Goal: Task Accomplishment & Management: Use online tool/utility

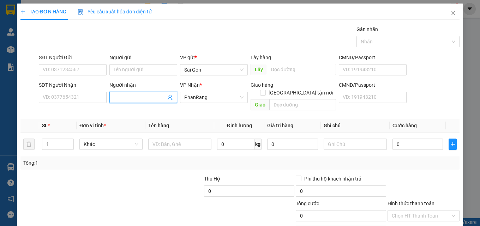
click at [129, 99] on input "Người nhận" at bounding box center [140, 98] width 52 height 8
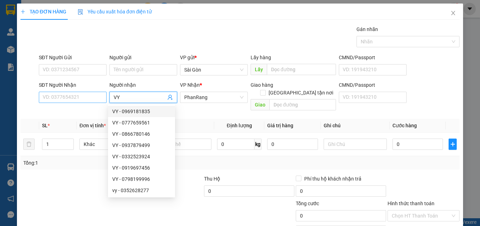
type input "VY"
click at [81, 100] on input "SĐT Người Nhận" at bounding box center [73, 97] width 68 height 11
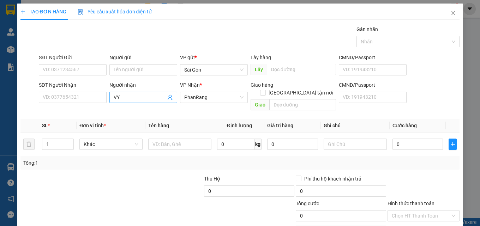
click at [127, 99] on input "VY" at bounding box center [140, 98] width 52 height 8
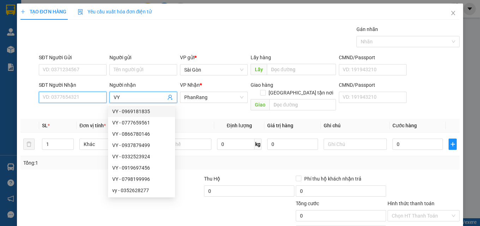
click at [86, 98] on input "SĐT Người Nhận" at bounding box center [73, 97] width 68 height 11
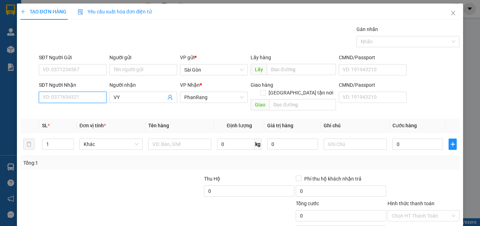
click at [76, 99] on input "SĐT Người Nhận" at bounding box center [73, 97] width 68 height 11
click at [72, 110] on div "0798199986 - VY" at bounding box center [72, 112] width 59 height 8
type input "0798199986"
click at [56, 139] on input "1" at bounding box center [57, 144] width 31 height 11
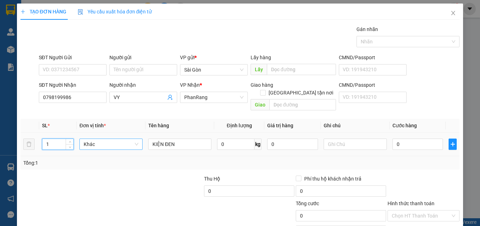
drag, startPoint x: 94, startPoint y: 141, endPoint x: 160, endPoint y: 153, distance: 67.5
click at [94, 141] on span "Khác" at bounding box center [111, 144] width 55 height 11
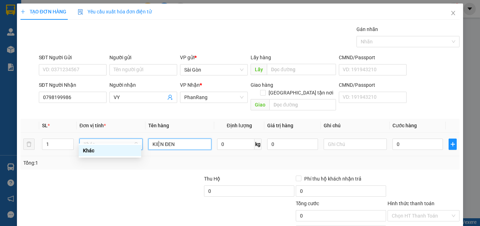
click at [177, 139] on input "KIỆN ĐEN" at bounding box center [179, 144] width 63 height 11
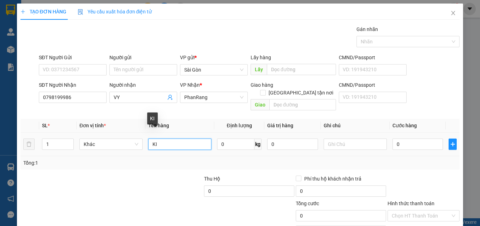
type input "K"
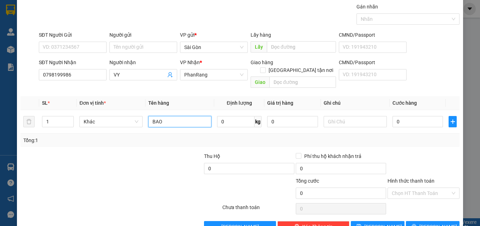
scroll to position [35, 0]
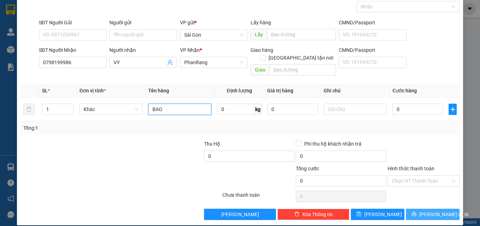
type input "BAO"
click at [422, 211] on span "[PERSON_NAME] và In" at bounding box center [443, 215] width 49 height 8
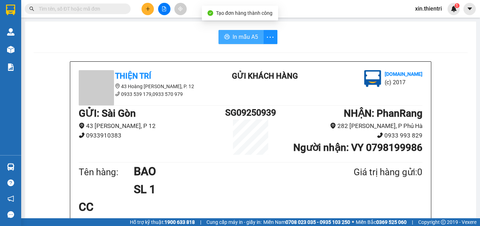
click at [250, 38] on span "In mẫu A5" at bounding box center [245, 36] width 25 height 9
click at [148, 12] on button at bounding box center [148, 9] width 12 height 12
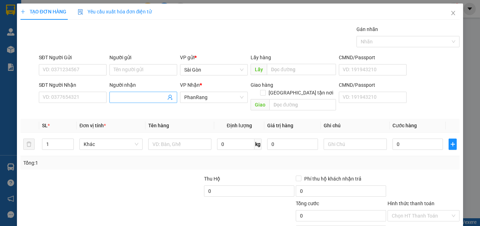
click at [136, 98] on input "Người nhận" at bounding box center [140, 98] width 52 height 8
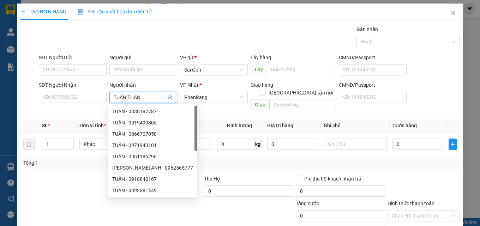
type input "TUẤN THÀNH"
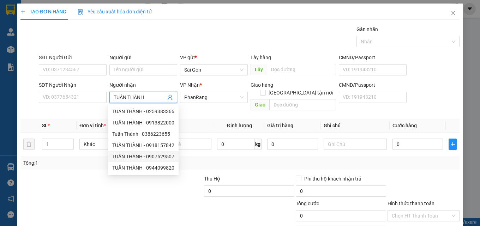
click at [164, 155] on div "TUẤN THÀNH - 0907529507" at bounding box center [143, 157] width 62 height 8
type input "0907529507"
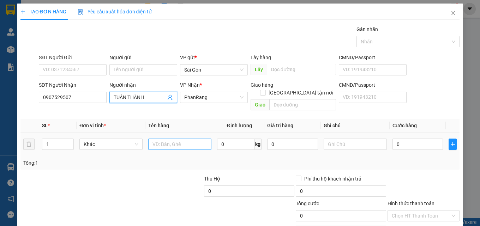
type input "TUẤN THÀNH"
click at [170, 139] on input "text" at bounding box center [179, 144] width 63 height 11
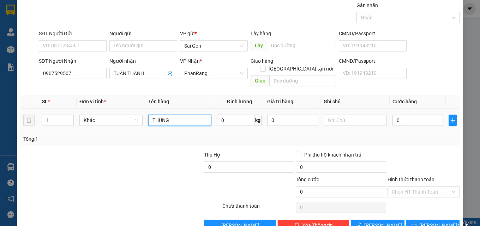
scroll to position [35, 0]
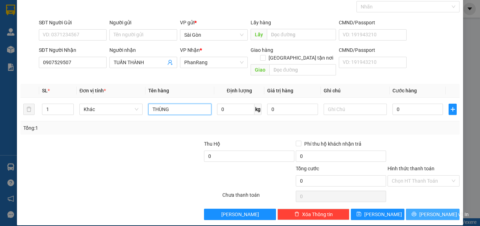
type input "THÙNG"
click at [417, 212] on icon "printer" at bounding box center [414, 214] width 5 height 5
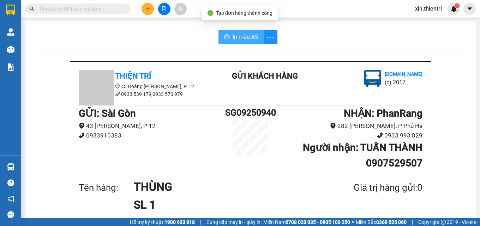
click at [252, 40] on span "In mẫu A5" at bounding box center [245, 36] width 25 height 9
click at [145, 8] on icon "plus" at bounding box center [147, 8] width 5 height 5
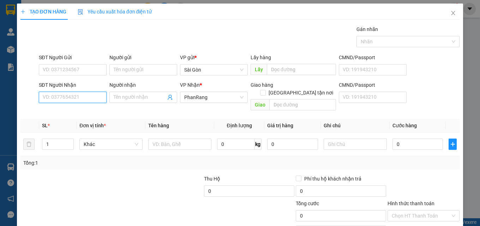
click at [86, 101] on input "SĐT Người Nhận" at bounding box center [73, 97] width 68 height 11
type input "0907020257"
click at [60, 110] on div "0907020257 - SƠN" at bounding box center [72, 112] width 59 height 8
type input "SƠN"
type input "Tri Thủy"
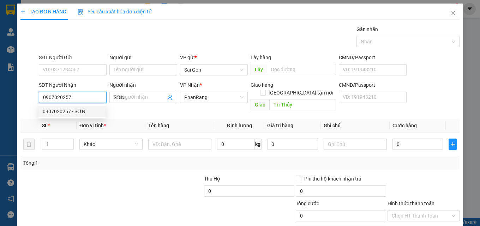
type input "250.000"
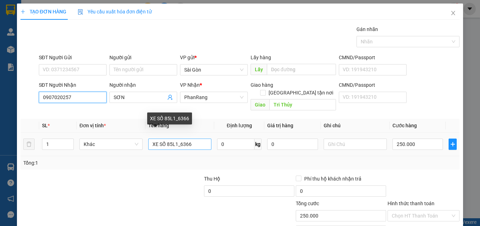
type input "0907020257"
click at [198, 139] on input "XE SỐ 85L1_6366" at bounding box center [179, 144] width 63 height 11
type input "X"
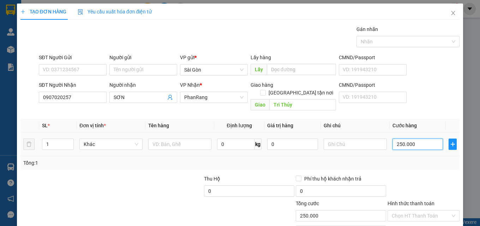
click at [424, 139] on input "250.000" at bounding box center [418, 144] width 51 height 11
type input "0"
click at [421, 139] on input "0" at bounding box center [418, 144] width 51 height 11
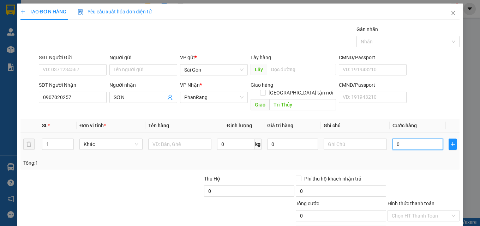
click at [421, 139] on input "0" at bounding box center [418, 144] width 51 height 11
type input "3"
type input "30"
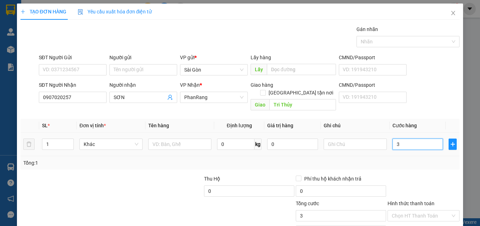
type input "30"
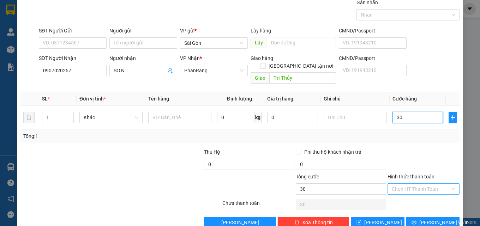
scroll to position [35, 0]
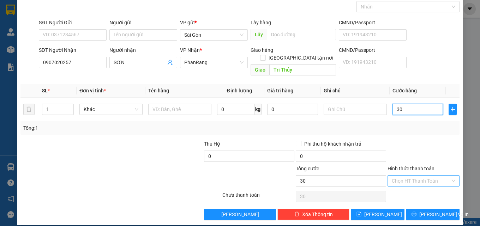
type input "30"
type input "30.000"
click at [419, 176] on input "Hình thức thanh toán" at bounding box center [421, 181] width 59 height 11
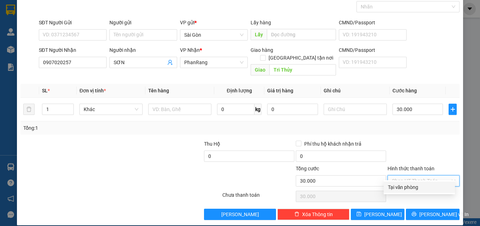
click at [407, 189] on div "Tại văn phòng" at bounding box center [419, 188] width 63 height 8
type input "0"
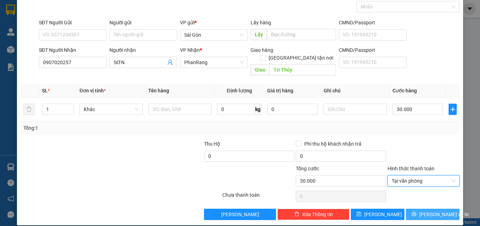
click at [425, 211] on span "[PERSON_NAME] và In" at bounding box center [443, 215] width 49 height 8
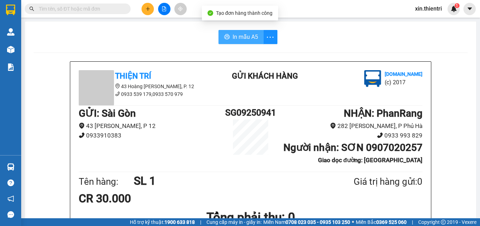
click at [246, 36] on span "In mẫu A5" at bounding box center [245, 36] width 25 height 9
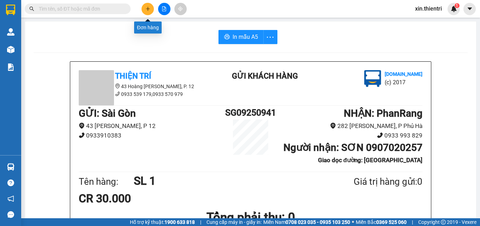
click at [146, 6] on icon "plus" at bounding box center [147, 8] width 5 height 5
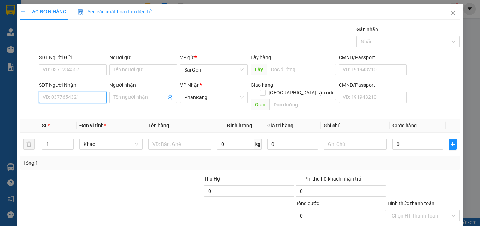
click at [94, 96] on input "SĐT Người Nhận" at bounding box center [73, 97] width 68 height 11
click at [133, 98] on input "Người nhận" at bounding box center [140, 98] width 52 height 8
type input "[PERSON_NAME]"
click at [84, 99] on input "SĐT Người Nhận" at bounding box center [73, 97] width 68 height 11
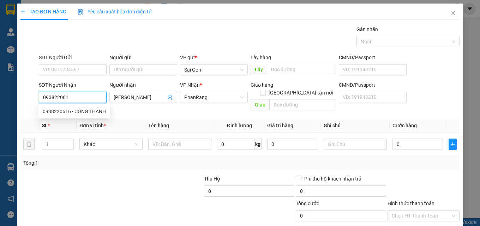
type input "0938220616"
click at [88, 111] on div "0938220616 - CÔNG THÀNH" at bounding box center [74, 112] width 63 height 8
type input "CÔNG THÀNH"
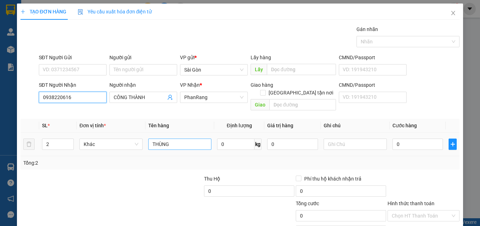
type input "0938220616"
click at [177, 139] on input "THÙNG" at bounding box center [179, 144] width 63 height 11
type input "T"
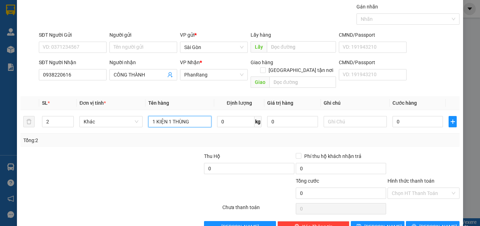
scroll to position [35, 0]
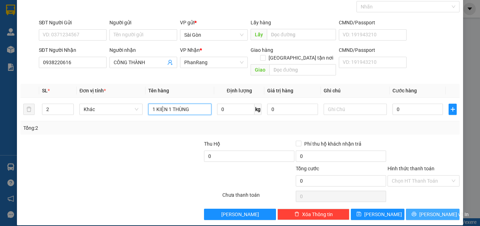
type input "1 KIỆN 1 THÙNG"
click at [425, 211] on span "[PERSON_NAME] và In" at bounding box center [443, 215] width 49 height 8
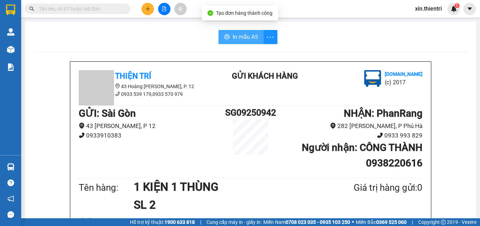
click at [243, 40] on span "In mẫu A5" at bounding box center [245, 36] width 25 height 9
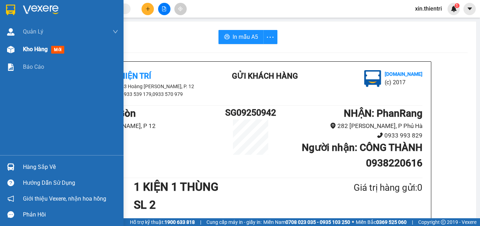
click at [40, 51] on span "Kho hàng" at bounding box center [35, 49] width 25 height 7
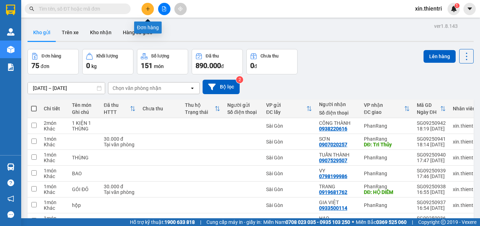
click at [149, 11] on icon "plus" at bounding box center [147, 8] width 5 height 5
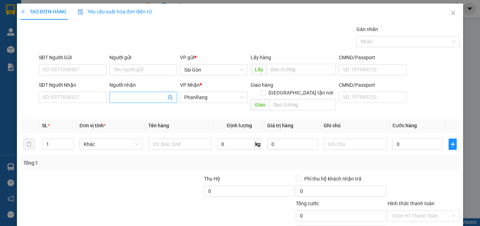
click at [123, 96] on input "Người nhận" at bounding box center [140, 98] width 52 height 8
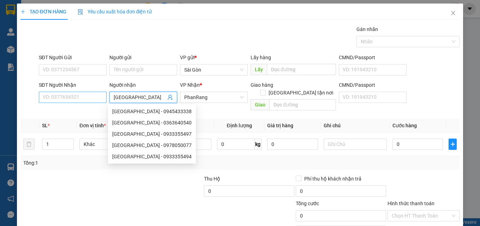
type input "[GEOGRAPHIC_DATA]"
click at [88, 99] on input "SĐT Người Nhận" at bounding box center [73, 97] width 68 height 11
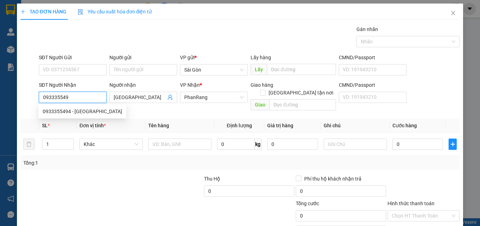
type input "0933355494"
click at [76, 111] on div "0933355494 - [GEOGRAPHIC_DATA]" at bounding box center [82, 112] width 79 height 8
type input "[GEOGRAPHIC_DATA]"
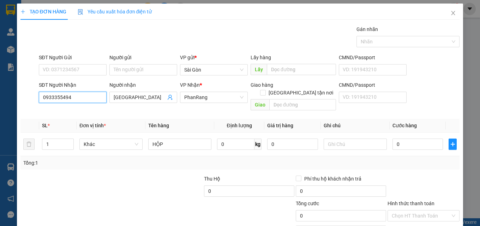
scroll to position [35, 0]
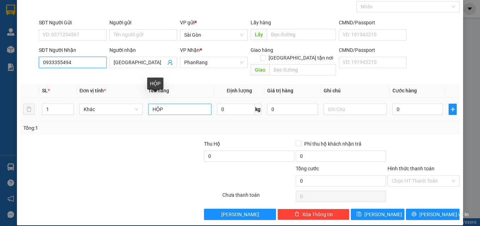
type input "0933355494"
click at [169, 104] on input "HỘP" at bounding box center [179, 109] width 63 height 11
type input "H"
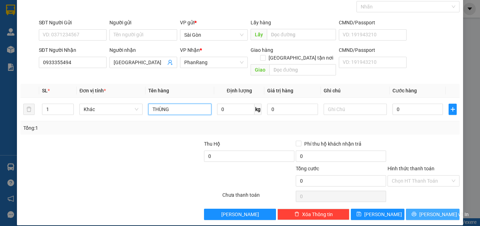
type input "THÙNG"
click at [429, 211] on span "[PERSON_NAME] và In" at bounding box center [443, 215] width 49 height 8
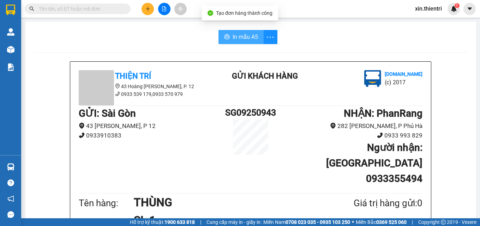
click at [252, 41] on span "In mẫu A5" at bounding box center [245, 36] width 25 height 9
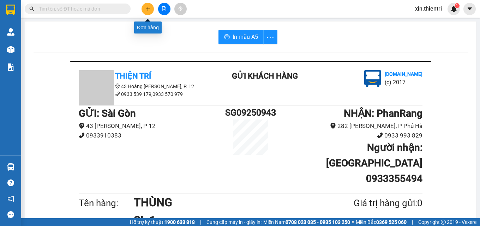
click at [150, 8] on icon "plus" at bounding box center [147, 8] width 5 height 5
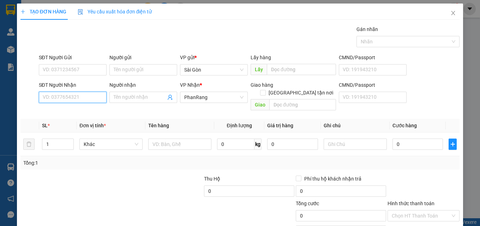
click at [77, 100] on input "SĐT Người Nhận" at bounding box center [73, 97] width 68 height 11
type input "0792626198"
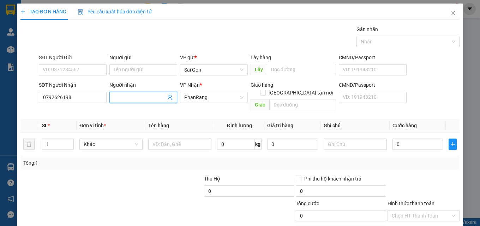
click at [122, 100] on input "Người nhận" at bounding box center [140, 98] width 52 height 8
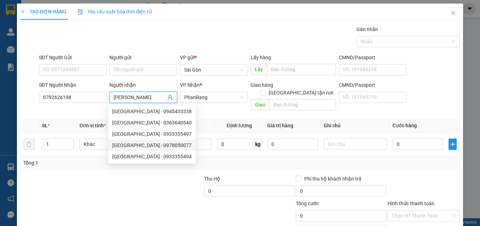
type input "[PERSON_NAME]"
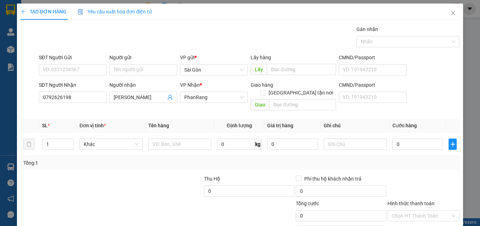
click at [63, 188] on div at bounding box center [66, 187] width 92 height 25
click at [157, 139] on input "text" at bounding box center [179, 144] width 63 height 11
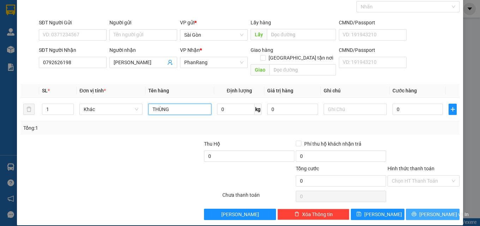
type input "THÙNG"
click at [413, 209] on button "[PERSON_NAME] và In" at bounding box center [433, 214] width 54 height 11
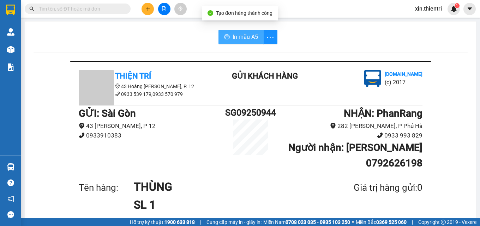
click at [250, 37] on span "In mẫu A5" at bounding box center [245, 36] width 25 height 9
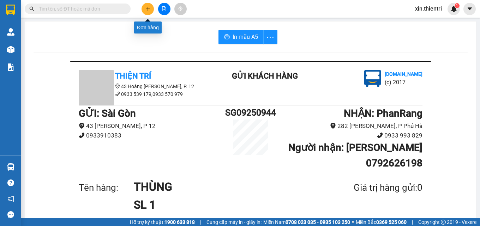
click at [150, 7] on button at bounding box center [148, 9] width 12 height 12
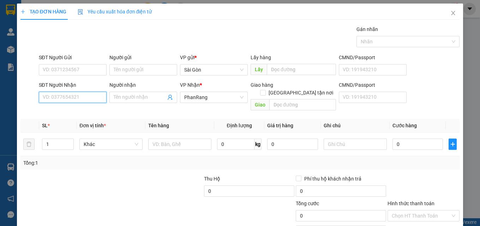
click at [84, 99] on input "SĐT Người Nhận" at bounding box center [73, 97] width 68 height 11
type input "0918209819"
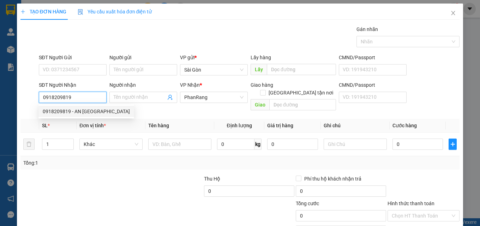
click at [73, 112] on div "0918209819 - AN [GEOGRAPHIC_DATA]" at bounding box center [86, 112] width 87 height 8
type input "AN THIÊN PHÚ"
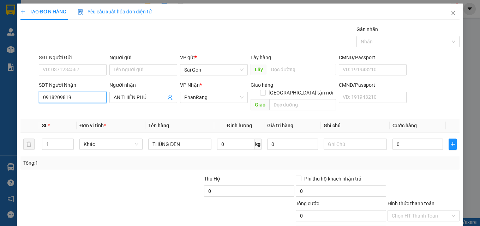
scroll to position [35, 0]
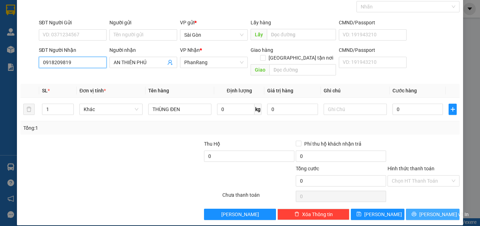
type input "0918209819"
click at [415, 212] on icon "printer" at bounding box center [414, 214] width 5 height 5
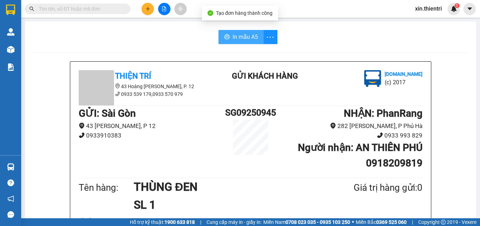
click at [250, 38] on span "In mẫu A5" at bounding box center [245, 36] width 25 height 9
click at [148, 9] on icon "plus" at bounding box center [147, 8] width 5 height 5
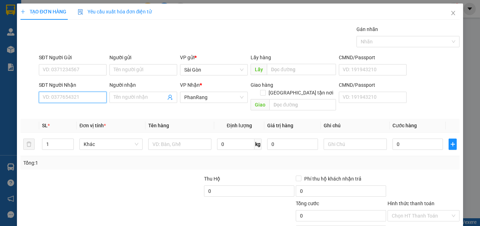
click at [93, 97] on input "SĐT Người Nhận" at bounding box center [73, 97] width 68 height 11
click at [78, 112] on div "0868960331 - BÍCH NGA" at bounding box center [72, 112] width 59 height 8
type input "0868960331"
type input "BÍCH NGA"
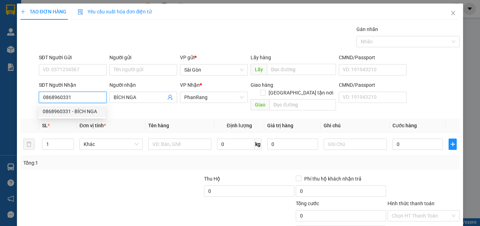
type input "20.000"
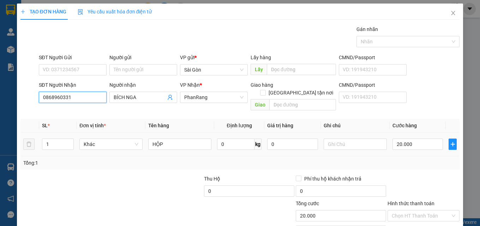
scroll to position [35, 0]
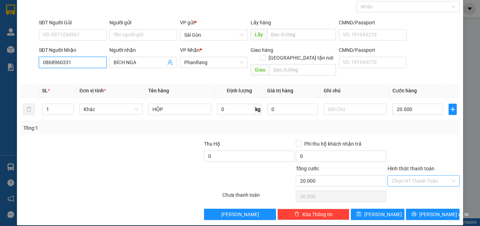
type input "0868960331"
click at [412, 176] on input "Hình thức thanh toán" at bounding box center [421, 181] width 59 height 11
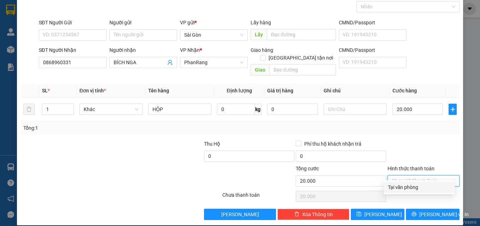
click at [415, 186] on div "Tại văn phòng" at bounding box center [419, 188] width 63 height 8
type input "0"
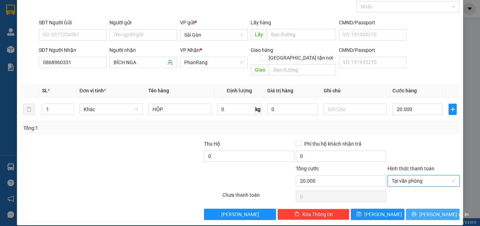
click at [421, 209] on button "[PERSON_NAME] và In" at bounding box center [433, 214] width 54 height 11
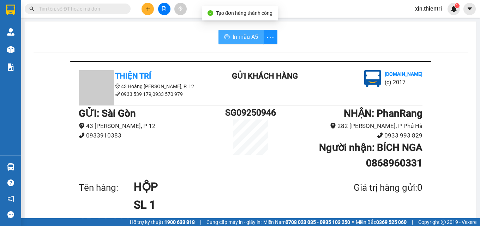
click at [239, 40] on span "In mẫu A5" at bounding box center [245, 36] width 25 height 9
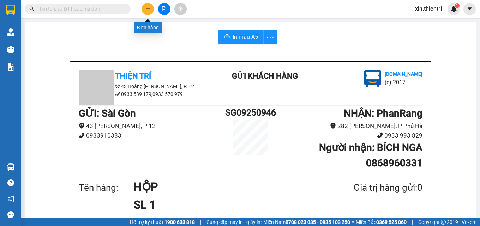
click at [145, 8] on icon "plus" at bounding box center [147, 8] width 5 height 5
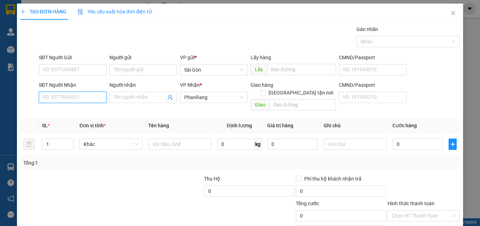
click at [93, 97] on input "SĐT Người Nhận" at bounding box center [73, 97] width 68 height 11
type input "0972875524"
click at [76, 113] on div "0972875524 - THẢO" at bounding box center [72, 112] width 59 height 8
type input "THẢO"
type input "80.000"
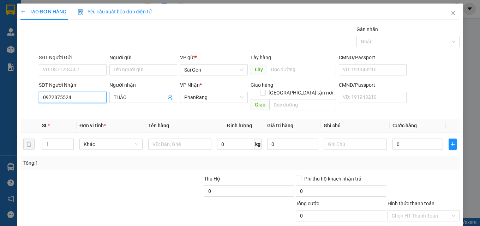
type input "80.000"
type input "0972875524"
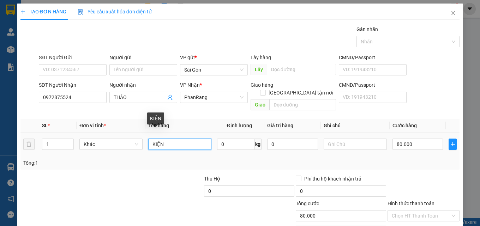
click at [169, 139] on input "KIỆN" at bounding box center [179, 144] width 63 height 11
type input "K"
type input "BỊCH"
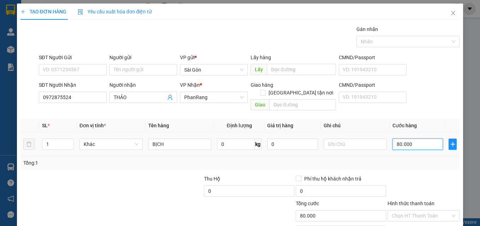
click at [408, 139] on input "80.000" at bounding box center [418, 144] width 51 height 11
type input "0"
click at [405, 139] on input "0" at bounding box center [418, 144] width 51 height 11
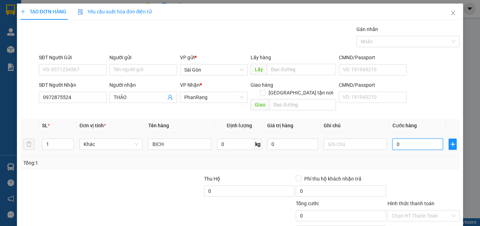
click at [405, 139] on input "0" at bounding box center [418, 144] width 51 height 11
type input "3"
type input "30"
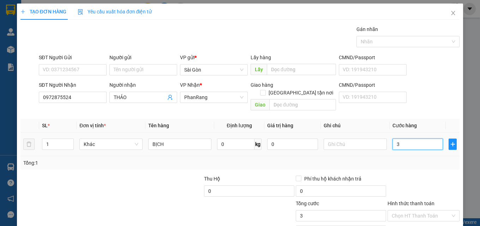
type input "30"
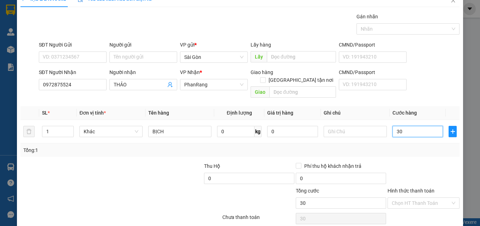
scroll to position [35, 0]
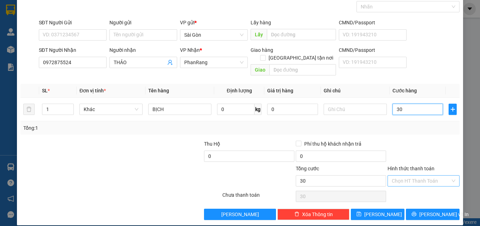
type input "30"
type input "30.000"
click at [407, 177] on input "Hình thức thanh toán" at bounding box center [421, 181] width 59 height 11
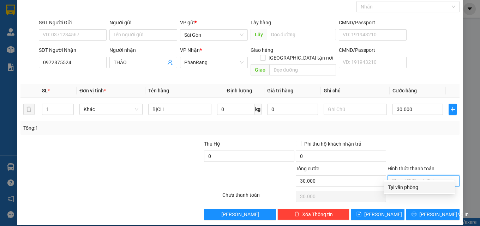
click at [399, 189] on div "Tại văn phòng" at bounding box center [419, 188] width 63 height 8
type input "0"
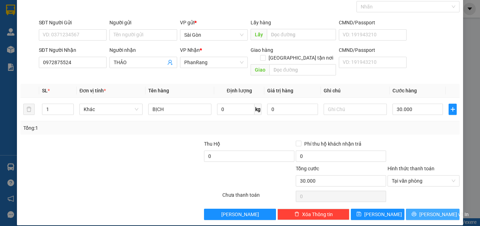
click at [435, 211] on span "[PERSON_NAME] và In" at bounding box center [443, 215] width 49 height 8
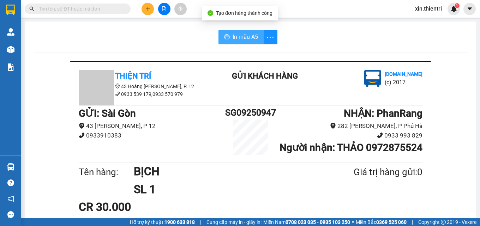
click at [246, 40] on span "In mẫu A5" at bounding box center [245, 36] width 25 height 9
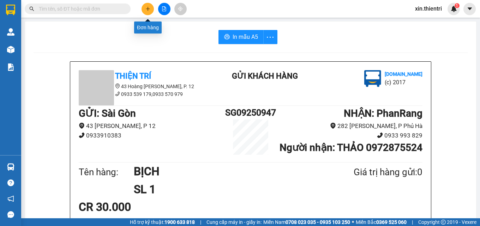
click at [148, 7] on icon "plus" at bounding box center [147, 8] width 5 height 5
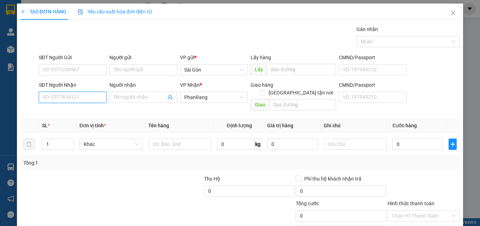
click at [91, 98] on input "SĐT Người Nhận" at bounding box center [73, 97] width 68 height 11
click at [92, 100] on input "SĐT Người Nhận" at bounding box center [73, 97] width 68 height 11
click at [64, 97] on input "3506" at bounding box center [73, 97] width 68 height 11
type input "3"
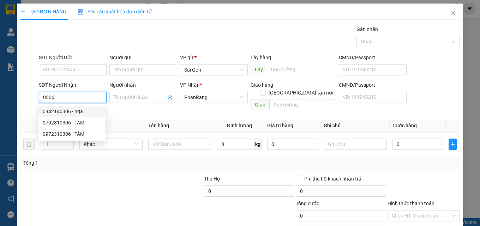
click at [63, 108] on div "0942140306 - nga" at bounding box center [72, 112] width 59 height 8
type input "0942140306"
type input "nga"
type input "70.000"
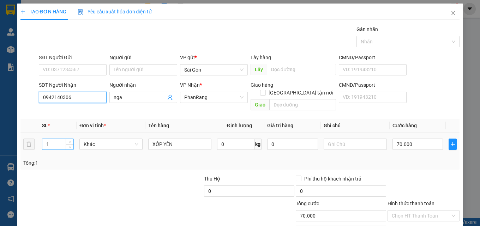
type input "0942140306"
click at [58, 139] on input "1" at bounding box center [57, 144] width 31 height 11
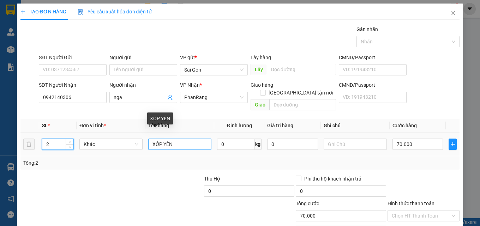
type input "2"
click at [175, 139] on input "XỐP YẾN" at bounding box center [179, 144] width 63 height 11
type input "X"
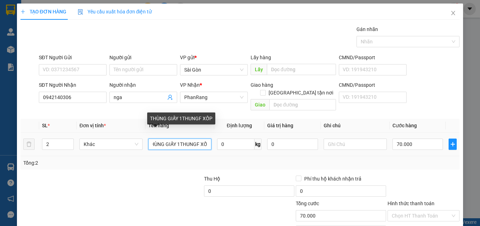
scroll to position [0, 6]
type input "T"
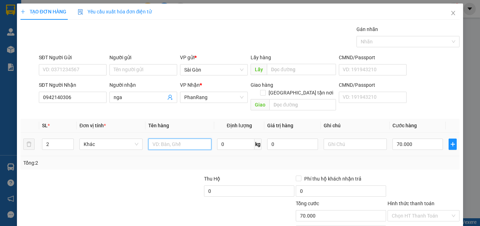
scroll to position [0, 0]
click at [190, 139] on input "text" at bounding box center [179, 144] width 63 height 11
click at [64, 139] on input "2" at bounding box center [57, 144] width 31 height 11
type input "1"
click at [160, 139] on input "text" at bounding box center [179, 144] width 63 height 11
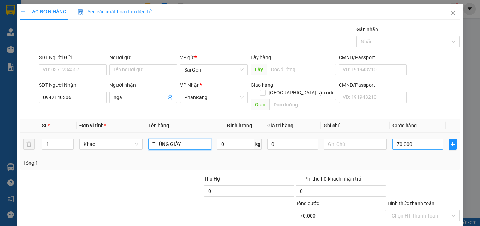
type input "THÙNG GIẤY"
click at [420, 139] on input "70.000" at bounding box center [418, 144] width 51 height 11
type input "0"
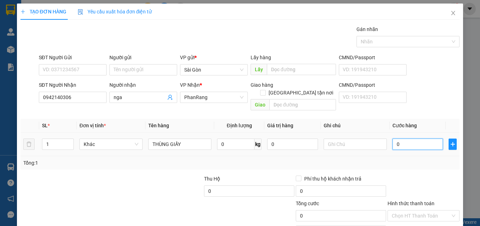
click at [420, 139] on input "0" at bounding box center [418, 144] width 51 height 11
type input "5"
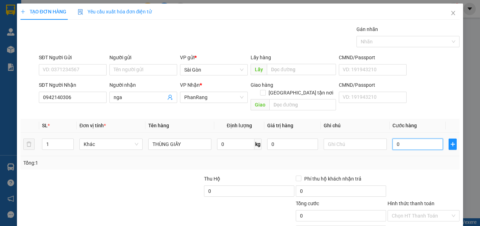
type input "5"
type input "50"
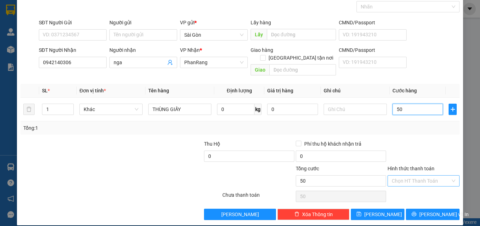
type input "50"
type input "50.000"
click at [404, 176] on input "Hình thức thanh toán" at bounding box center [421, 181] width 59 height 11
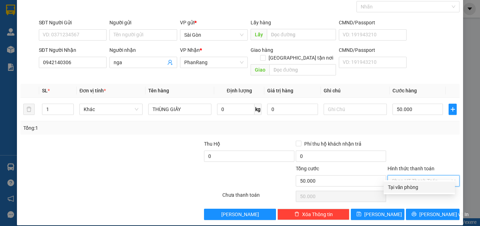
click at [394, 186] on div "Tại văn phòng" at bounding box center [419, 188] width 63 height 8
type input "0"
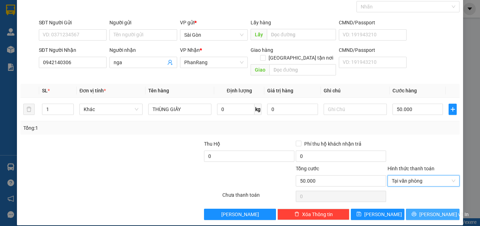
click at [431, 211] on span "[PERSON_NAME] và In" at bounding box center [443, 215] width 49 height 8
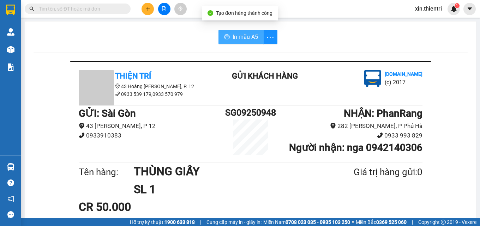
click at [252, 34] on span "In mẫu A5" at bounding box center [245, 36] width 25 height 9
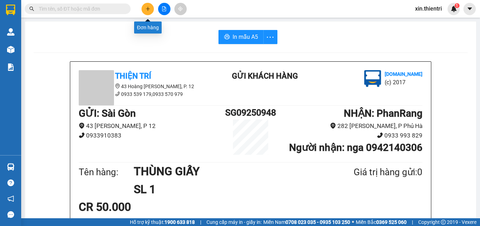
click at [151, 10] on button at bounding box center [148, 9] width 12 height 12
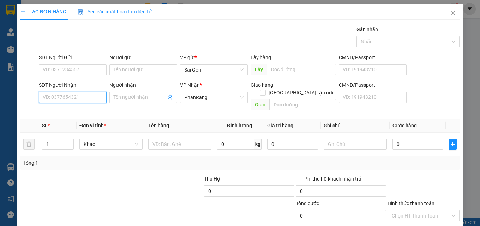
click at [76, 99] on input "SĐT Người Nhận" at bounding box center [73, 97] width 68 height 11
type input "0"
click at [71, 110] on div "0783270290 - NGÂN" at bounding box center [72, 112] width 59 height 8
type input "0783270290"
type input "NGÂN"
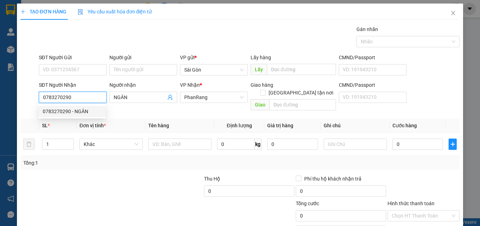
type input "50.000"
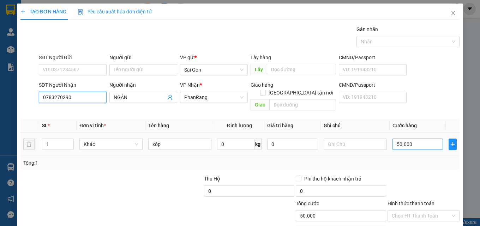
type input "0783270290"
click at [407, 139] on input "50.000" at bounding box center [418, 144] width 51 height 11
type input "1"
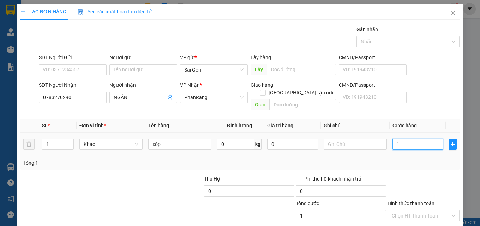
type input "10"
type input "100"
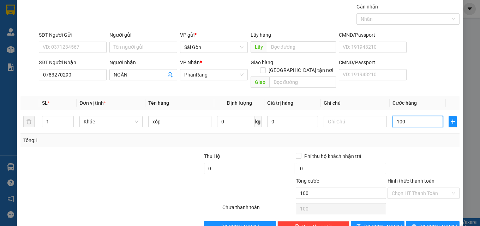
scroll to position [35, 0]
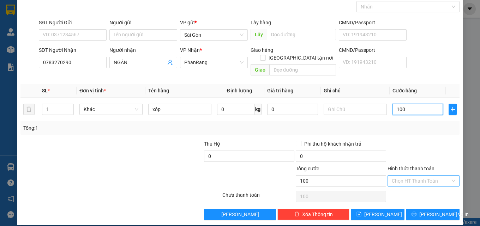
type input "100"
type input "100.000"
click at [415, 176] on input "Hình thức thanh toán" at bounding box center [421, 181] width 59 height 11
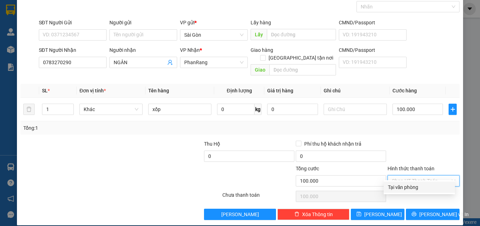
click at [412, 189] on div "Tại văn phòng" at bounding box center [419, 188] width 63 height 8
type input "0"
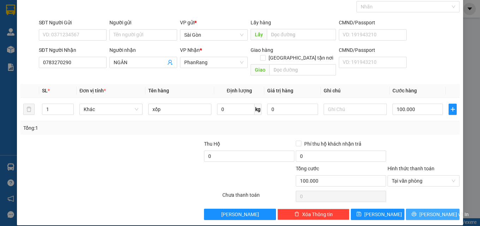
click at [428, 211] on span "[PERSON_NAME] và In" at bounding box center [443, 215] width 49 height 8
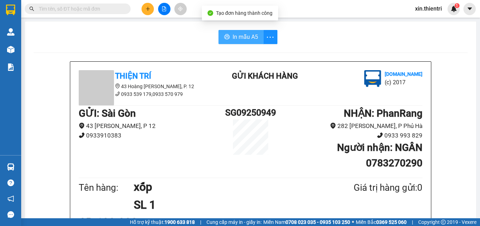
click at [242, 35] on span "In mẫu A5" at bounding box center [245, 36] width 25 height 9
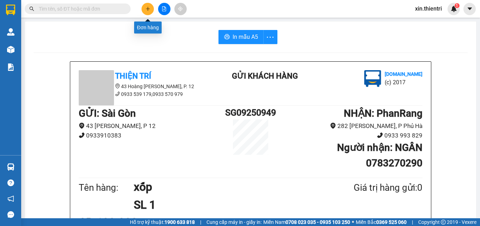
click at [147, 10] on icon "plus" at bounding box center [147, 8] width 5 height 5
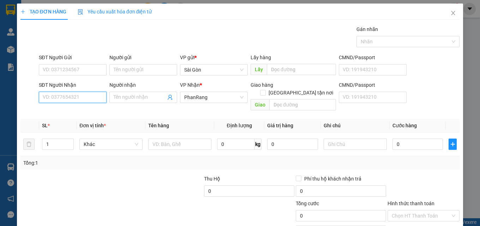
click at [81, 96] on input "SĐT Người Nhận" at bounding box center [73, 97] width 68 height 11
click at [84, 95] on input "SĐT Người Nhận" at bounding box center [73, 97] width 68 height 11
type input "0765891634"
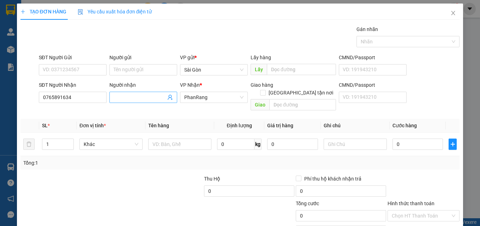
click at [125, 96] on input "Người nhận" at bounding box center [140, 98] width 52 height 8
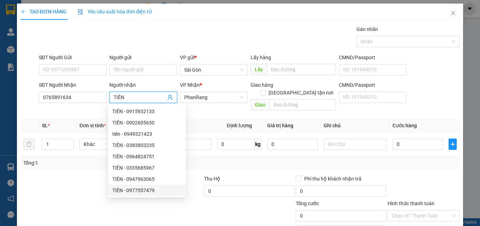
type input "TIÊN"
click at [82, 177] on div at bounding box center [66, 187] width 92 height 25
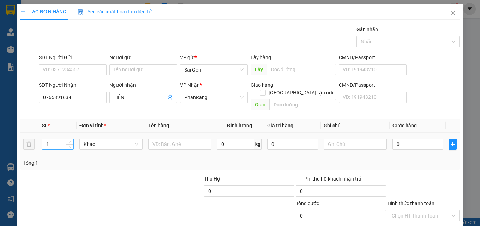
click at [61, 139] on input "1" at bounding box center [57, 144] width 31 height 11
type input "2"
click at [185, 144] on td at bounding box center [179, 145] width 69 height 24
click at [181, 139] on input "text" at bounding box center [179, 144] width 63 height 11
type input "KIỆN"
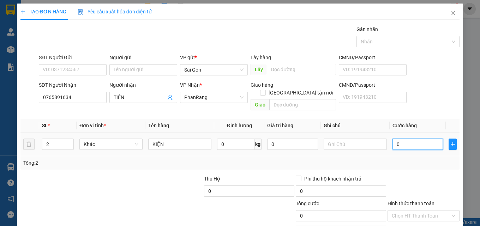
click at [403, 140] on input "0" at bounding box center [418, 144] width 51 height 11
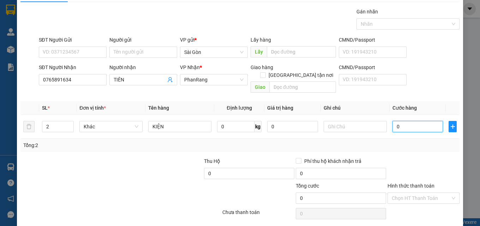
scroll to position [35, 0]
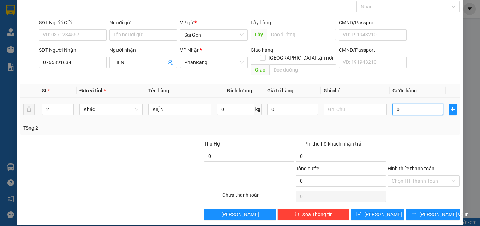
type input "9"
type input "90"
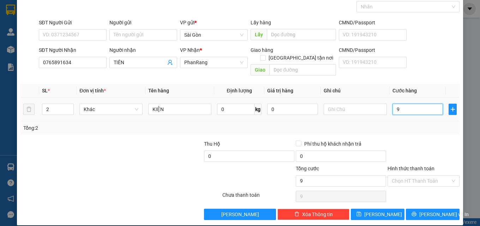
type input "90"
type input "90.000"
click at [428, 177] on input "Hình thức thanh toán" at bounding box center [421, 181] width 59 height 11
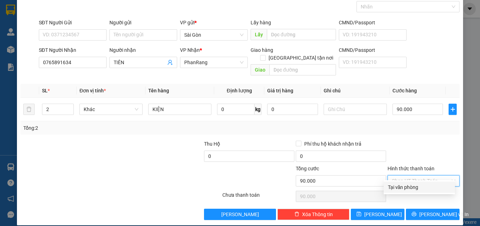
click at [417, 187] on div "Tại văn phòng" at bounding box center [419, 188] width 63 height 8
type input "0"
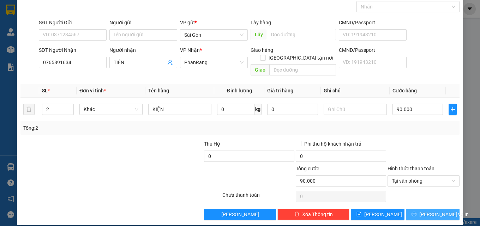
click at [425, 211] on span "[PERSON_NAME] và In" at bounding box center [443, 215] width 49 height 8
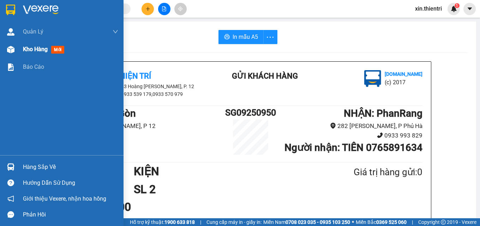
click at [13, 48] on img at bounding box center [10, 49] width 7 height 7
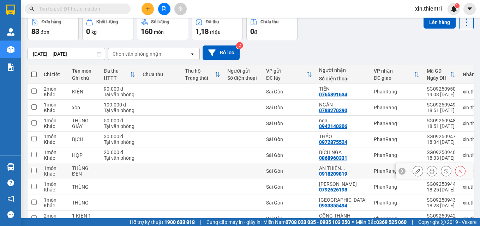
scroll to position [90, 0]
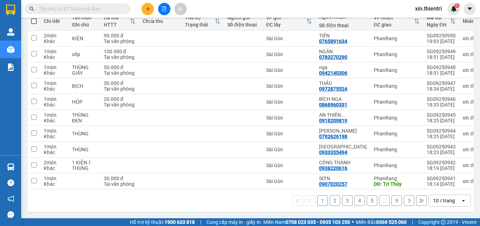
click at [331, 202] on button "2" at bounding box center [335, 201] width 11 height 11
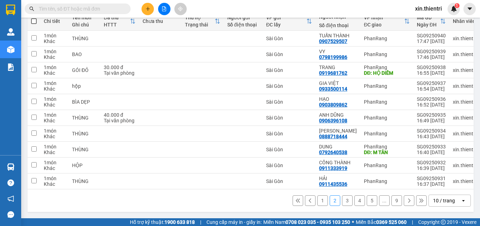
click at [317, 199] on button "1" at bounding box center [322, 201] width 11 height 11
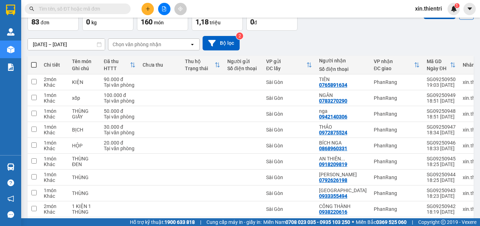
scroll to position [0, 0]
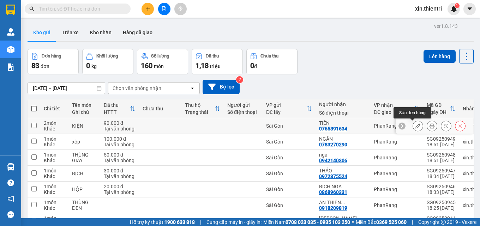
click at [416, 127] on icon at bounding box center [418, 126] width 5 height 5
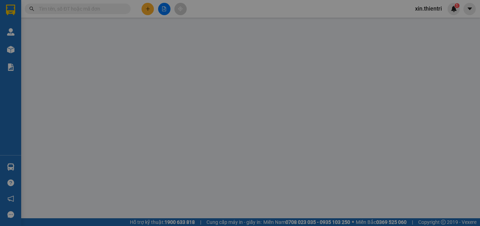
type input "0765891634"
type input "90.000"
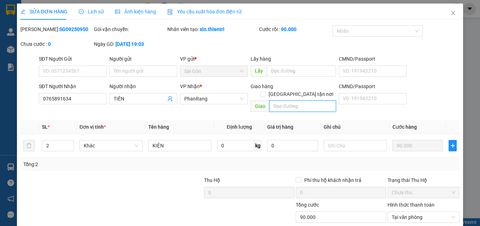
click at [285, 101] on input "text" at bounding box center [302, 106] width 67 height 11
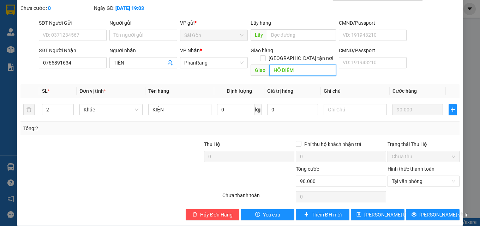
scroll to position [36, 0]
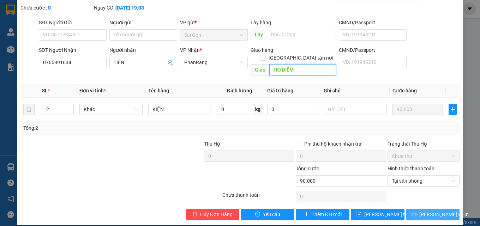
type input "HỘ DIÊM"
click at [423, 211] on span "[PERSON_NAME] và In" at bounding box center [443, 215] width 49 height 8
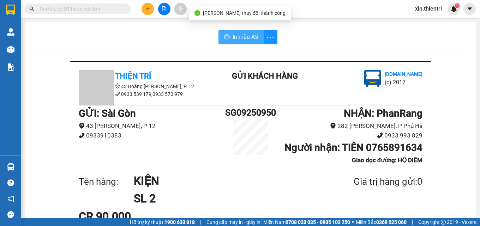
click at [243, 37] on span "In mẫu A5" at bounding box center [245, 36] width 25 height 9
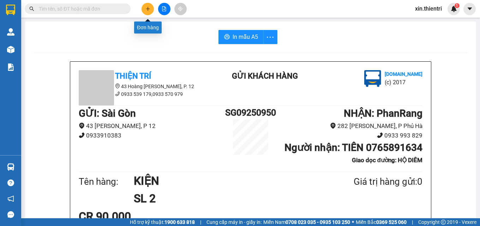
click at [144, 9] on button at bounding box center [148, 9] width 12 height 12
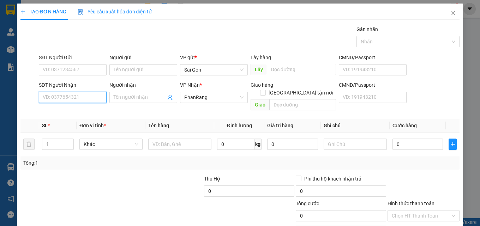
click at [78, 97] on input "SĐT Người Nhận" at bounding box center [73, 97] width 68 height 11
click at [127, 99] on input "Người nhận" at bounding box center [140, 98] width 52 height 8
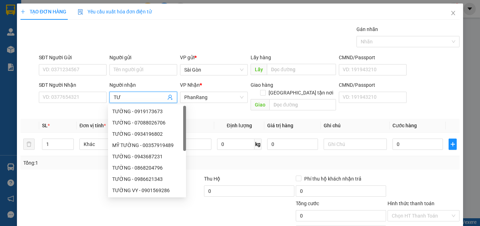
type input "T"
click at [73, 96] on input "SĐT Người Nhận" at bounding box center [73, 97] width 68 height 11
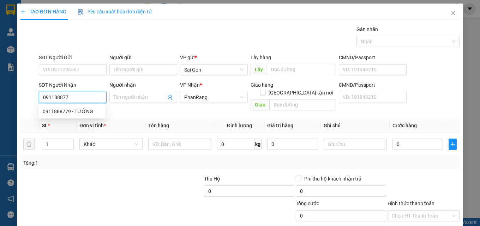
type input "0911888779"
click at [62, 111] on div "0911888779 - TƯỜNG" at bounding box center [72, 112] width 59 height 8
type input "TƯỜNG"
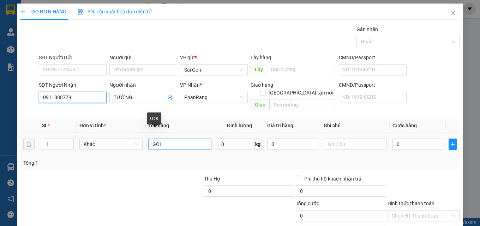
type input "0911888779"
click at [175, 139] on input "GÓI" at bounding box center [179, 144] width 63 height 11
type input "G"
type input "HỘP"
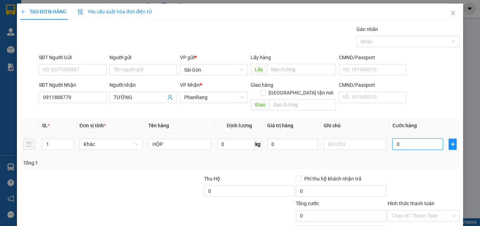
click at [400, 139] on input "0" at bounding box center [418, 144] width 51 height 11
type input "3"
type input "30"
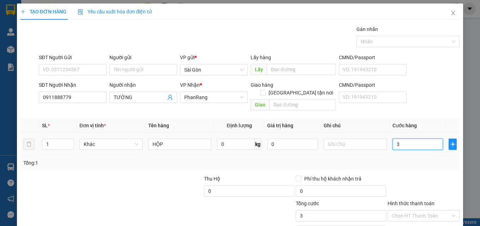
type input "30"
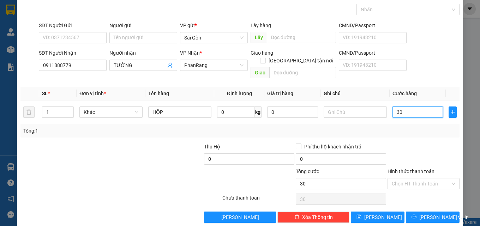
scroll to position [35, 0]
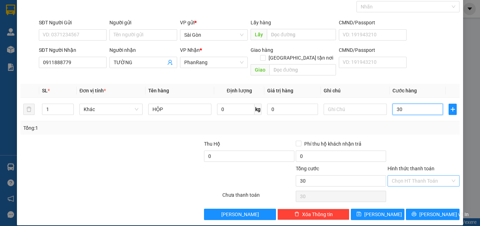
type input "30"
type input "30.000"
click at [431, 176] on input "Hình thức thanh toán" at bounding box center [421, 181] width 59 height 11
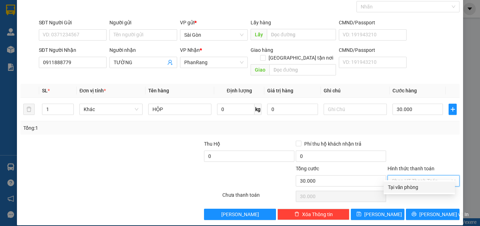
click at [416, 192] on div "Tại văn phòng" at bounding box center [419, 187] width 71 height 11
type input "0"
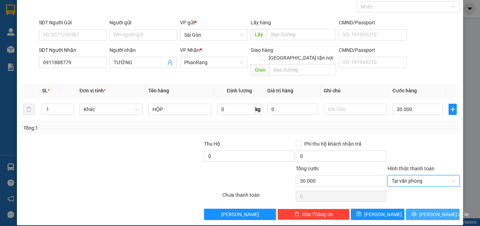
click at [425, 211] on span "[PERSON_NAME] và In" at bounding box center [443, 215] width 49 height 8
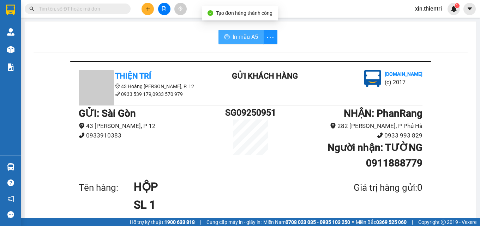
click at [255, 37] on span "In mẫu A5" at bounding box center [245, 36] width 25 height 9
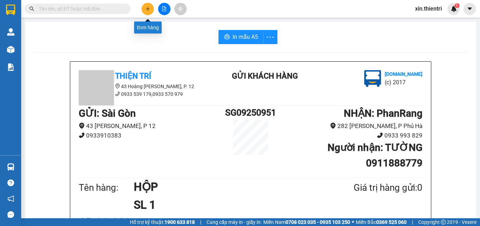
click at [150, 7] on icon "plus" at bounding box center [147, 8] width 5 height 5
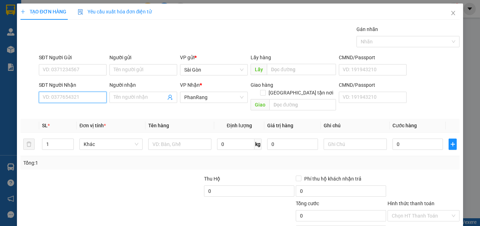
click at [88, 98] on input "SĐT Người Nhận" at bounding box center [73, 97] width 68 height 11
click at [67, 99] on input "SĐT Người Nhận" at bounding box center [73, 97] width 68 height 11
type input "0976740323"
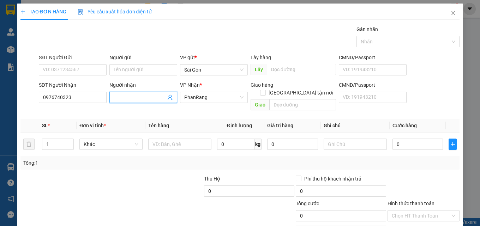
click at [125, 99] on input "Người nhận" at bounding box center [140, 98] width 52 height 8
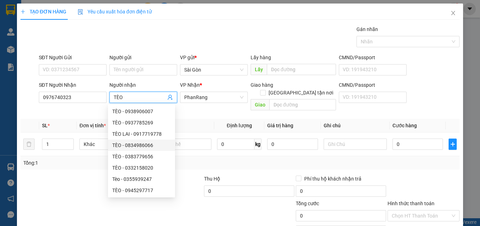
type input "TÈO"
click at [62, 159] on div "Tổng: 1" at bounding box center [104, 163] width 163 height 8
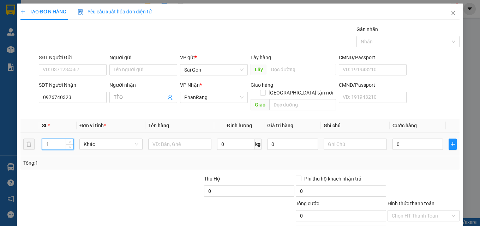
click at [59, 139] on input "1" at bounding box center [57, 144] width 31 height 11
type input "2"
click at [158, 139] on input "text" at bounding box center [179, 144] width 63 height 11
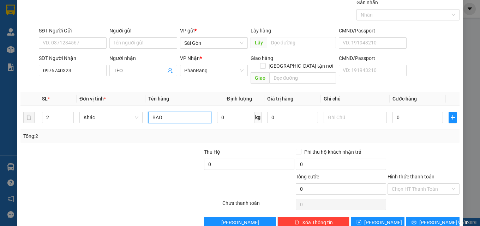
scroll to position [35, 0]
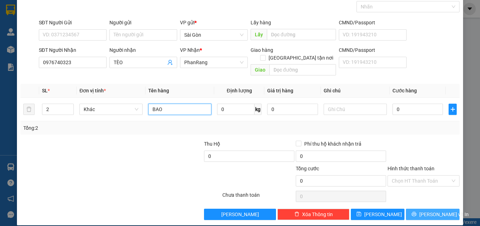
type input "BAO"
click at [417, 212] on icon "printer" at bounding box center [414, 214] width 5 height 5
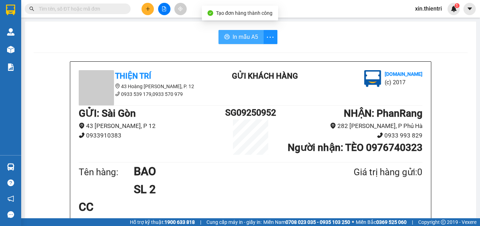
click at [242, 40] on span "In mẫu A5" at bounding box center [245, 36] width 25 height 9
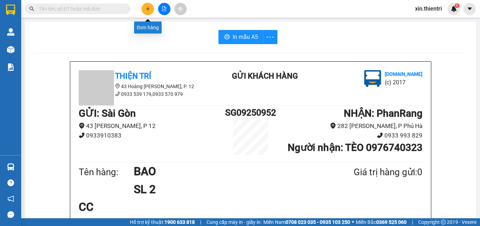
click at [145, 6] on icon "plus" at bounding box center [147, 8] width 5 height 5
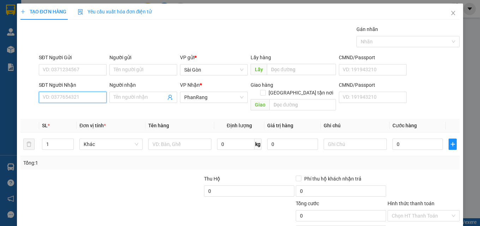
click at [85, 99] on input "SĐT Người Nhận" at bounding box center [73, 97] width 68 height 11
click at [89, 114] on div "0937921248 - LINH TRANG" at bounding box center [73, 112] width 60 height 8
type input "0937921248"
type input "LINH TRANG"
type input "50.000"
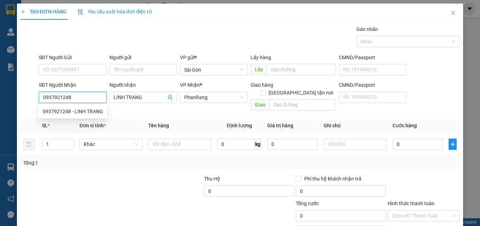
type input "50.000"
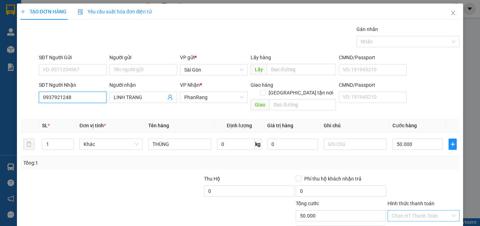
type input "0937921248"
click at [441, 211] on input "Hình thức thanh toán" at bounding box center [421, 216] width 59 height 11
click at [421, 219] on div "Tại văn phòng" at bounding box center [419, 223] width 63 height 8
type input "0"
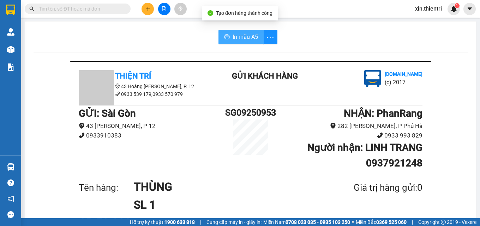
click at [246, 39] on span "In mẫu A5" at bounding box center [245, 36] width 25 height 9
click at [145, 8] on icon "plus" at bounding box center [147, 8] width 5 height 5
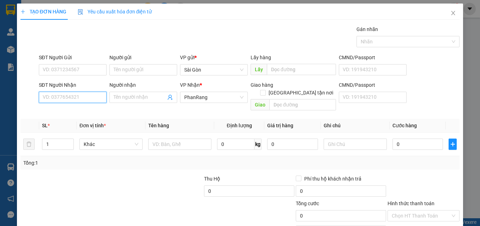
click at [73, 99] on input "SĐT Người Nhận" at bounding box center [73, 97] width 68 height 11
type input "0911888779"
click at [73, 109] on div "0911888779 - TƯỜNG" at bounding box center [72, 112] width 59 height 8
type input "TƯỜNG"
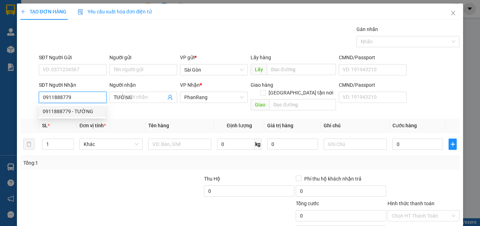
type input "30.000"
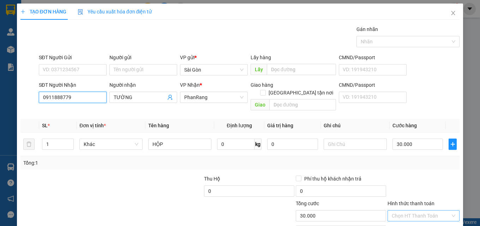
type input "0911888779"
click at [409, 211] on input "Hình thức thanh toán" at bounding box center [421, 216] width 59 height 11
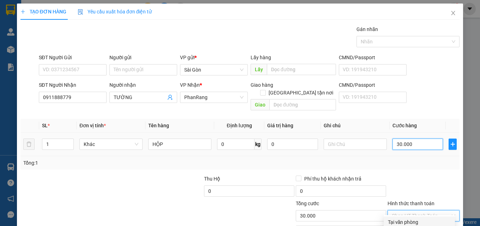
click at [425, 139] on input "30.000" at bounding box center [418, 144] width 51 height 11
type input "0"
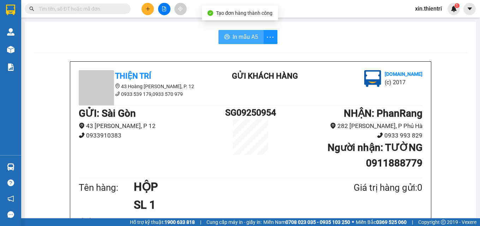
click at [233, 38] on span "In mẫu A5" at bounding box center [245, 36] width 25 height 9
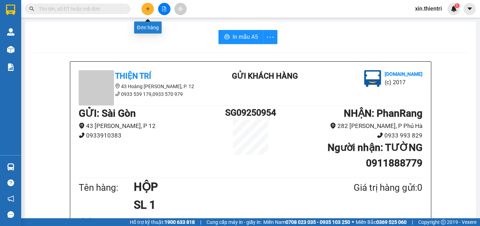
click at [148, 10] on icon "plus" at bounding box center [147, 8] width 5 height 5
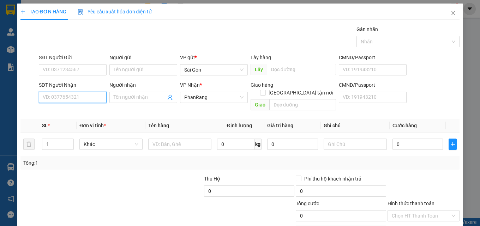
click at [67, 100] on input "SĐT Người Nhận" at bounding box center [73, 97] width 68 height 11
type input "0374694381"
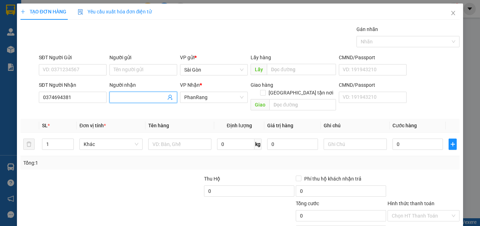
drag, startPoint x: 117, startPoint y: 94, endPoint x: 121, endPoint y: 90, distance: 5.2
click at [119, 93] on span at bounding box center [143, 97] width 68 height 11
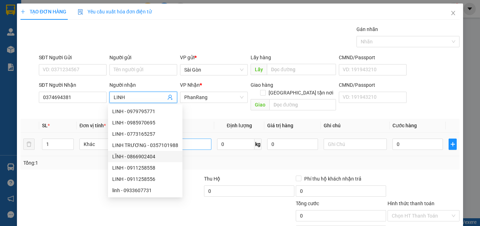
type input "LINH"
click at [195, 141] on input "text" at bounding box center [179, 144] width 63 height 11
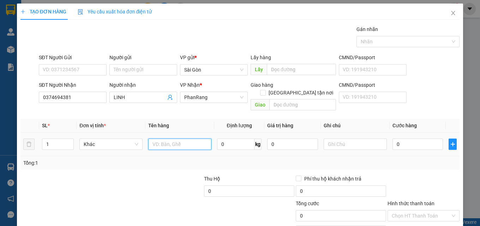
click at [178, 139] on input "text" at bounding box center [179, 144] width 63 height 11
type input "HỘP NHỎ"
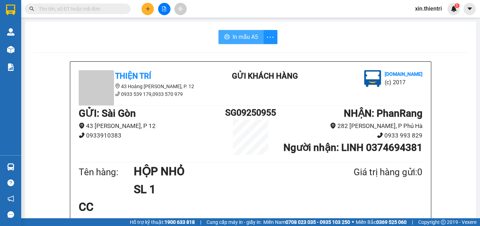
click at [253, 38] on span "In mẫu A5" at bounding box center [245, 36] width 25 height 9
click at [148, 10] on icon "plus" at bounding box center [147, 8] width 5 height 5
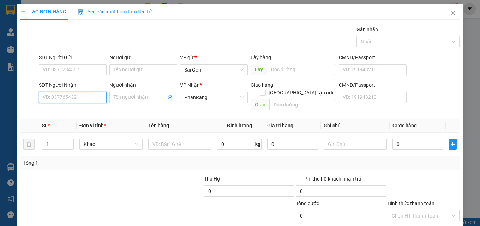
click at [89, 95] on input "SĐT Người Nhận" at bounding box center [73, 97] width 68 height 11
type input "0925083939"
click at [78, 112] on div "0925083939 - LIÊN" at bounding box center [72, 112] width 59 height 8
type input "LIÊN"
type input "HỘ DIÊM"
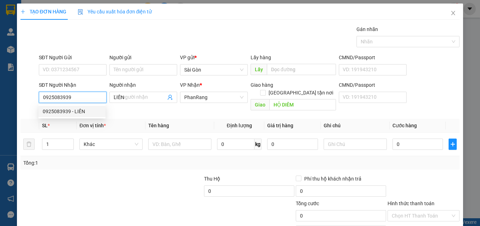
type input "30.000"
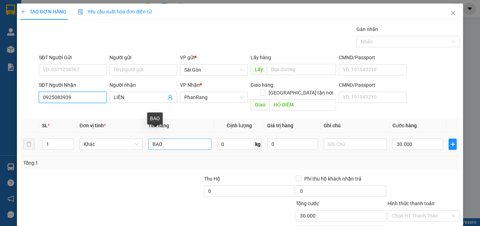
type input "0925083939"
click at [168, 139] on input "BAO" at bounding box center [179, 144] width 63 height 11
type input "B"
type input "THÙNG"
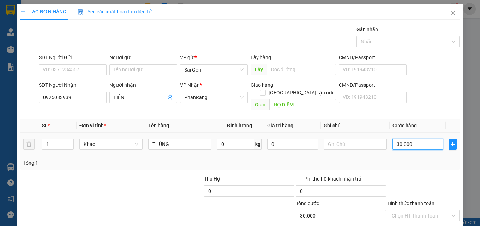
click at [416, 139] on input "30.000" at bounding box center [418, 144] width 51 height 11
type input "0"
type input "4"
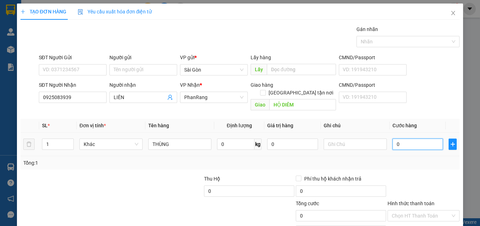
type input "4"
type input "04"
type input "40"
type input "040"
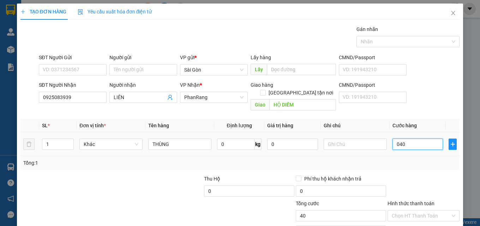
type input "4"
type input "04"
type input "0"
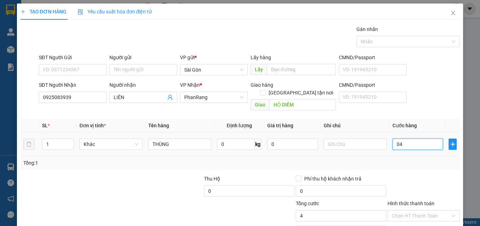
type input "0"
click at [413, 139] on input "0" at bounding box center [418, 144] width 51 height 11
click at [412, 139] on input "0" at bounding box center [418, 144] width 51 height 11
click at [411, 139] on input "0" at bounding box center [418, 144] width 51 height 11
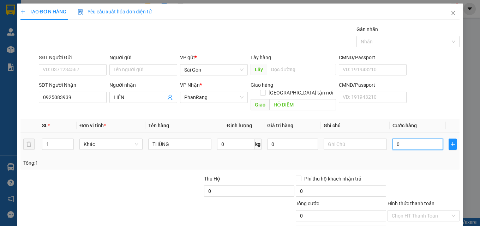
click at [411, 139] on input "0" at bounding box center [418, 144] width 51 height 11
type input "4"
type input "40"
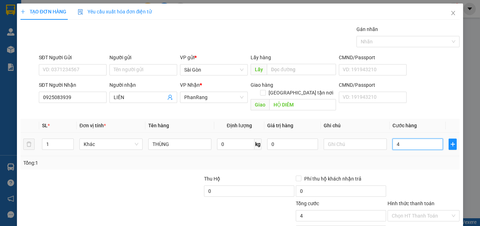
type input "40"
click at [412, 211] on input "Hình thức thanh toán" at bounding box center [421, 216] width 59 height 11
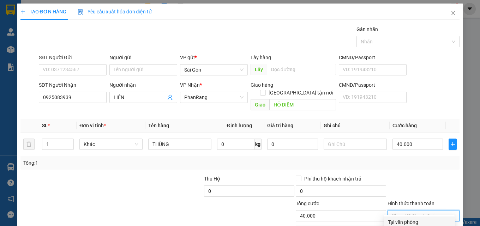
click at [399, 219] on div "Tại văn phòng" at bounding box center [419, 223] width 63 height 8
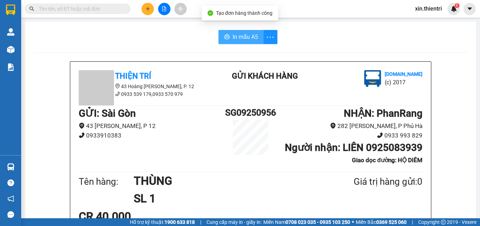
click at [250, 39] on span "In mẫu A5" at bounding box center [245, 36] width 25 height 9
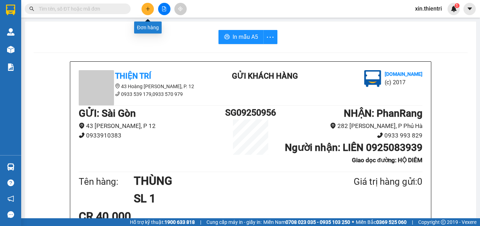
click at [146, 9] on icon "plus" at bounding box center [148, 8] width 4 height 0
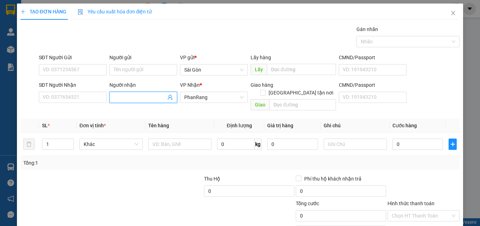
click at [134, 96] on input "Người nhận" at bounding box center [140, 98] width 52 height 8
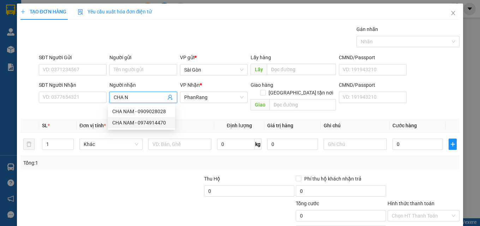
click at [151, 121] on div "CHA NAM - 0974914470" at bounding box center [141, 123] width 59 height 8
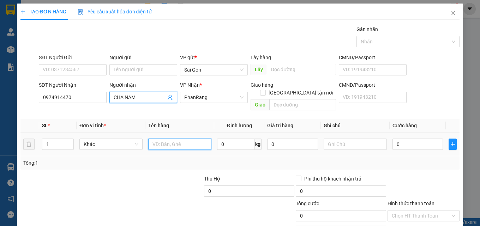
click at [160, 139] on input "text" at bounding box center [179, 144] width 63 height 11
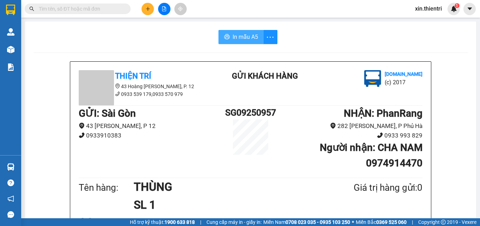
click at [242, 38] on span "In mẫu A5" at bounding box center [245, 36] width 25 height 9
click at [151, 10] on button at bounding box center [148, 9] width 12 height 12
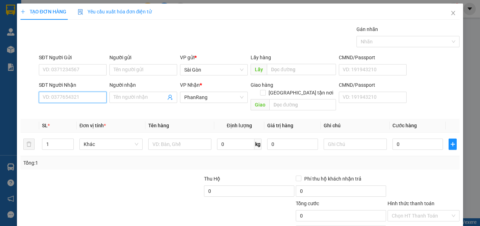
click at [79, 100] on input "SĐT Người Nhận" at bounding box center [73, 97] width 68 height 11
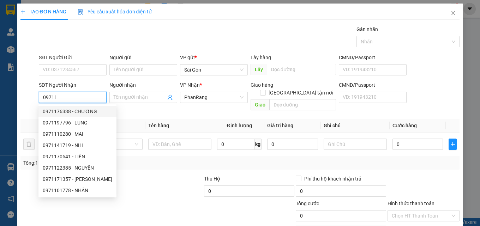
click at [69, 112] on div "0971176338 - CHƯƠNG" at bounding box center [78, 112] width 70 height 8
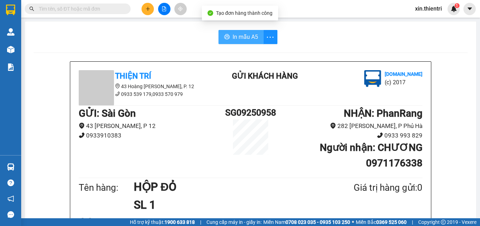
click at [240, 40] on span "In mẫu A5" at bounding box center [245, 36] width 25 height 9
click at [148, 12] on button at bounding box center [148, 9] width 12 height 12
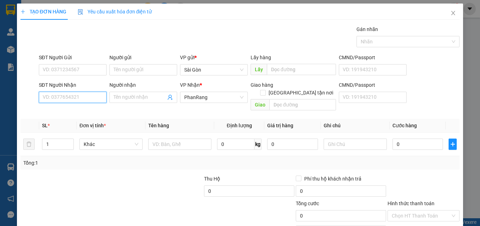
click at [83, 94] on input "SĐT Người Nhận" at bounding box center [73, 97] width 68 height 11
click at [60, 96] on input "SĐT Người Nhận" at bounding box center [73, 97] width 68 height 11
click at [84, 99] on input "SĐT Người Nhận" at bounding box center [73, 97] width 68 height 11
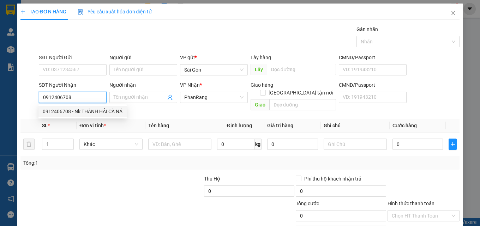
click at [102, 112] on div "0912406708 - Nk THÀNH HẢI CÀ NÁ" at bounding box center [83, 112] width 80 height 8
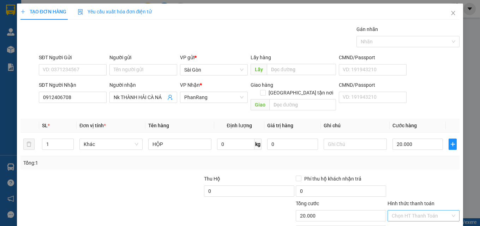
click at [430, 211] on input "Hình thức thanh toán" at bounding box center [421, 216] width 59 height 11
click at [413, 219] on div "Tại văn phòng" at bounding box center [419, 223] width 63 height 8
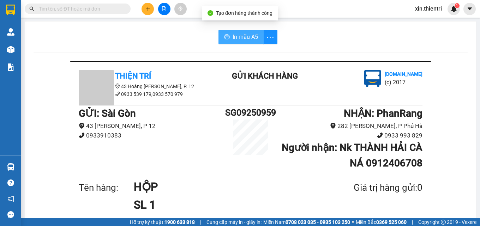
click at [251, 41] on span "In mẫu A5" at bounding box center [245, 36] width 25 height 9
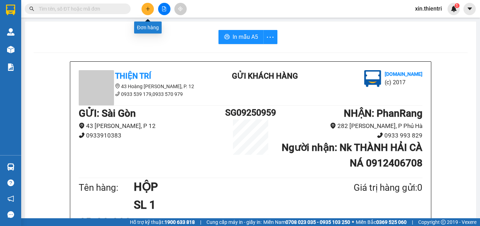
click at [150, 8] on icon "plus" at bounding box center [147, 8] width 5 height 5
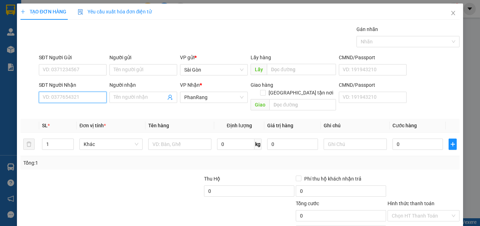
click at [84, 95] on input "SĐT Người Nhận" at bounding box center [73, 97] width 68 height 11
click at [59, 97] on input "SĐT Người Nhận" at bounding box center [73, 97] width 68 height 11
click at [80, 99] on input "SĐT Người Nhận" at bounding box center [73, 97] width 68 height 11
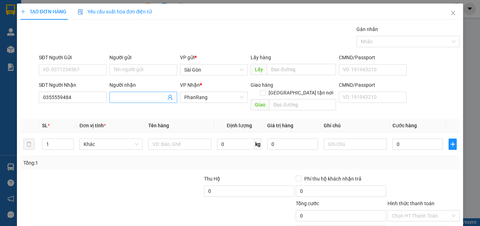
click at [136, 98] on input "Người nhận" at bounding box center [140, 98] width 52 height 8
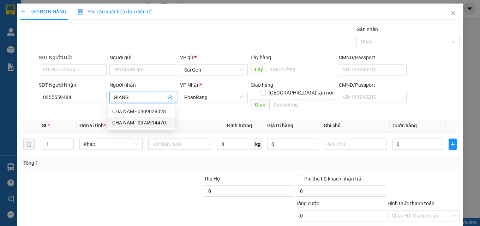
click at [114, 165] on div "Transit Pickup Surcharge Ids Transit Deliver Surcharge Ids Transit Deliver Surc…" at bounding box center [240, 140] width 440 height 230
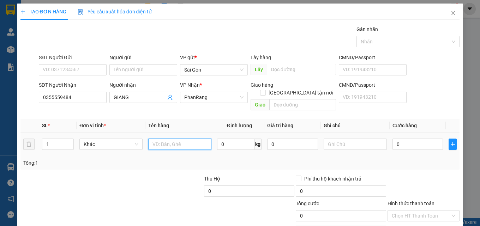
click at [161, 139] on input "text" at bounding box center [179, 144] width 63 height 11
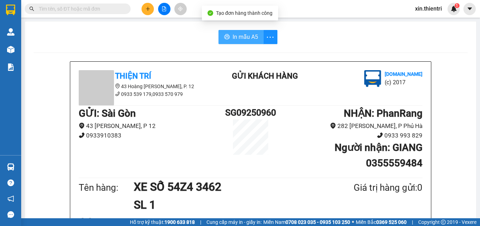
click at [250, 36] on span "In mẫu A5" at bounding box center [245, 36] width 25 height 9
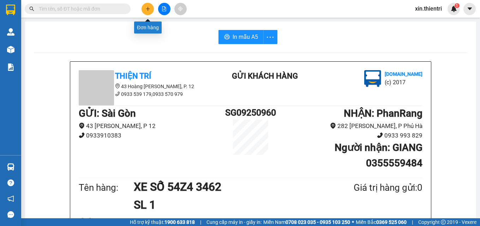
click at [148, 9] on icon "plus" at bounding box center [147, 8] width 5 height 5
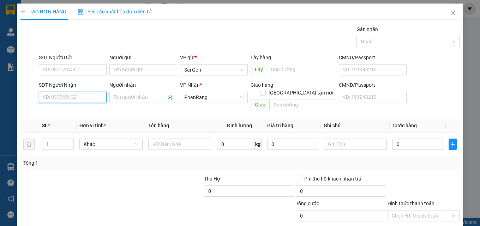
click at [72, 97] on input "SĐT Người Nhận" at bounding box center [73, 97] width 68 height 11
click at [82, 115] on div "0918967679 - HẠNH" at bounding box center [72, 112] width 59 height 8
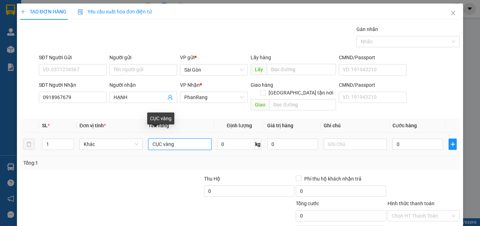
click at [181, 139] on input "CỤC vàng" at bounding box center [179, 144] width 63 height 11
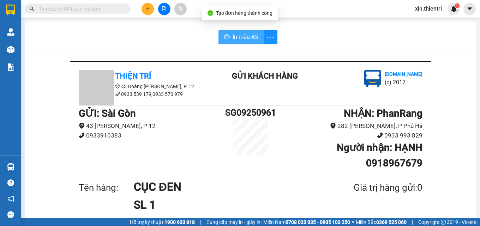
click at [251, 39] on span "In mẫu A5" at bounding box center [245, 36] width 25 height 9
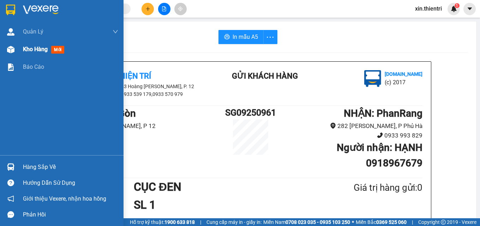
click at [53, 51] on span "mới" at bounding box center [57, 50] width 13 height 8
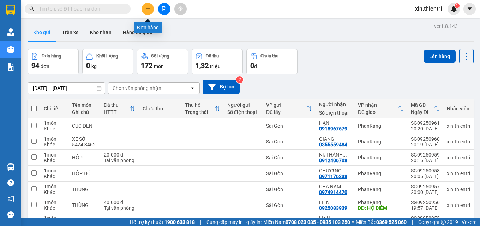
click at [147, 11] on icon "plus" at bounding box center [147, 8] width 5 height 5
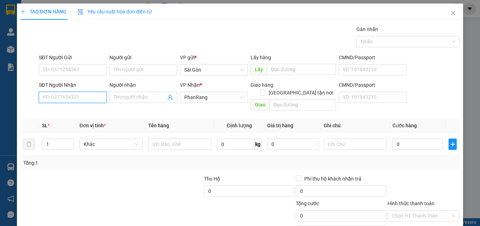
click at [82, 99] on input "SĐT Người Nhận" at bounding box center [73, 97] width 68 height 11
click at [73, 114] on div "0822581248 - SON" at bounding box center [72, 112] width 59 height 8
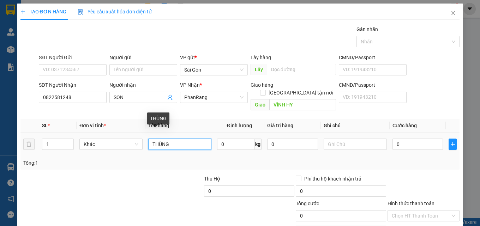
click at [149, 139] on input "THÙNG" at bounding box center [179, 144] width 63 height 11
click at [175, 139] on input "1THÙNG" at bounding box center [179, 144] width 63 height 11
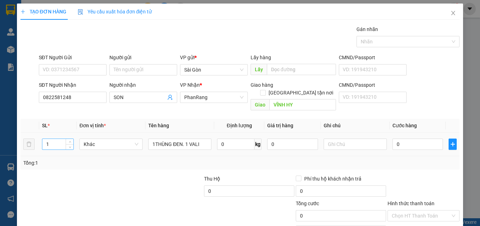
click at [50, 139] on input "1" at bounding box center [57, 144] width 31 height 11
click at [416, 211] on input "Hình thức thanh toán" at bounding box center [421, 216] width 59 height 11
click at [413, 156] on div "Tổng: 2" at bounding box center [240, 162] width 440 height 13
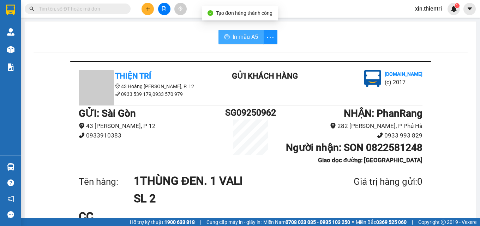
click at [253, 36] on span "In mẫu A5" at bounding box center [245, 36] width 25 height 9
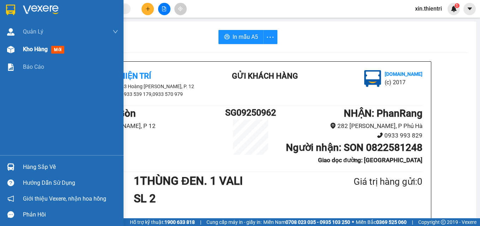
click at [47, 46] on span "Kho hàng" at bounding box center [35, 49] width 25 height 7
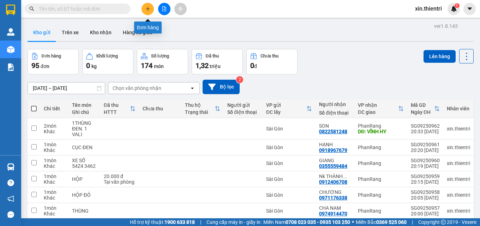
click at [147, 7] on icon "plus" at bounding box center [147, 8] width 5 height 5
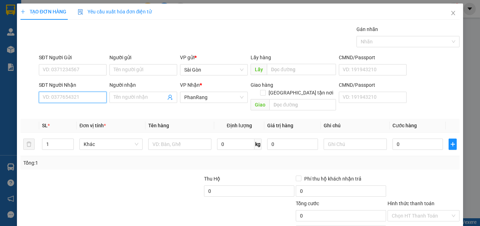
click at [81, 97] on input "SĐT Người Nhận" at bounding box center [73, 97] width 68 height 11
click at [68, 109] on div "0966611117 - NGỌC" at bounding box center [72, 112] width 59 height 8
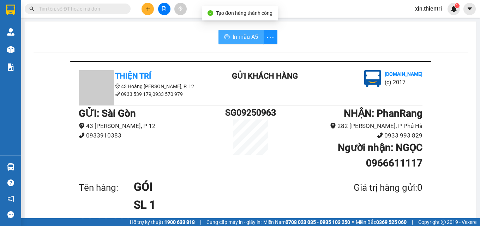
click at [249, 36] on span "In mẫu A5" at bounding box center [245, 36] width 25 height 9
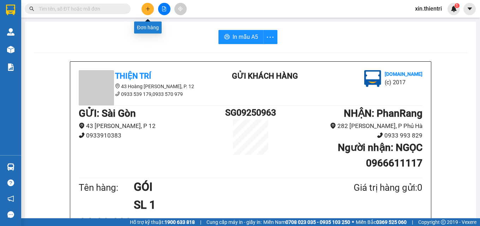
click at [150, 9] on icon "plus" at bounding box center [147, 8] width 5 height 5
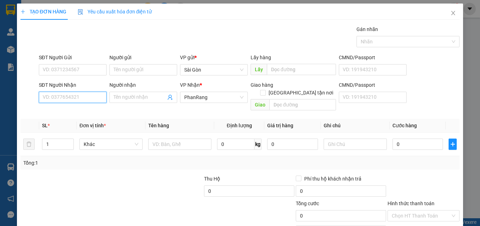
drag, startPoint x: 86, startPoint y: 100, endPoint x: 93, endPoint y: 104, distance: 7.8
click at [91, 103] on div "SĐT Người Nhận VD: 0377654321" at bounding box center [73, 93] width 68 height 25
click at [74, 111] on div "0812733083 - RI" at bounding box center [72, 112] width 59 height 8
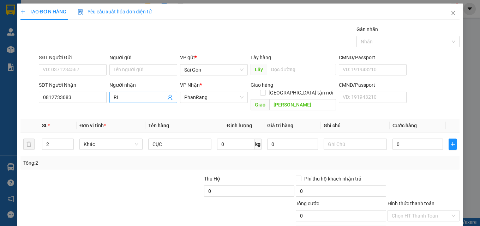
click at [128, 93] on span "RI" at bounding box center [143, 97] width 68 height 11
click at [61, 139] on input "2" at bounding box center [57, 144] width 31 height 11
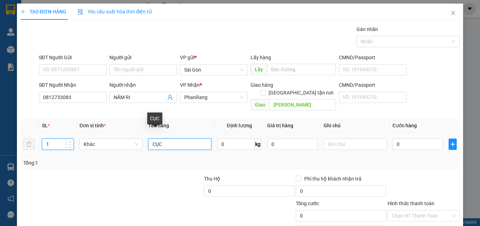
click at [169, 139] on input "CỤC" at bounding box center [179, 144] width 63 height 11
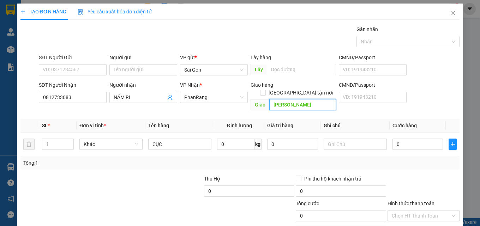
click at [295, 99] on input "[PERSON_NAME]" at bounding box center [302, 104] width 67 height 11
click at [296, 99] on input "[PERSON_NAME]" at bounding box center [302, 104] width 67 height 11
click at [82, 179] on div at bounding box center [66, 187] width 92 height 25
click at [184, 139] on input "CỤC" at bounding box center [179, 144] width 63 height 11
click at [406, 159] on div "Tổng: 1" at bounding box center [240, 163] width 434 height 8
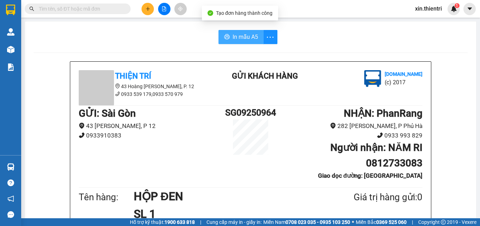
click at [250, 40] on span "In mẫu A5" at bounding box center [245, 36] width 25 height 9
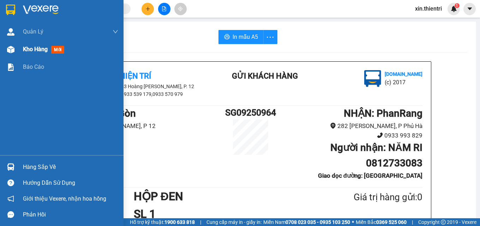
click at [24, 47] on span "Kho hàng" at bounding box center [35, 49] width 25 height 7
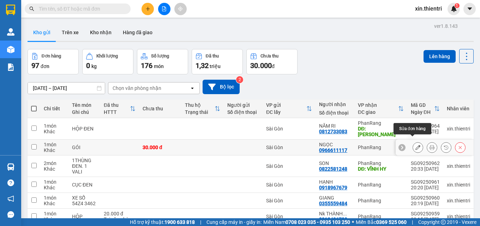
click at [417, 144] on button at bounding box center [418, 148] width 10 height 12
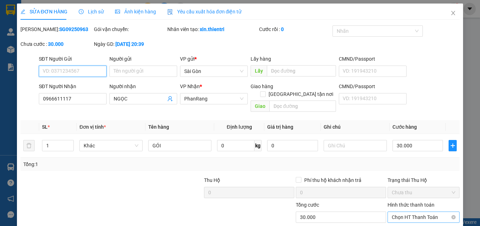
click at [405, 212] on span "Chọn HT Thanh Toán" at bounding box center [424, 217] width 64 height 11
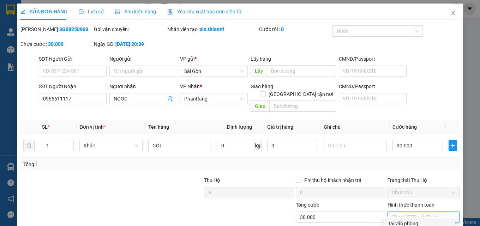
click at [410, 220] on div "Tại văn phòng" at bounding box center [419, 224] width 63 height 8
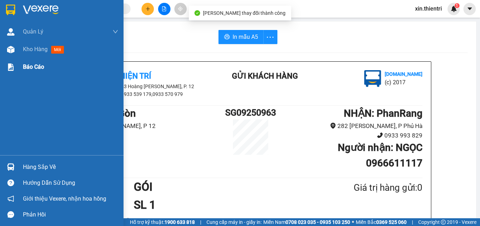
click at [32, 50] on span "Kho hàng" at bounding box center [35, 49] width 25 height 7
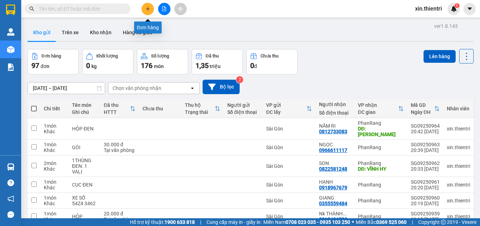
click at [151, 9] on button at bounding box center [148, 9] width 12 height 12
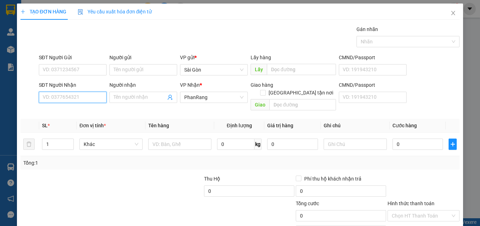
click at [56, 100] on input "SĐT Người Nhận" at bounding box center [73, 97] width 68 height 11
click at [140, 99] on input "Người nhận" at bounding box center [140, 98] width 52 height 8
click at [78, 97] on input "SĐT Người Nhận" at bounding box center [73, 97] width 68 height 11
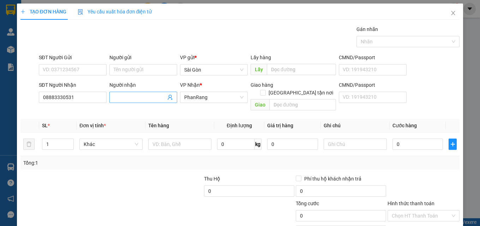
click at [136, 96] on input "Người nhận" at bounding box center [140, 98] width 52 height 8
click at [61, 97] on input "08883330531" at bounding box center [73, 97] width 68 height 11
click at [81, 95] on input "0888330531" at bounding box center [73, 97] width 68 height 11
click at [118, 99] on input "Người nhận" at bounding box center [140, 98] width 52 height 8
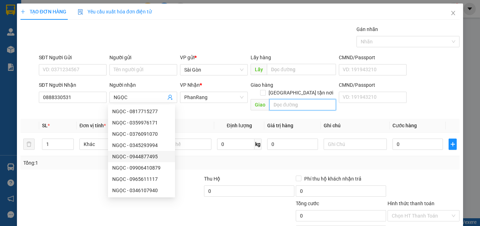
click at [298, 99] on input "text" at bounding box center [302, 104] width 67 height 11
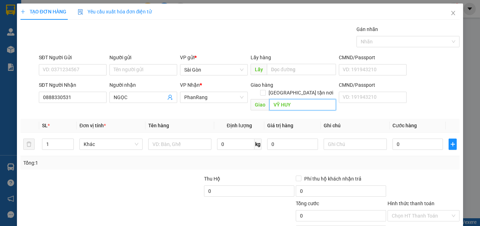
click at [296, 99] on input "VỸ HUY" at bounding box center [302, 104] width 67 height 11
click at [414, 139] on input "0" at bounding box center [418, 144] width 51 height 11
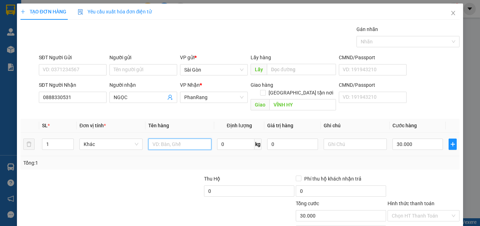
click at [191, 139] on input "text" at bounding box center [179, 144] width 63 height 11
click at [427, 211] on input "Hình thức thanh toán" at bounding box center [421, 216] width 59 height 11
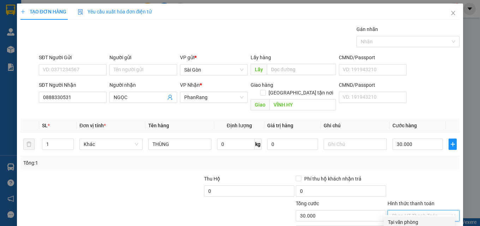
click at [418, 219] on div "Tại văn phòng" at bounding box center [419, 223] width 63 height 8
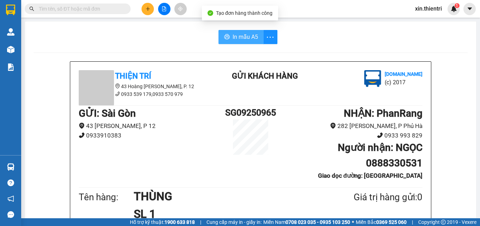
click at [247, 37] on span "In mẫu A5" at bounding box center [245, 36] width 25 height 9
click at [248, 37] on span "In mẫu A5" at bounding box center [245, 36] width 25 height 9
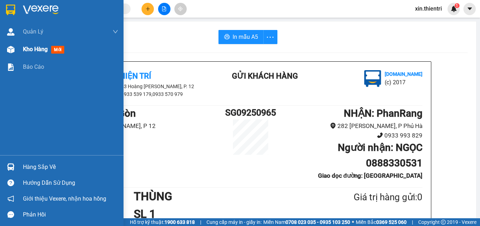
click at [46, 53] on div "Kho hàng mới" at bounding box center [45, 49] width 44 height 9
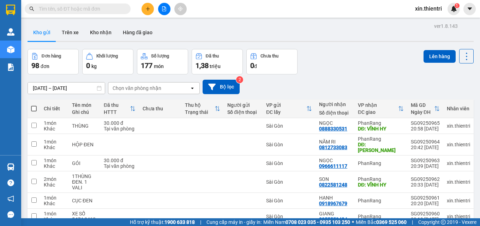
click at [81, 8] on input "text" at bounding box center [80, 9] width 83 height 8
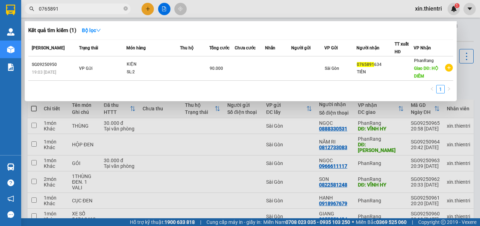
click at [147, 12] on div at bounding box center [240, 113] width 480 height 226
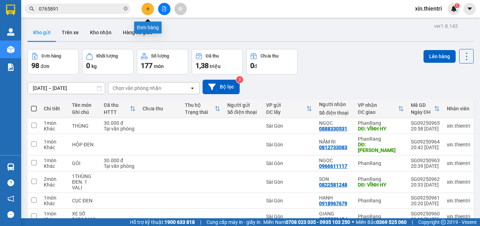
click at [148, 7] on icon "plus" at bounding box center [147, 8] width 5 height 5
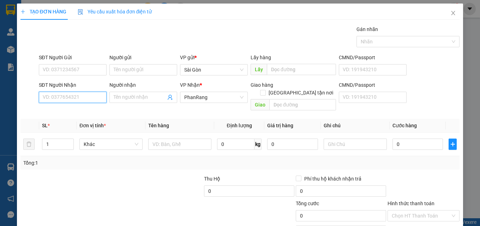
click at [81, 98] on input "SĐT Người Nhận" at bounding box center [73, 97] width 68 height 11
click at [68, 113] on div "0378144174 - CƯƠNG" at bounding box center [72, 112] width 59 height 8
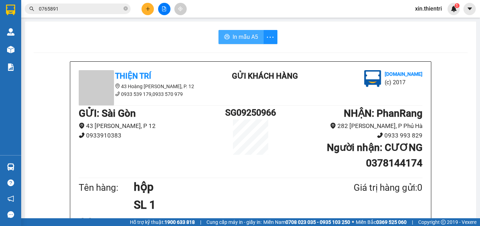
click at [250, 37] on span "In mẫu A5" at bounding box center [245, 36] width 25 height 9
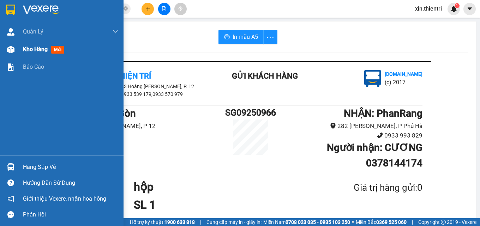
click at [41, 51] on span "Kho hàng" at bounding box center [35, 49] width 25 height 7
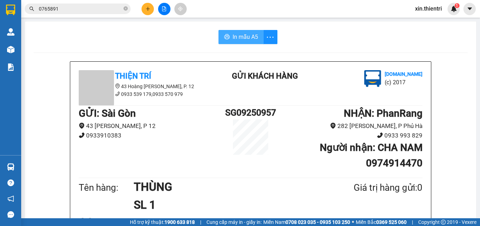
click at [255, 40] on button "In mẫu A5" at bounding box center [241, 37] width 45 height 14
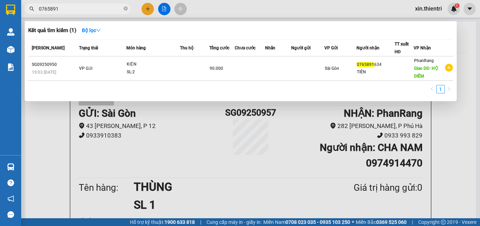
click at [90, 10] on input "0765891" at bounding box center [80, 9] width 83 height 8
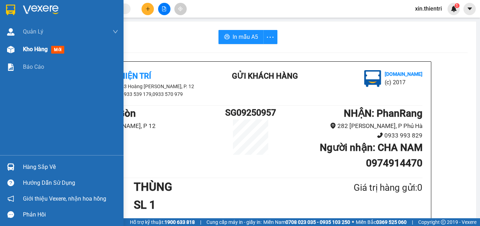
click at [33, 47] on span "Kho hàng" at bounding box center [35, 49] width 25 height 7
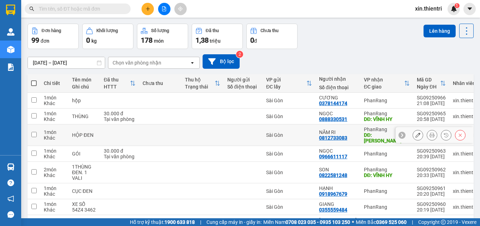
scroll to position [96, 0]
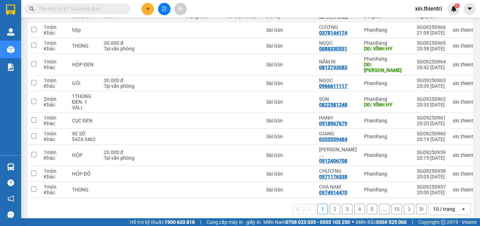
click at [330, 204] on button "2" at bounding box center [335, 209] width 11 height 11
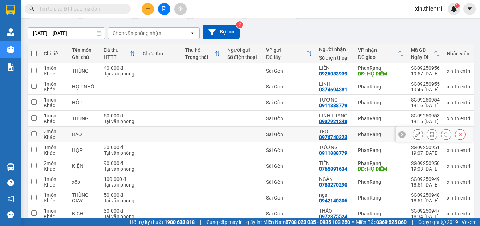
scroll to position [20, 0]
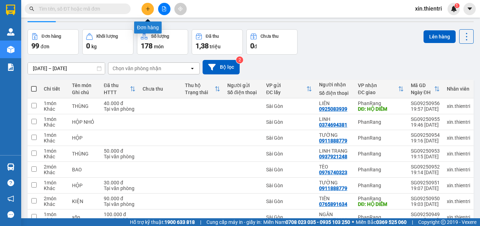
click at [145, 9] on button at bounding box center [148, 9] width 12 height 12
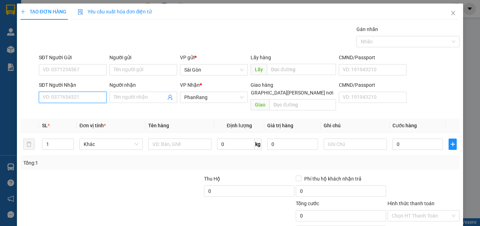
click at [74, 97] on input "SĐT Người Nhận" at bounding box center [73, 97] width 68 height 11
click at [80, 100] on input "SĐT Người Nhận" at bounding box center [73, 97] width 68 height 11
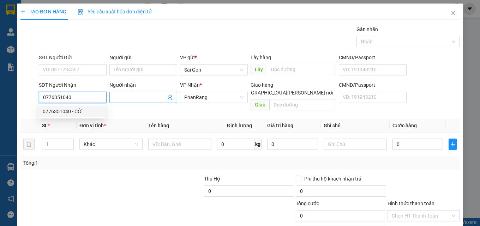
type input "0776351040"
click at [115, 94] on input "Người nhận" at bounding box center [140, 98] width 52 height 8
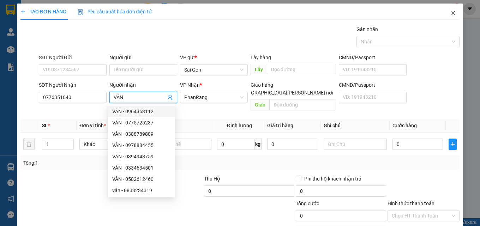
type input "VÂN"
click at [451, 13] on icon "close" at bounding box center [454, 13] width 6 height 6
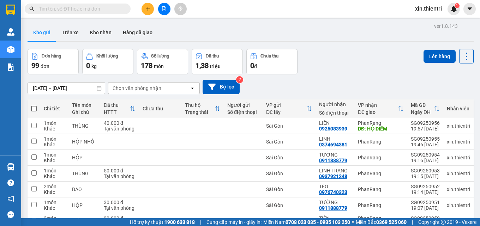
click at [145, 10] on icon "plus" at bounding box center [147, 8] width 5 height 5
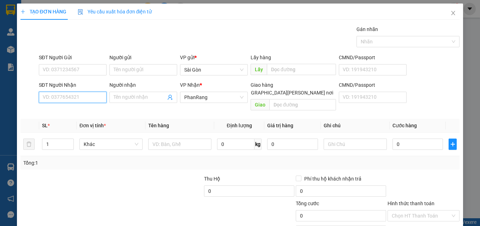
click at [71, 99] on input "SĐT Người Nhận" at bounding box center [73, 97] width 68 height 11
type input "0966611117"
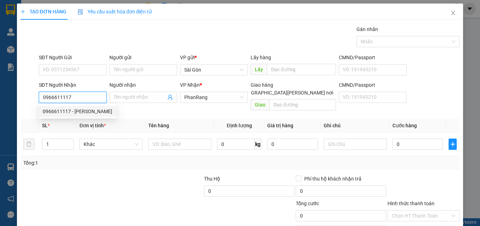
click at [75, 111] on div "0966611117 - NGỌC" at bounding box center [78, 112] width 70 height 8
type input "NGỌC"
type input "30.000"
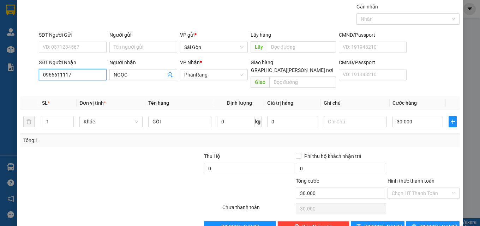
scroll to position [35, 0]
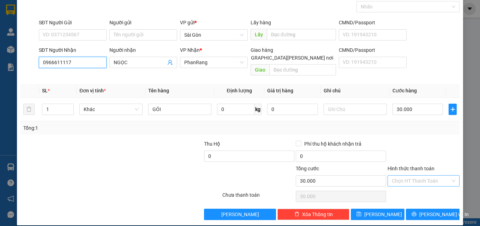
type input "0966611117"
click at [423, 176] on input "Hình thức thanh toán" at bounding box center [421, 181] width 59 height 11
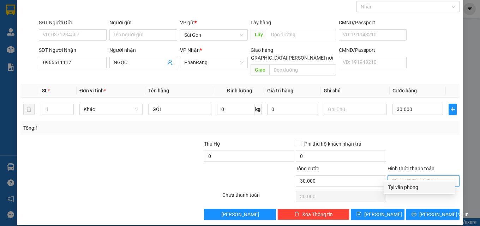
click at [399, 188] on div "Tại văn phòng" at bounding box center [419, 188] width 63 height 8
type input "0"
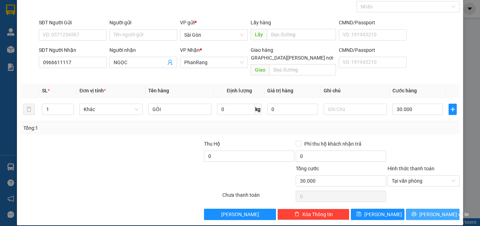
click at [421, 209] on button "[PERSON_NAME] và In" at bounding box center [433, 214] width 54 height 11
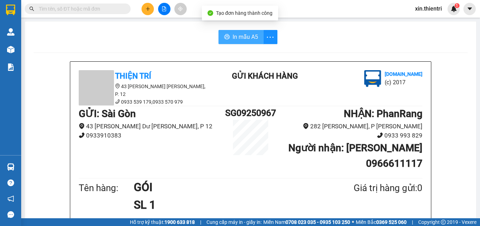
click at [244, 35] on span "In mẫu A5" at bounding box center [245, 36] width 25 height 9
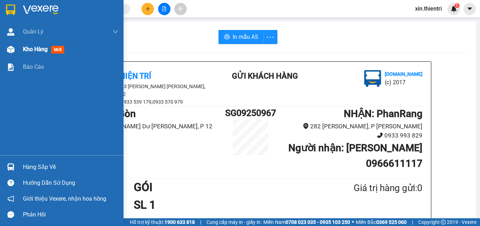
click at [39, 51] on span "Kho hàng" at bounding box center [35, 49] width 25 height 7
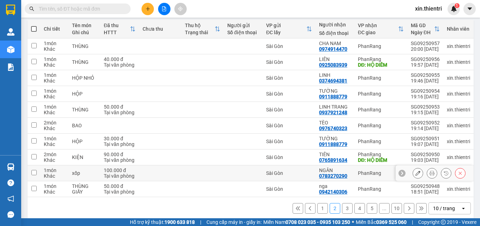
scroll to position [90, 0]
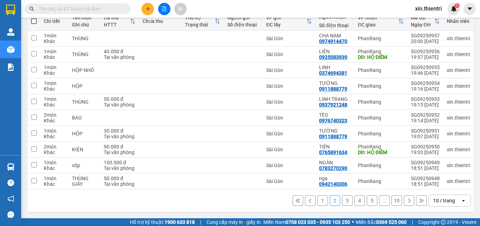
click at [318, 203] on button "1" at bounding box center [322, 201] width 11 height 11
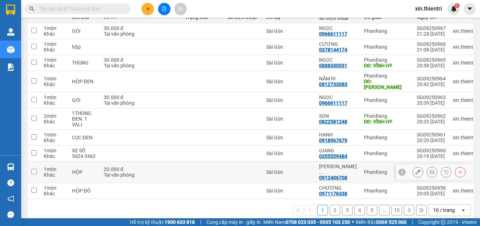
scroll to position [96, 0]
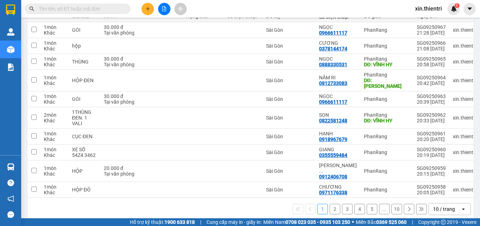
click at [332, 204] on button "2" at bounding box center [335, 209] width 11 height 11
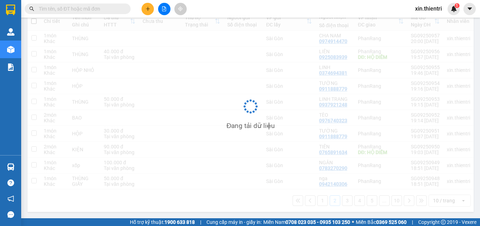
scroll to position [90, 0]
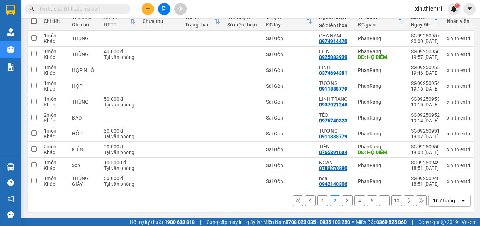
click at [342, 199] on button "3" at bounding box center [347, 201] width 11 height 11
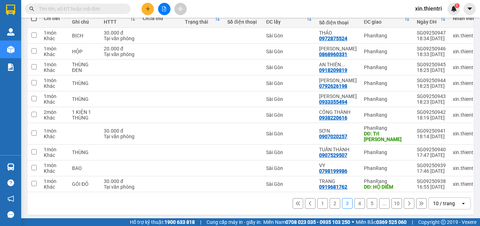
click at [354, 201] on button "4" at bounding box center [359, 203] width 11 height 11
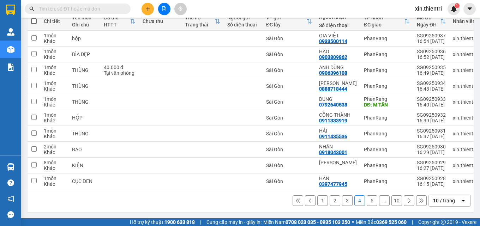
click at [332, 201] on button "2" at bounding box center [335, 201] width 11 height 11
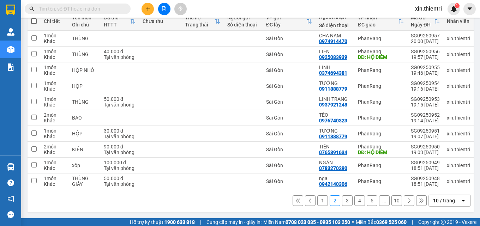
click at [102, 7] on input "text" at bounding box center [80, 9] width 83 height 8
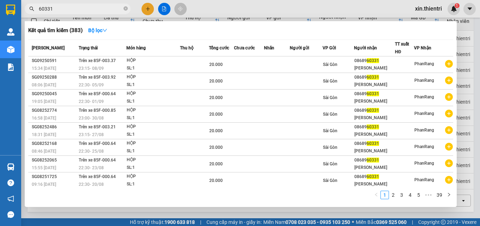
click at [58, 7] on input "60331" at bounding box center [80, 9] width 83 height 8
type input "6"
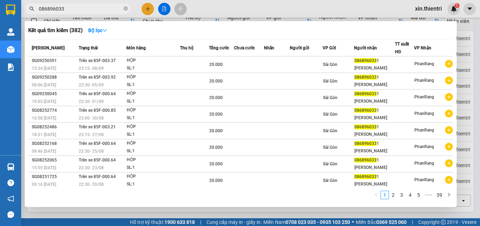
type input "0868960331"
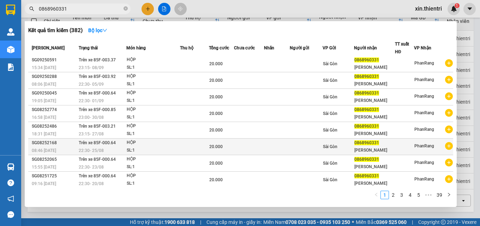
scroll to position [0, 0]
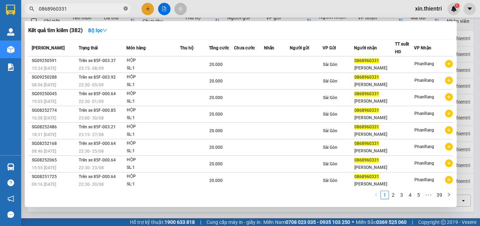
click at [125, 10] on icon "close-circle" at bounding box center [126, 8] width 4 height 4
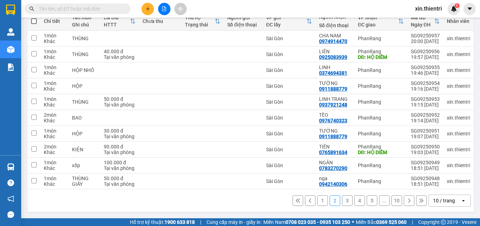
click at [342, 198] on button "3" at bounding box center [347, 201] width 11 height 11
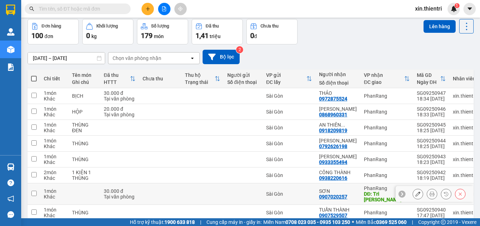
scroll to position [90, 0]
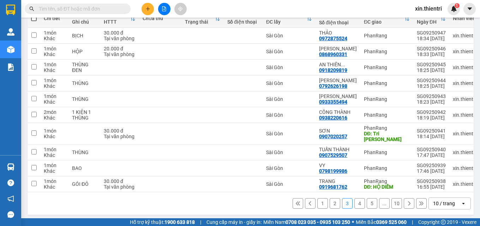
click at [317, 204] on button "1" at bounding box center [322, 203] width 11 height 11
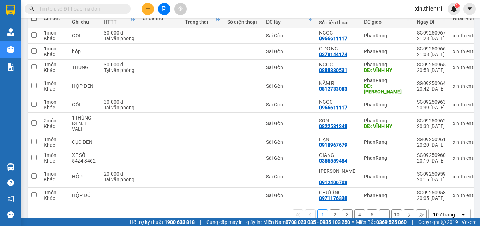
click at [331, 210] on button "2" at bounding box center [335, 215] width 11 height 11
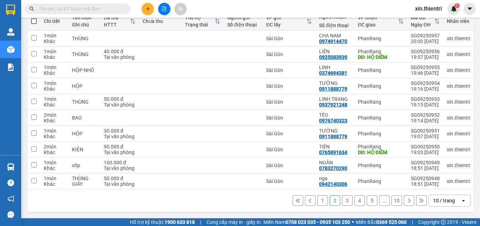
scroll to position [0, 0]
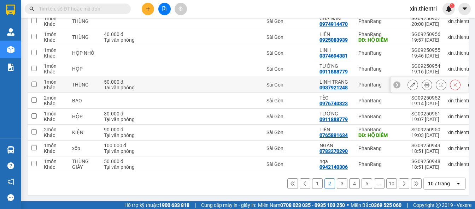
scroll to position [108, 0]
click at [312, 187] on button "1" at bounding box center [317, 183] width 11 height 11
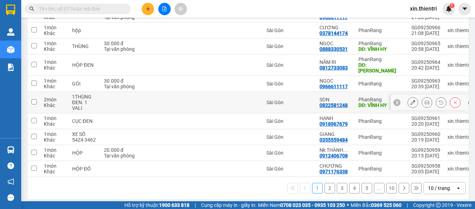
scroll to position [113, 0]
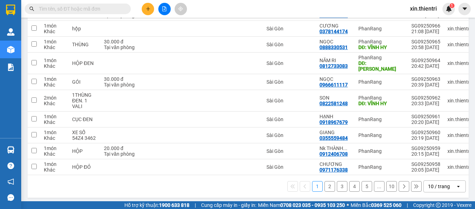
click at [340, 183] on button "3" at bounding box center [341, 186] width 11 height 11
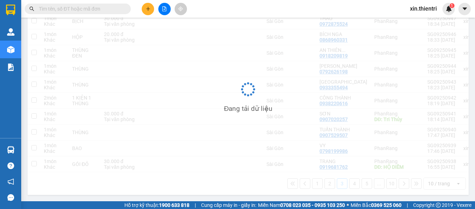
scroll to position [108, 0]
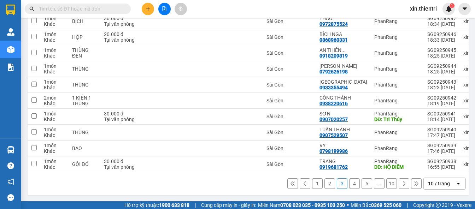
click at [352, 185] on button "4" at bounding box center [354, 183] width 11 height 11
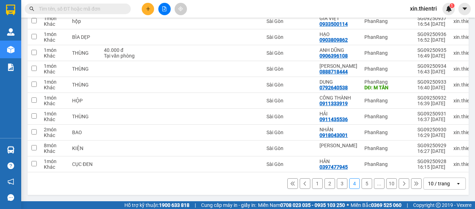
click at [361, 185] on button "5" at bounding box center [366, 183] width 11 height 11
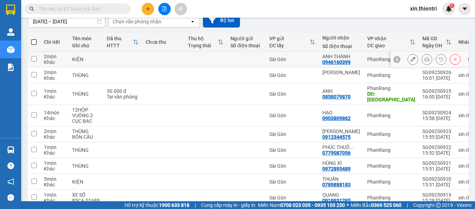
scroll to position [113, 0]
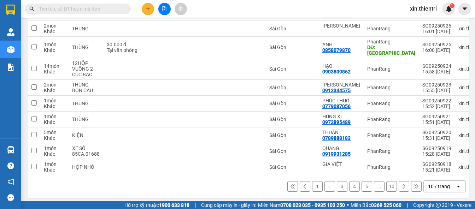
click at [351, 185] on button "4" at bounding box center [354, 186] width 11 height 11
click at [351, 186] on button "4" at bounding box center [354, 186] width 11 height 11
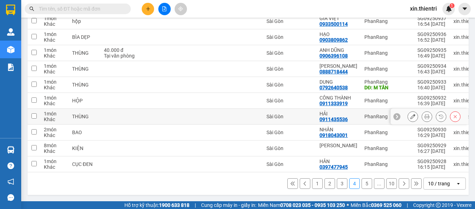
scroll to position [108, 0]
click at [336, 182] on button "3" at bounding box center [341, 183] width 11 height 11
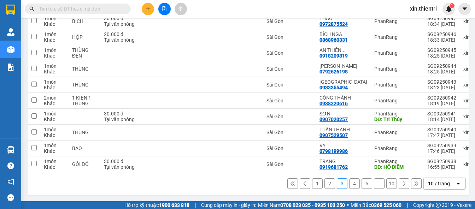
click at [326, 184] on button "2" at bounding box center [329, 183] width 11 height 11
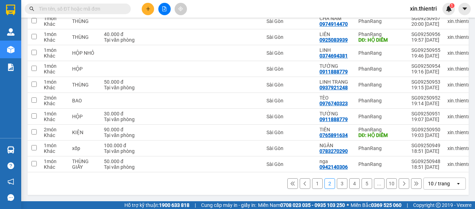
click at [314, 181] on button "1" at bounding box center [317, 183] width 11 height 11
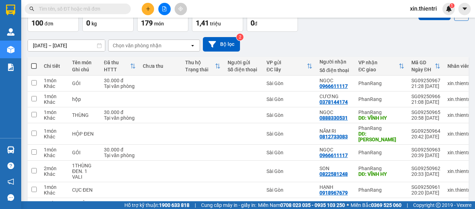
scroll to position [0, 0]
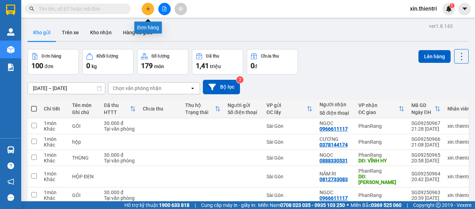
click at [151, 11] on button at bounding box center [148, 9] width 12 height 12
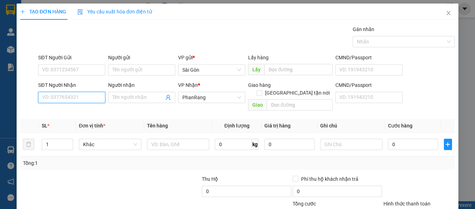
click at [75, 93] on input "SĐT Người Nhận" at bounding box center [71, 97] width 67 height 11
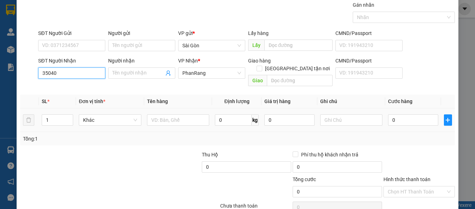
scroll to position [35, 0]
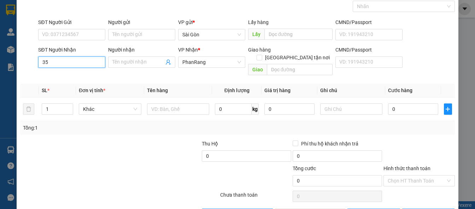
type input "3"
click at [89, 78] on div "0776351040 - CỚ" at bounding box center [71, 76] width 58 height 8
type input "0776351040"
type input "CỚ"
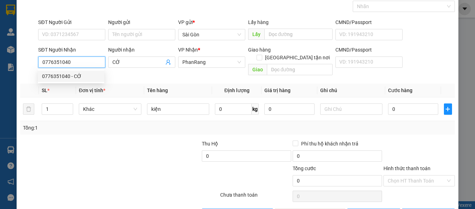
click at [89, 78] on body "Kết quả tìm kiếm ( 0 ) Bộ lọc No Data xin.thientri 1 Quản Lý Quản lý khách hàng…" at bounding box center [237, 104] width 475 height 209
type input "0776351040"
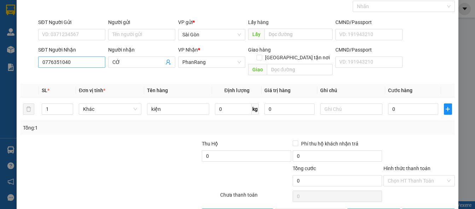
drag, startPoint x: 103, startPoint y: 59, endPoint x: 95, endPoint y: 59, distance: 8.1
click at [95, 59] on div "SĐT Người Nhận 0776351040 0776351040 Người nhận CỚ VP Nhận * PhanRang Giao hàng…" at bounding box center [246, 62] width 419 height 32
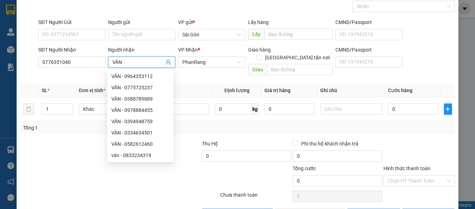
type input "VÂN"
click at [52, 140] on div at bounding box center [64, 152] width 91 height 25
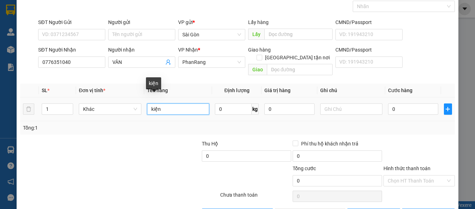
click at [166, 103] on input "kiện" at bounding box center [178, 108] width 62 height 11
drag, startPoint x: 149, startPoint y: 100, endPoint x: 143, endPoint y: 100, distance: 5.6
click at [144, 100] on td "kiện" at bounding box center [178, 109] width 68 height 24
type input "XE SỐ 78AF.01927"
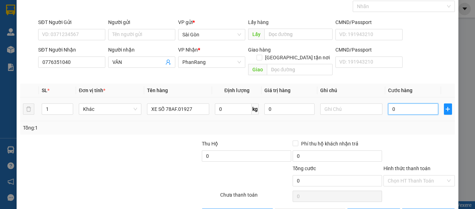
click at [415, 104] on input "0" at bounding box center [413, 108] width 50 height 11
type input "2"
type input "25"
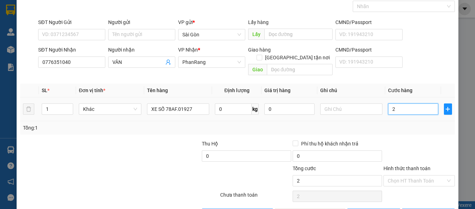
type input "25"
type input "250"
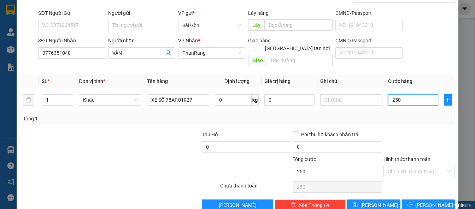
scroll to position [52, 0]
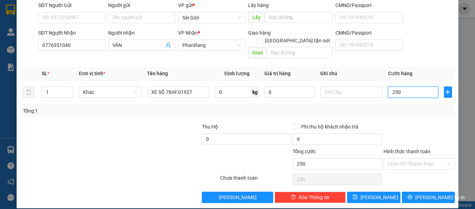
type input "250"
type input "250.000"
click at [410, 148] on div "Hình thức thanh toán" at bounding box center [418, 153] width 71 height 11
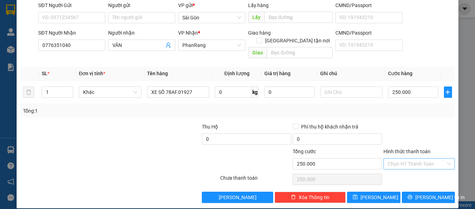
click at [412, 159] on input "Hình thức thanh toán" at bounding box center [416, 164] width 58 height 11
click at [421, 172] on div "Tại văn phòng" at bounding box center [414, 170] width 62 height 8
type input "0"
drag, startPoint x: 422, startPoint y: 183, endPoint x: 424, endPoint y: 187, distance: 4.6
click at [422, 183] on div "Transit Pickup Surcharge Ids Transit Deliver Surcharge Ids Transit Deliver Surc…" at bounding box center [237, 88] width 434 height 230
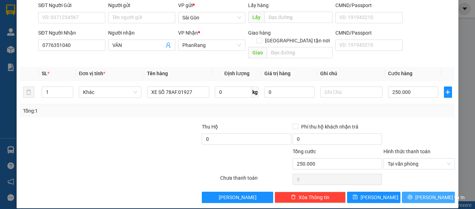
click at [424, 193] on span "[PERSON_NAME] và In" at bounding box center [439, 197] width 49 height 8
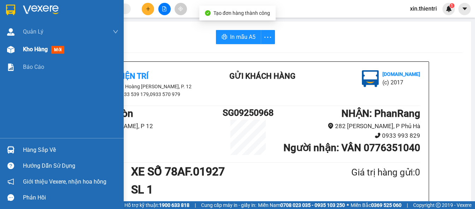
click at [21, 51] on main "In mẫu A5 Thiện Trí 43 Hoàng Dư Khương, P. 12 0933 539 179,0933 570 979 Gửi khá…" at bounding box center [237, 100] width 475 height 201
click at [34, 52] on span "Kho hàng" at bounding box center [35, 49] width 25 height 7
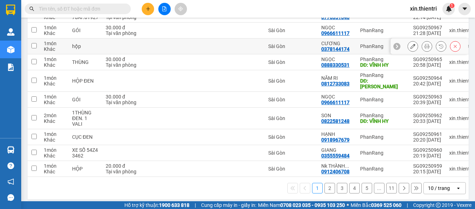
scroll to position [113, 0]
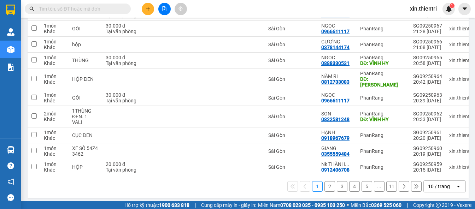
click at [387, 184] on button "11" at bounding box center [391, 186] width 11 height 11
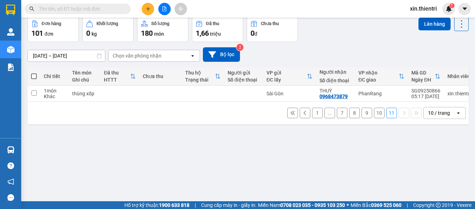
click at [314, 114] on button "1" at bounding box center [317, 113] width 11 height 11
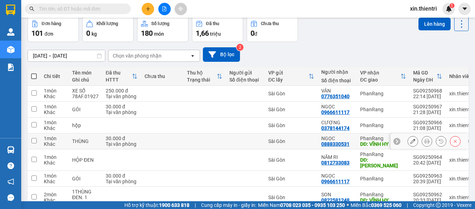
scroll to position [113, 0]
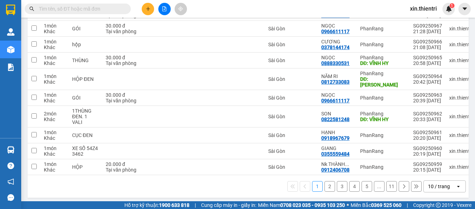
click at [337, 181] on button "3" at bounding box center [341, 186] width 11 height 11
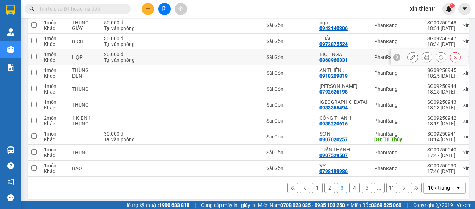
scroll to position [108, 0]
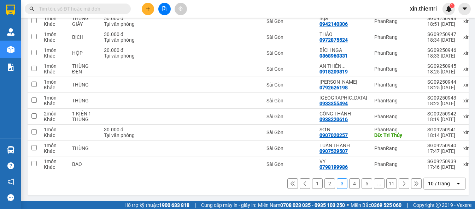
click at [327, 182] on button "2" at bounding box center [329, 183] width 11 height 11
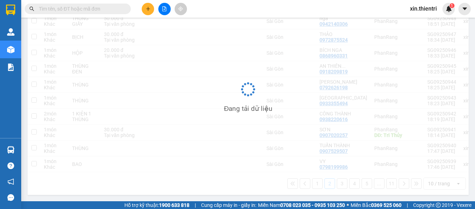
click at [325, 183] on div "Đang tải dữ liệu" at bounding box center [248, 95] width 441 height 200
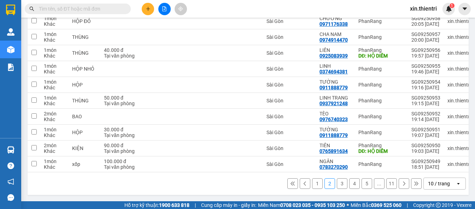
click at [336, 181] on button "3" at bounding box center [341, 183] width 11 height 11
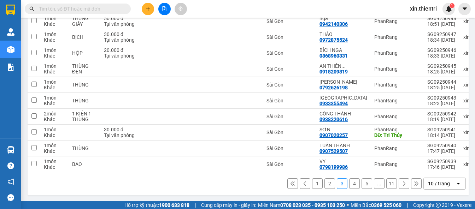
click at [349, 183] on button "4" at bounding box center [354, 183] width 11 height 11
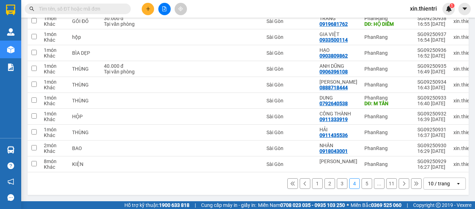
click at [362, 181] on button "5" at bounding box center [366, 183] width 11 height 11
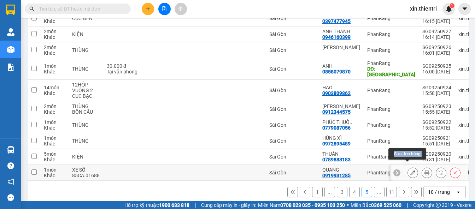
click at [410, 170] on icon at bounding box center [412, 172] width 5 height 5
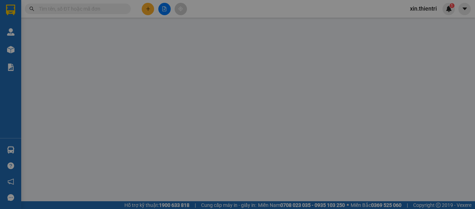
type input "0919931285"
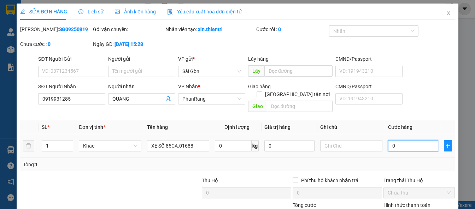
click at [410, 147] on input "0" at bounding box center [413, 145] width 50 height 11
type input "2"
type input "25"
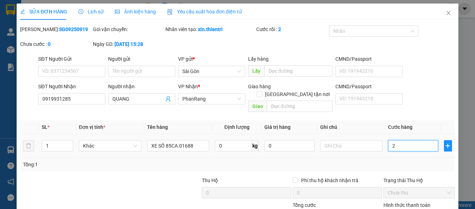
type input "25"
type input "250"
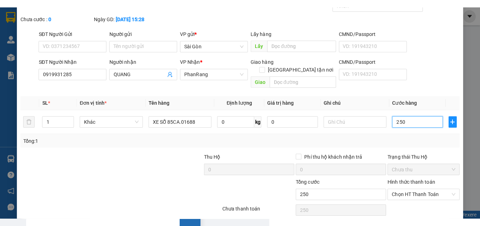
scroll to position [61, 0]
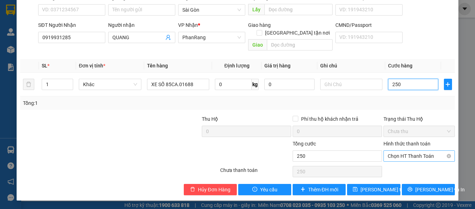
click at [415, 153] on span "Chọn HT Thanh Toán" at bounding box center [418, 156] width 63 height 11
type input "250"
type input "250.000"
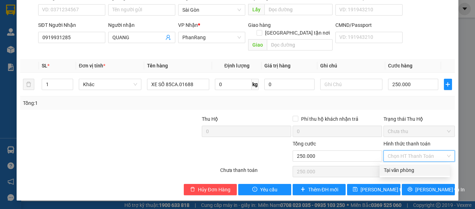
click at [415, 167] on div "Tại văn phòng" at bounding box center [414, 170] width 62 height 8
type input "0"
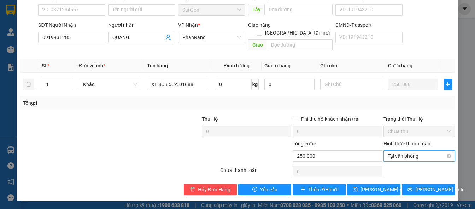
drag, startPoint x: 415, startPoint y: 167, endPoint x: 427, endPoint y: 159, distance: 14.8
click at [427, 159] on span "Tại văn phòng" at bounding box center [418, 156] width 63 height 11
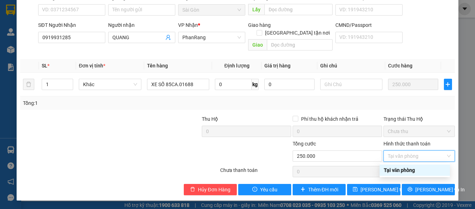
click at [425, 168] on div "Tại văn phòng" at bounding box center [414, 170] width 62 height 8
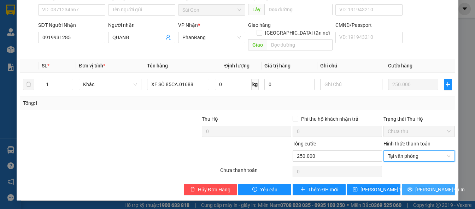
click at [421, 187] on span "[PERSON_NAME] và In" at bounding box center [439, 190] width 49 height 8
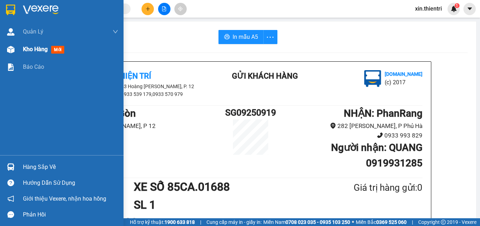
click at [68, 43] on div "Kho hàng mới" at bounding box center [70, 50] width 95 height 18
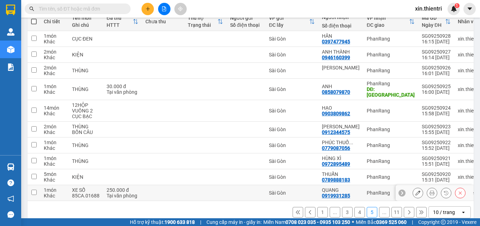
scroll to position [96, 0]
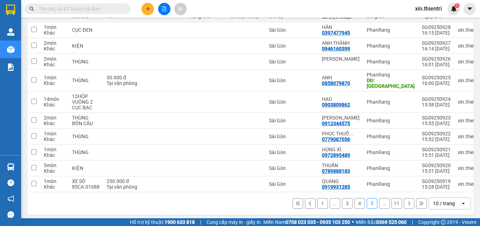
click at [319, 201] on button "1" at bounding box center [322, 203] width 11 height 11
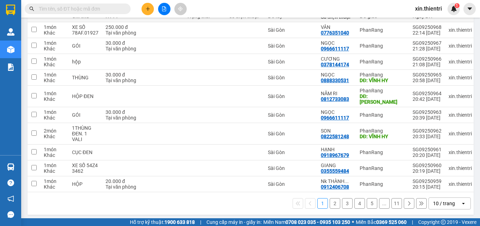
click at [330, 198] on button "2" at bounding box center [335, 203] width 11 height 11
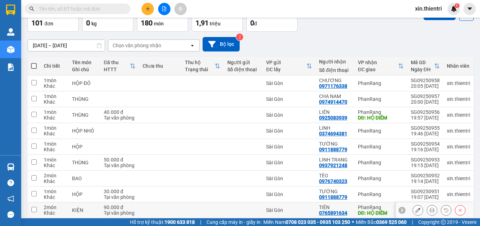
scroll to position [90, 0]
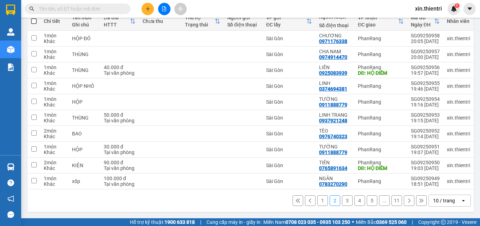
click at [342, 205] on button "3" at bounding box center [347, 201] width 11 height 11
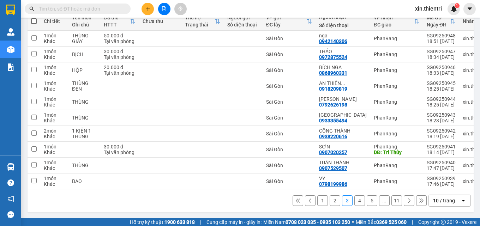
click at [355, 197] on button "4" at bounding box center [359, 201] width 11 height 11
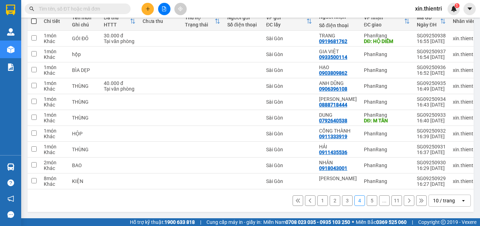
click at [367, 201] on button "5" at bounding box center [372, 201] width 11 height 11
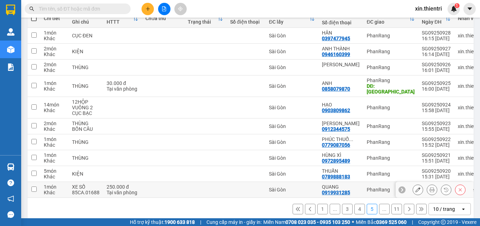
click at [458, 187] on icon at bounding box center [460, 189] width 5 height 5
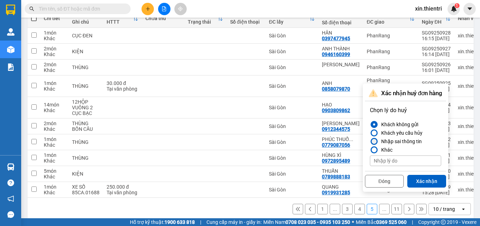
click at [375, 141] on div at bounding box center [374, 141] width 5 height 5
click at [370, 142] on input "Nhập sai thông tin" at bounding box center [370, 142] width 0 height 0
click at [435, 174] on div "Đóng Xác nhận" at bounding box center [405, 180] width 81 height 19
click at [433, 179] on button "Xác nhận" at bounding box center [426, 181] width 39 height 13
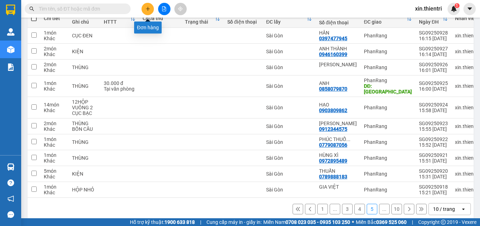
click at [153, 10] on button at bounding box center [148, 9] width 12 height 12
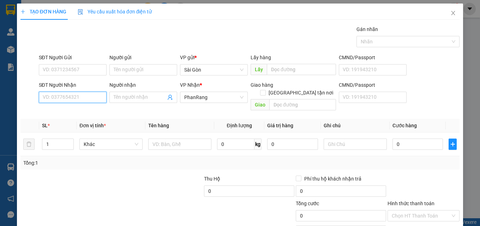
click at [100, 97] on input "SĐT Người Nhận" at bounding box center [73, 97] width 68 height 11
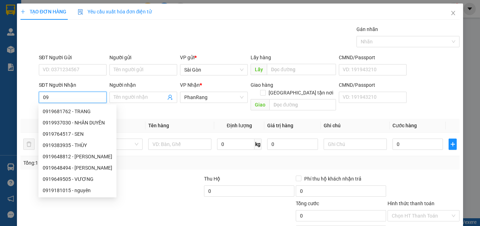
type input "0"
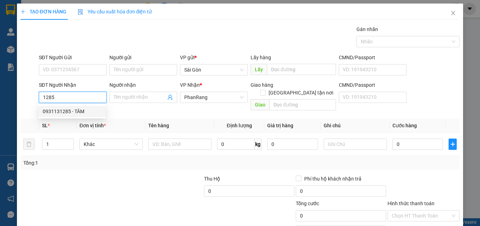
drag, startPoint x: 67, startPoint y: 113, endPoint x: 62, endPoint y: 107, distance: 8.1
click at [67, 112] on div "0931131285 - TÂM" at bounding box center [72, 112] width 59 height 8
type input "0931131285"
type input "TÂM"
type input "20.000"
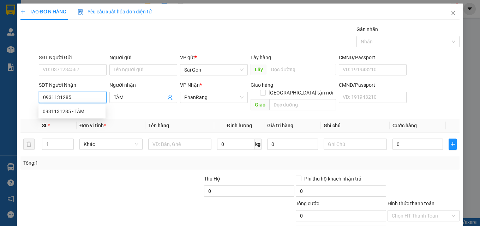
type input "20.000"
click at [81, 94] on input "0931131285" at bounding box center [73, 97] width 68 height 11
click at [80, 94] on input "0931131285" at bounding box center [73, 97] width 68 height 11
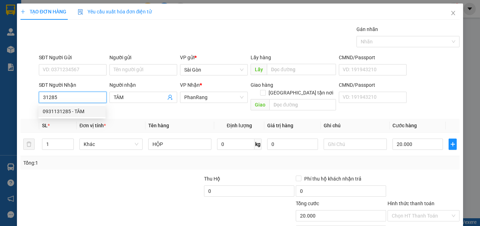
click at [70, 112] on div "0931131285 - TÂM" at bounding box center [72, 112] width 59 height 8
click at [77, 99] on input "0931131285" at bounding box center [73, 97] width 68 height 11
click at [78, 99] on input "0931131285" at bounding box center [73, 97] width 68 height 11
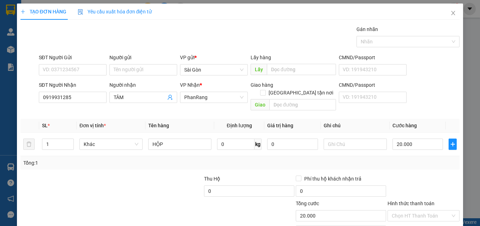
click at [73, 103] on div "SĐT Người Nhận 0919931285 0919931285" at bounding box center [73, 93] width 68 height 25
click at [73, 103] on div "SĐT Người Nhận 0919931285" at bounding box center [73, 93] width 68 height 25
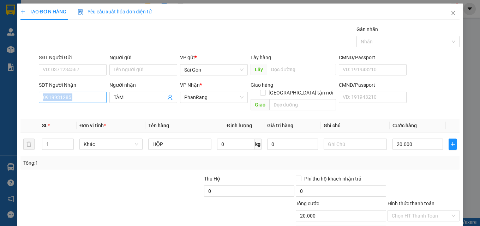
click at [73, 102] on input "0919931285" at bounding box center [73, 97] width 68 height 11
type input "0919931285"
click at [125, 98] on input "TÂM" at bounding box center [140, 98] width 52 height 8
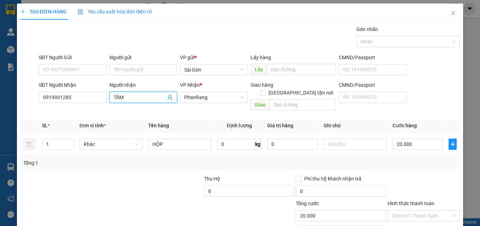
click at [125, 98] on input "TÂM" at bounding box center [140, 98] width 52 height 8
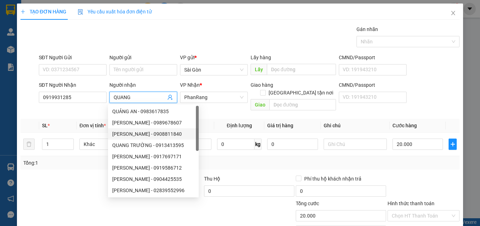
type input "QUANG"
click at [74, 191] on div at bounding box center [66, 187] width 92 height 25
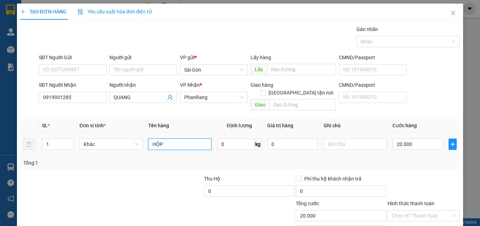
click at [184, 139] on input "HỘP" at bounding box center [179, 144] width 63 height 11
type input "XE SỐ 85CA-0168"
type input "0"
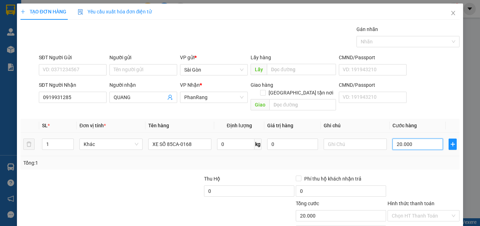
type input "0"
click at [416, 139] on input "0" at bounding box center [418, 144] width 51 height 11
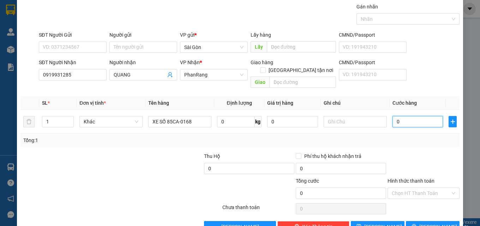
scroll to position [35, 0]
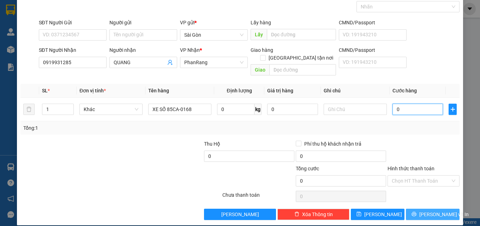
type input "0"
click at [423, 209] on span "[PERSON_NAME] và In" at bounding box center [443, 215] width 49 height 8
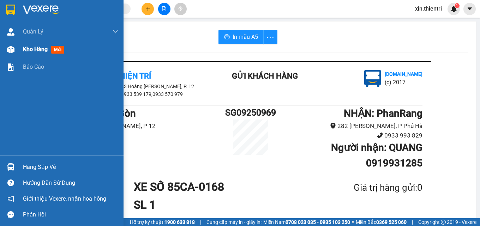
click at [23, 48] on span "Kho hàng" at bounding box center [35, 49] width 25 height 7
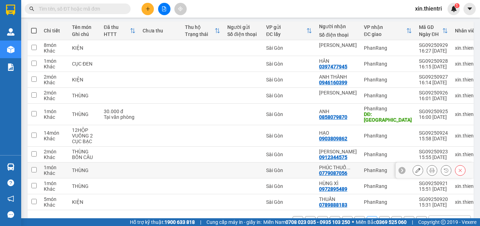
scroll to position [96, 0]
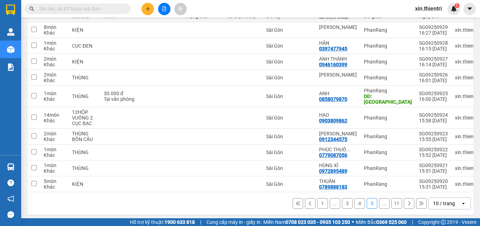
click at [393, 201] on button "11" at bounding box center [397, 203] width 11 height 11
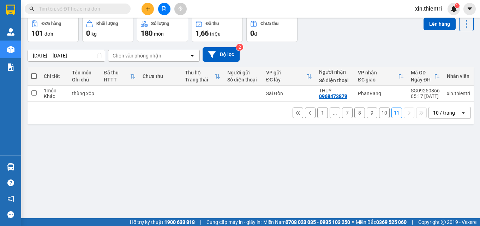
click at [32, 77] on span at bounding box center [34, 76] width 6 height 6
click at [34, 73] on input "checkbox" at bounding box center [34, 73] width 0 height 0
checkbox input "true"
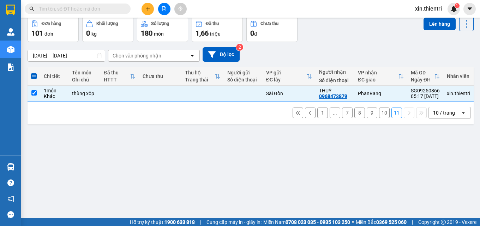
drag, startPoint x: 427, startPoint y: 29, endPoint x: 405, endPoint y: 42, distance: 26.1
click at [428, 29] on button "Lên hàng" at bounding box center [440, 24] width 32 height 13
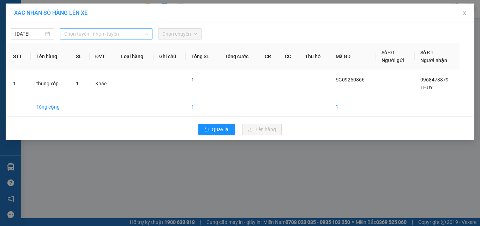
drag, startPoint x: 94, startPoint y: 33, endPoint x: 92, endPoint y: 54, distance: 20.6
click at [94, 40] on div "Chọn tuyến - nhóm tuyến LỌC THEO Nhóm tuyến Tuyến Chọn tất cả Danh sách tuyến P…" at bounding box center [106, 33] width 93 height 11
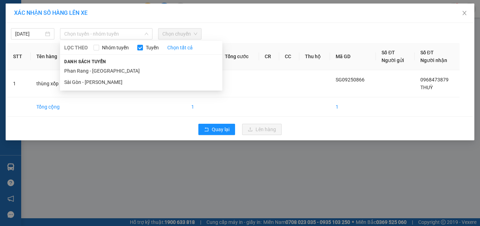
drag, startPoint x: 83, startPoint y: 82, endPoint x: 124, endPoint y: 59, distance: 46.3
click at [83, 81] on li "Sài Gòn - Phan Rang" at bounding box center [141, 82] width 162 height 11
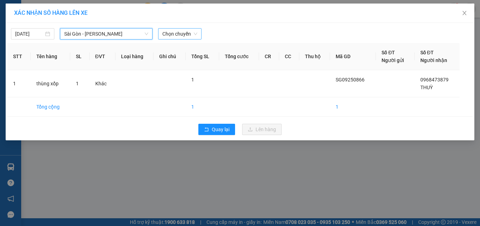
click at [179, 29] on span "Chọn chuyến" at bounding box center [179, 34] width 35 height 11
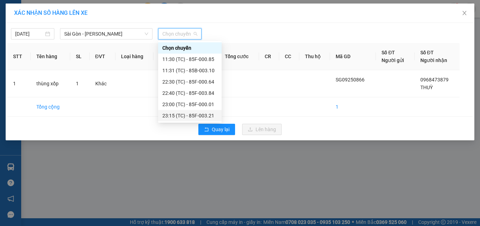
drag, startPoint x: 179, startPoint y: 115, endPoint x: 165, endPoint y: 123, distance: 15.5
click at [177, 116] on div "23:15 (TC) - 85F-003.21" at bounding box center [189, 116] width 55 height 8
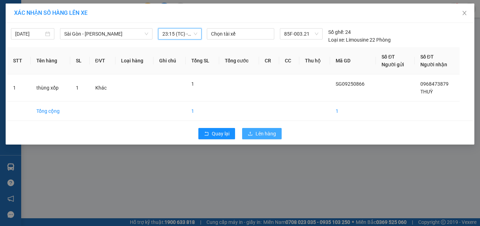
click at [263, 131] on span "Lên hàng" at bounding box center [266, 134] width 20 height 8
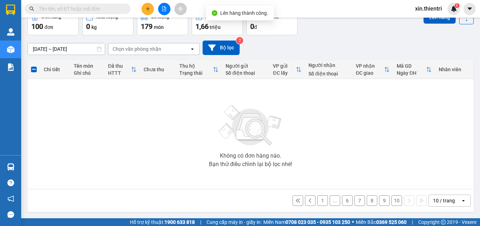
click at [392, 198] on button "10" at bounding box center [397, 201] width 11 height 11
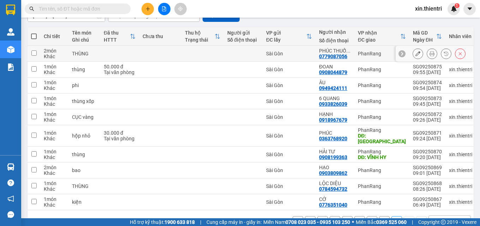
scroll to position [55, 0]
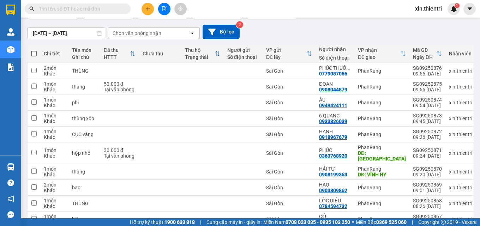
click at [35, 52] on span at bounding box center [34, 54] width 6 height 6
click at [34, 50] on input "checkbox" at bounding box center [34, 50] width 0 height 0
checkbox input "true"
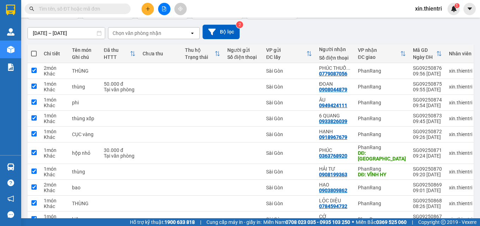
checkbox input "true"
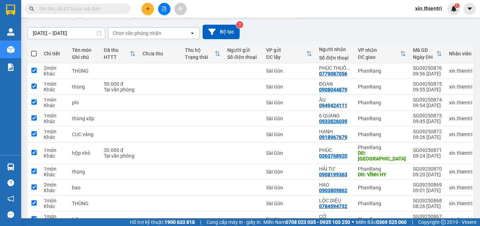
checkbox input "true"
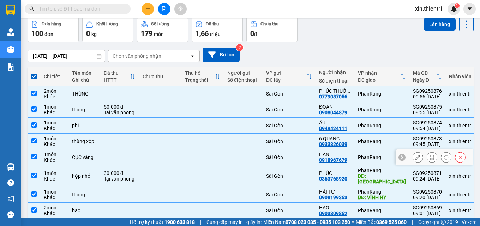
scroll to position [0, 0]
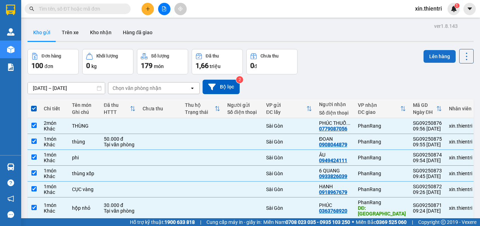
click at [429, 56] on button "Lên hàng" at bounding box center [440, 56] width 32 height 13
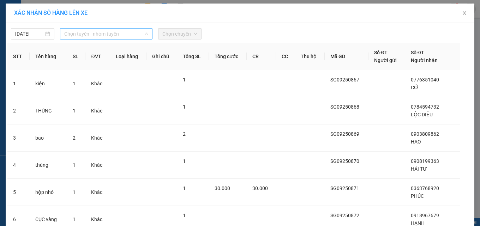
drag, startPoint x: 99, startPoint y: 36, endPoint x: 93, endPoint y: 50, distance: 14.9
click at [98, 36] on span "Chọn tuyến - nhóm tuyến" at bounding box center [106, 34] width 84 height 11
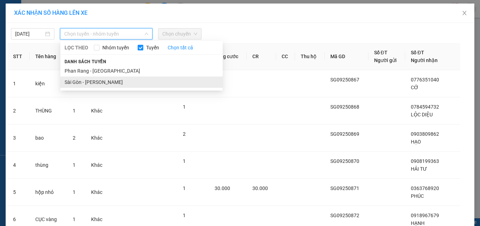
click at [82, 81] on li "Sài Gòn - Phan Rang" at bounding box center [141, 82] width 162 height 11
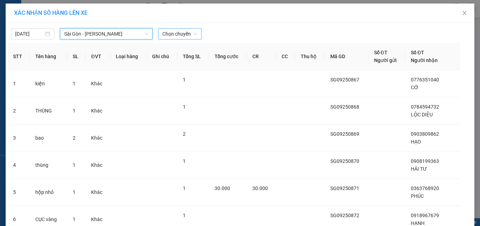
click at [181, 32] on span "Chọn chuyến" at bounding box center [179, 34] width 35 height 11
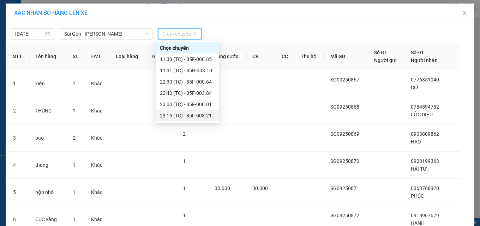
click at [187, 118] on div "23:15 (TC) - 85F-003.21" at bounding box center [187, 116] width 55 height 8
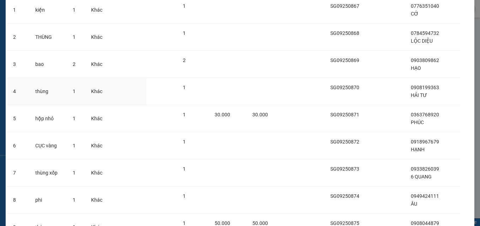
scroll to position [172, 0]
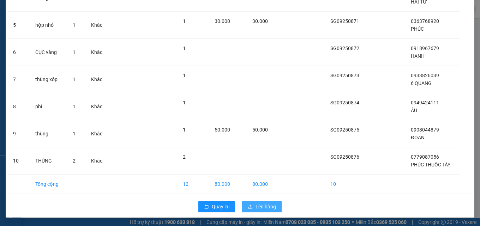
click at [252, 204] on button "Lên hàng" at bounding box center [262, 206] width 40 height 11
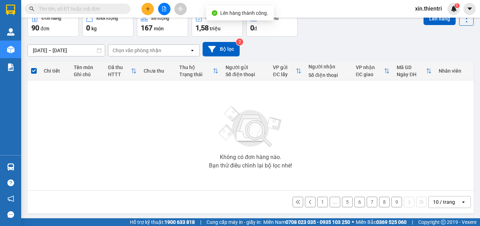
scroll to position [39, 0]
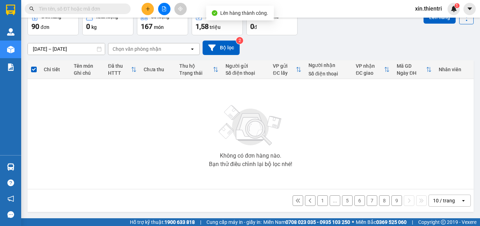
click at [392, 200] on button "9" at bounding box center [397, 201] width 11 height 11
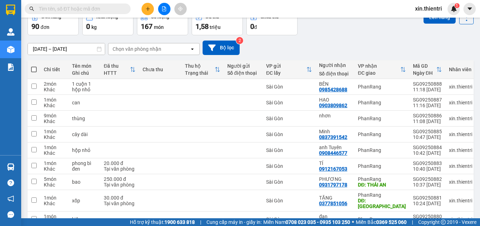
click at [36, 69] on span at bounding box center [34, 70] width 6 height 6
click at [34, 66] on input "checkbox" at bounding box center [34, 66] width 0 height 0
checkbox input "true"
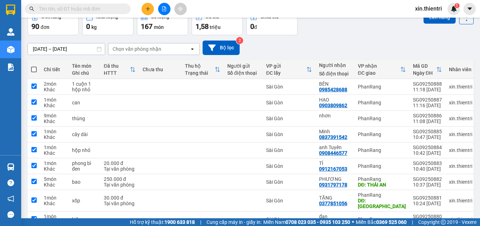
checkbox input "true"
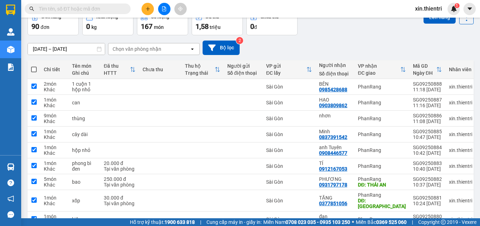
checkbox input "true"
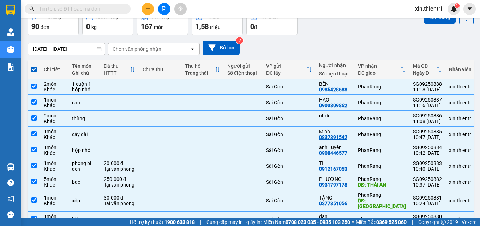
drag, startPoint x: 441, startPoint y: 23, endPoint x: 436, endPoint y: 26, distance: 5.7
click at [439, 24] on div "Lên hàng" at bounding box center [449, 17] width 50 height 14
drag, startPoint x: 440, startPoint y: 16, endPoint x: 441, endPoint y: 23, distance: 6.7
click at [440, 17] on div "Kết quả tìm kiếm ( 0 ) Bộ lọc No Data xin.thientri 1" at bounding box center [240, 9] width 480 height 18
click at [439, 18] on button "Lên hàng" at bounding box center [440, 17] width 32 height 13
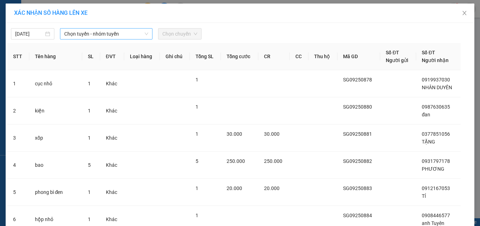
click at [114, 31] on span "Chọn tuyến - nhóm tuyến" at bounding box center [106, 34] width 84 height 11
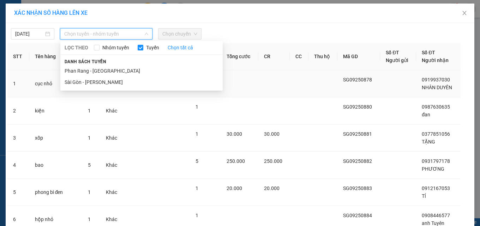
drag, startPoint x: 71, startPoint y: 81, endPoint x: 63, endPoint y: 79, distance: 8.2
click at [65, 81] on li "Sài Gòn - Phan Rang" at bounding box center [141, 82] width 162 height 11
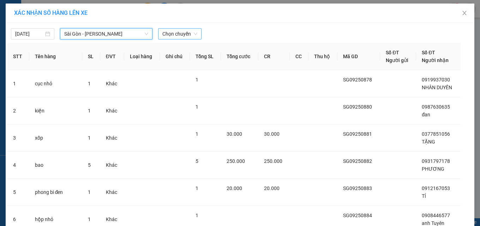
click at [184, 31] on span "Chọn chuyến" at bounding box center [179, 34] width 35 height 11
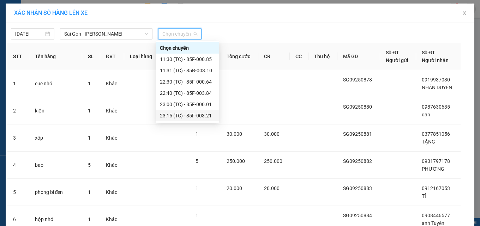
click at [189, 113] on div "23:15 (TC) - 85F-003.21" at bounding box center [187, 116] width 55 height 8
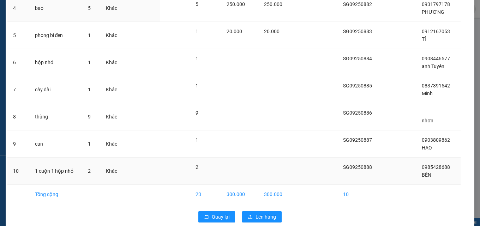
scroll to position [172, 0]
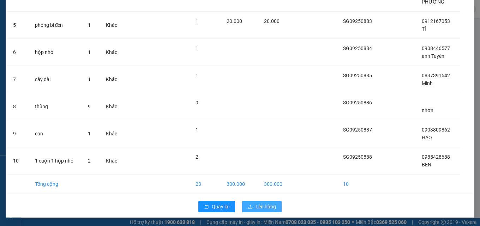
drag, startPoint x: 272, startPoint y: 206, endPoint x: 266, endPoint y: 206, distance: 6.0
click at [267, 206] on span "Lên hàng" at bounding box center [266, 207] width 20 height 8
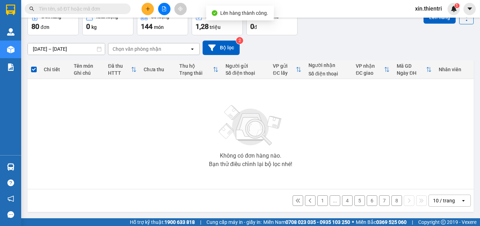
click at [392, 202] on button "8" at bounding box center [397, 201] width 11 height 11
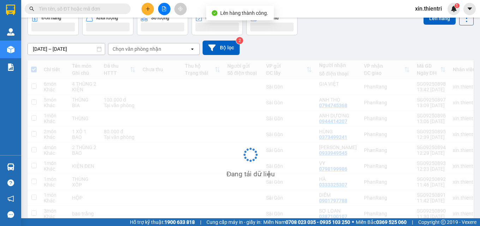
scroll to position [39, 0]
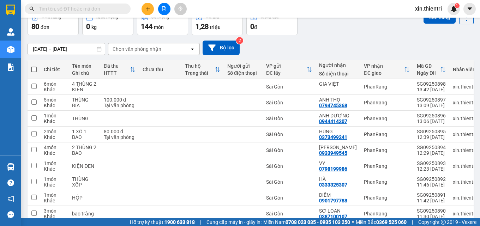
click at [32, 68] on span at bounding box center [34, 70] width 6 height 6
click at [34, 66] on input "checkbox" at bounding box center [34, 66] width 0 height 0
checkbox input "true"
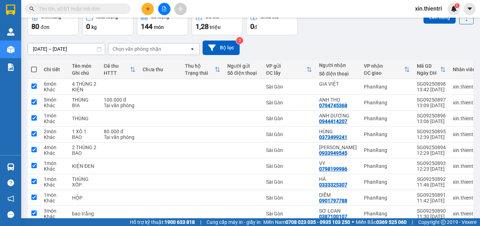
checkbox input "true"
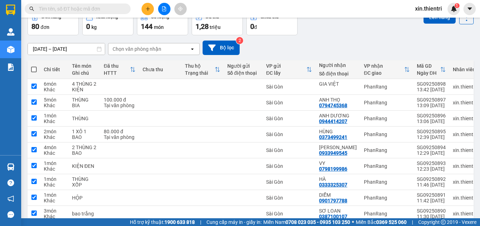
checkbox input "true"
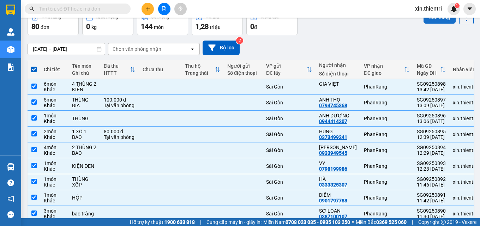
click at [429, 22] on button "Lên hàng" at bounding box center [440, 17] width 32 height 13
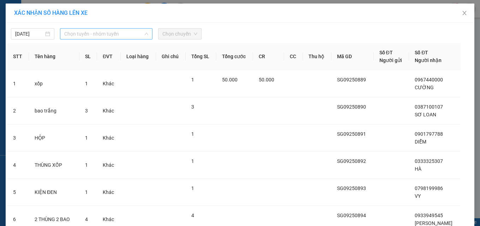
click at [115, 32] on span "Chọn tuyến - nhóm tuyến" at bounding box center [106, 34] width 84 height 11
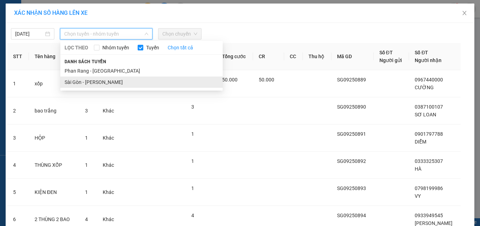
click at [88, 82] on li "Sài Gòn - Phan Rang" at bounding box center [141, 82] width 162 height 11
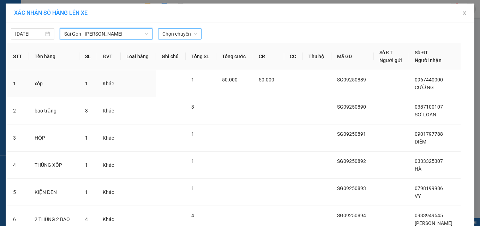
click at [192, 33] on span "Chọn chuyến" at bounding box center [179, 34] width 35 height 11
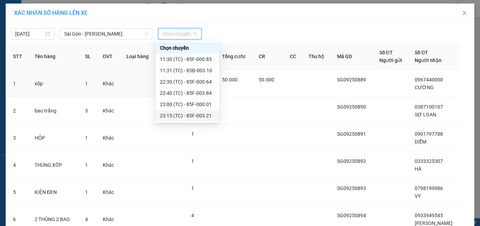
click at [183, 115] on div "23:15 (TC) - 85F-003.21" at bounding box center [187, 116] width 55 height 8
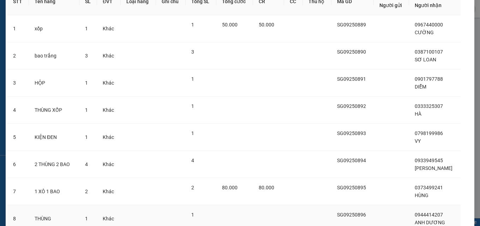
scroll to position [172, 0]
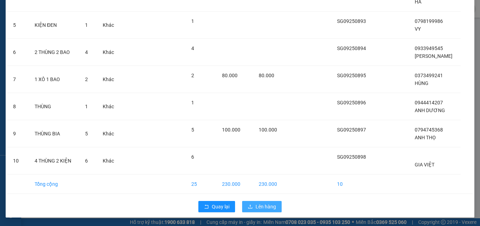
click at [261, 206] on span "Lên hàng" at bounding box center [266, 207] width 20 height 8
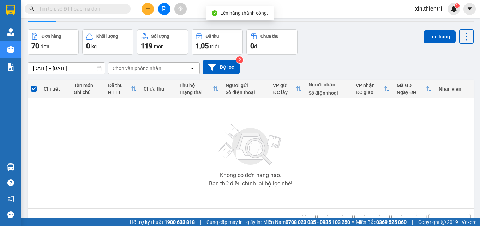
scroll to position [39, 0]
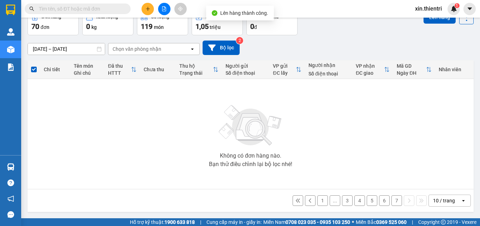
click at [392, 200] on button "7" at bounding box center [397, 201] width 11 height 11
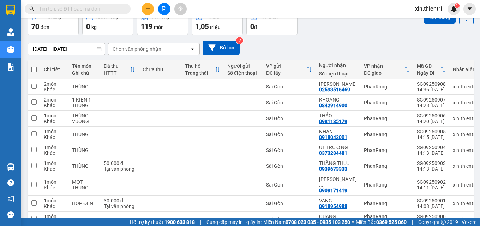
click at [35, 69] on span at bounding box center [34, 70] width 6 height 6
click at [34, 66] on input "checkbox" at bounding box center [34, 66] width 0 height 0
checkbox input "true"
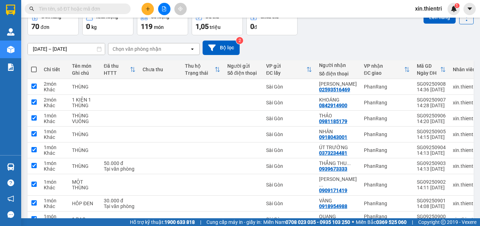
checkbox input "true"
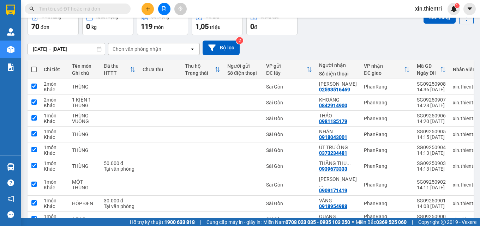
checkbox input "true"
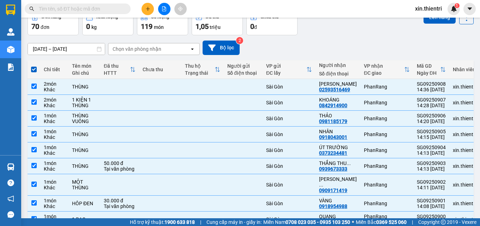
click at [436, 24] on div "Lên hàng" at bounding box center [449, 17] width 50 height 14
click at [436, 22] on button "Lên hàng" at bounding box center [440, 17] width 32 height 13
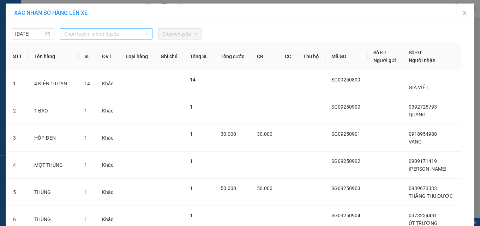
click at [97, 29] on span "Chọn tuyến - nhóm tuyến" at bounding box center [106, 34] width 84 height 11
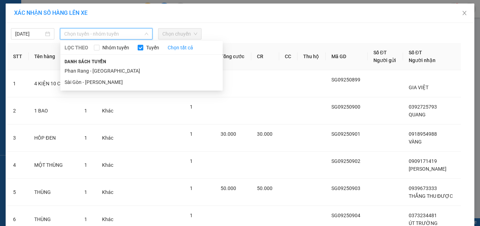
drag, startPoint x: 69, startPoint y: 84, endPoint x: 151, endPoint y: 61, distance: 84.9
click at [69, 83] on li "Sài Gòn - Phan Rang" at bounding box center [141, 82] width 162 height 11
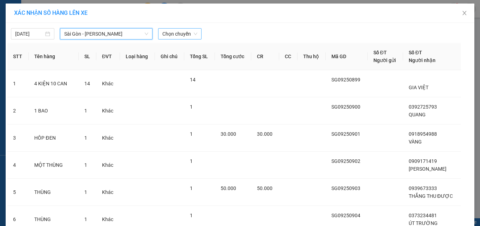
click at [180, 34] on span "Chọn chuyến" at bounding box center [179, 34] width 35 height 11
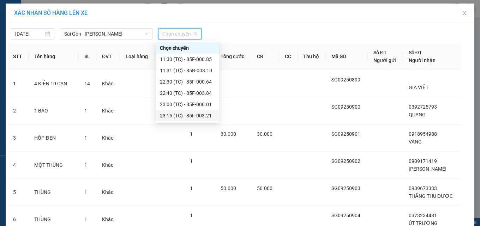
click at [194, 114] on div "23:15 (TC) - 85F-003.21" at bounding box center [187, 116] width 55 height 8
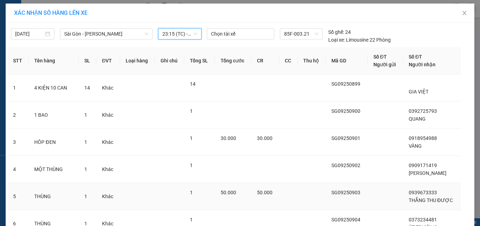
scroll to position [172, 0]
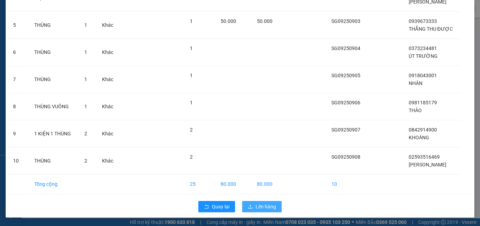
click at [251, 205] on button "Lên hàng" at bounding box center [262, 206] width 40 height 11
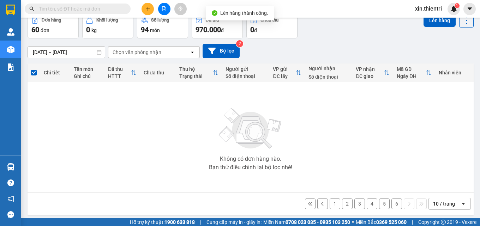
scroll to position [38, 0]
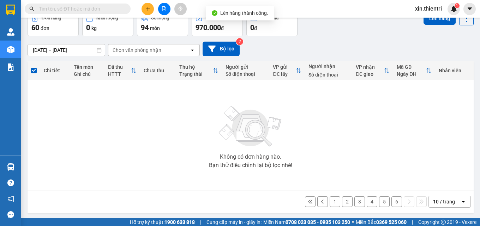
drag, startPoint x: 392, startPoint y: 201, endPoint x: 383, endPoint y: 194, distance: 10.8
click at [392, 199] on button "6" at bounding box center [397, 202] width 11 height 11
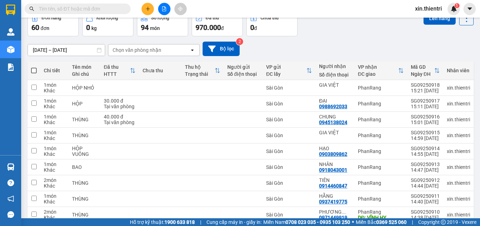
drag, startPoint x: 32, startPoint y: 69, endPoint x: 29, endPoint y: 72, distance: 4.8
click at [32, 70] on span at bounding box center [34, 71] width 6 height 6
click at [34, 67] on input "checkbox" at bounding box center [34, 67] width 0 height 0
checkbox input "true"
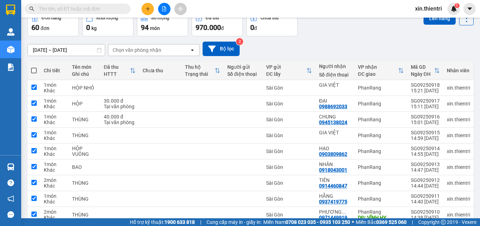
checkbox input "true"
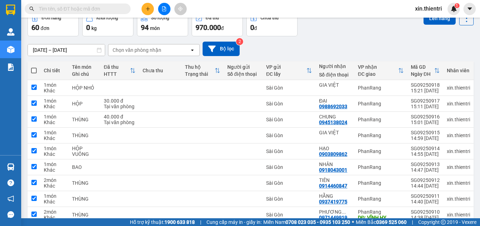
checkbox input "true"
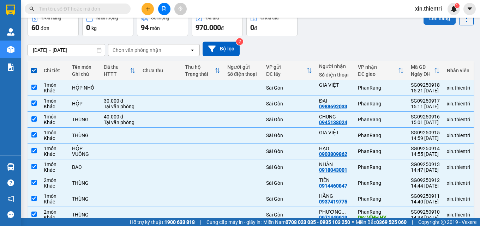
click at [435, 18] on button "Lên hàng" at bounding box center [440, 18] width 32 height 13
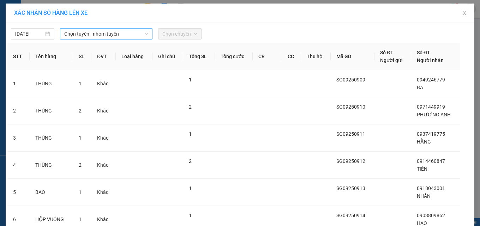
click at [106, 30] on span "Chọn tuyến - nhóm tuyến" at bounding box center [106, 34] width 84 height 11
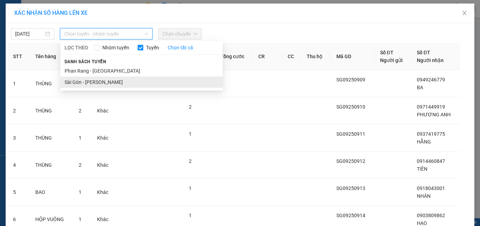
drag, startPoint x: 73, startPoint y: 84, endPoint x: 139, endPoint y: 63, distance: 68.8
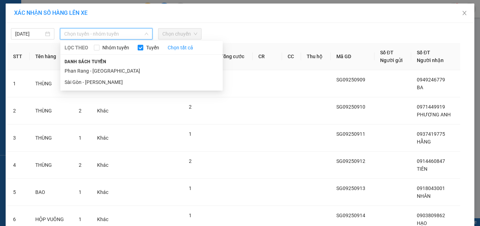
click at [78, 82] on li "Sài Gòn - Phan Rang" at bounding box center [141, 82] width 162 height 11
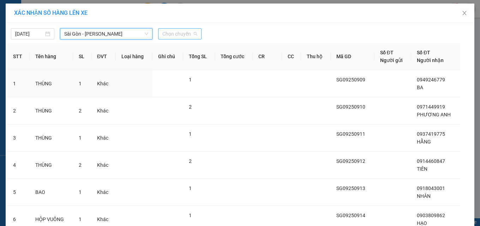
drag, startPoint x: 177, startPoint y: 33, endPoint x: 185, endPoint y: 79, distance: 47.0
click at [177, 34] on span "Chọn chuyến" at bounding box center [179, 34] width 35 height 11
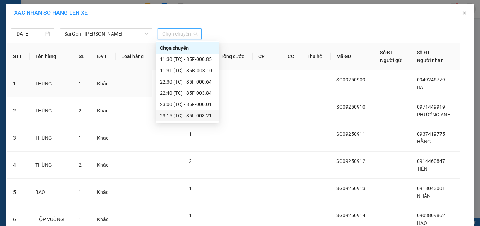
click at [183, 117] on div "23:15 (TC) - 85F-003.21" at bounding box center [187, 116] width 55 height 8
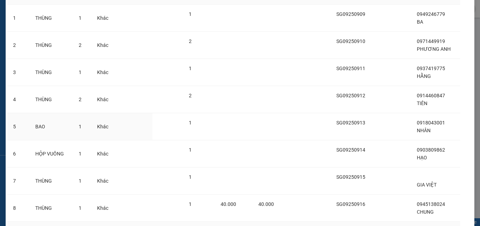
scroll to position [172, 0]
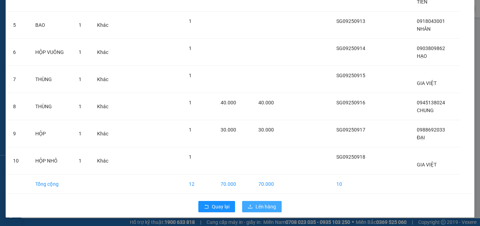
click at [260, 209] on button "Lên hàng" at bounding box center [262, 206] width 40 height 11
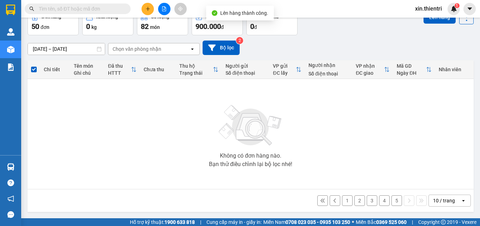
click at [392, 201] on button "5" at bounding box center [397, 201] width 11 height 11
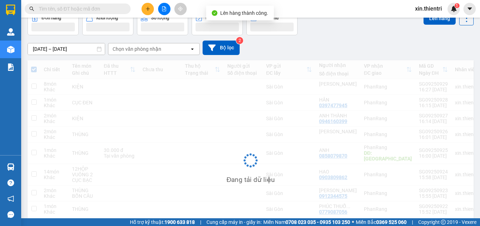
scroll to position [39, 0]
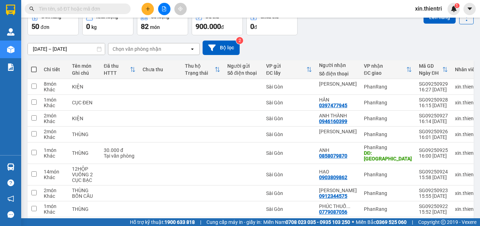
click at [32, 68] on span at bounding box center [34, 70] width 6 height 6
click at [34, 66] on input "checkbox" at bounding box center [34, 66] width 0 height 0
checkbox input "true"
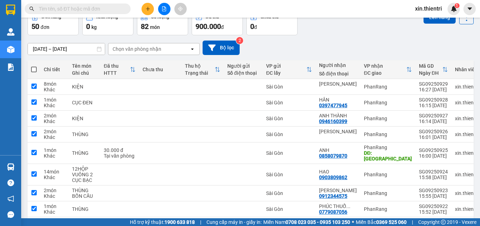
checkbox input "true"
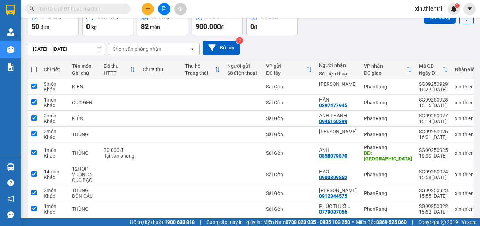
checkbox input "true"
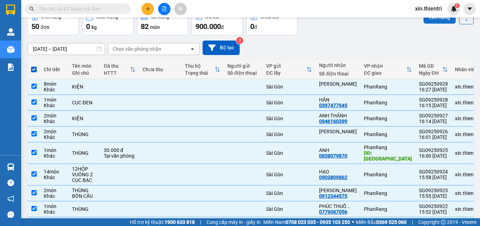
click at [426, 22] on button "Lên hàng" at bounding box center [440, 17] width 32 height 13
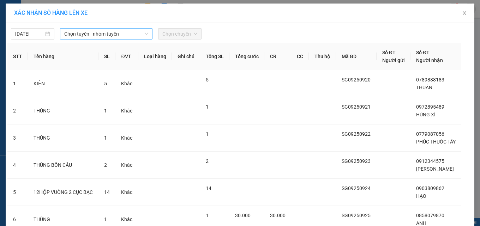
click at [109, 34] on span "Chọn tuyến - nhóm tuyến" at bounding box center [106, 34] width 84 height 11
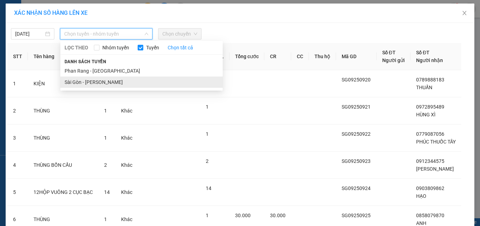
click at [80, 79] on li "Sài Gòn - Phan Rang" at bounding box center [141, 82] width 162 height 11
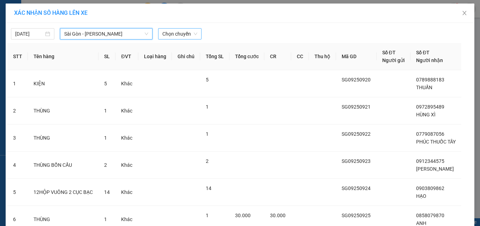
click at [189, 37] on span "Chọn chuyến" at bounding box center [179, 34] width 35 height 11
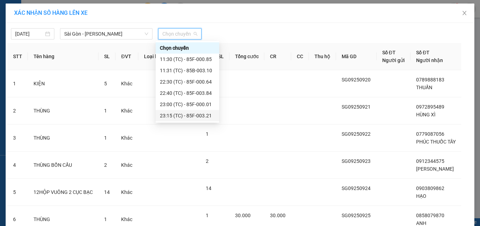
click at [190, 113] on div "23:15 (TC) - 85F-003.21" at bounding box center [187, 116] width 55 height 8
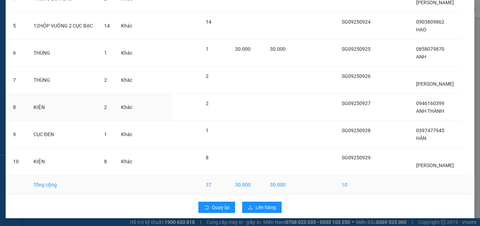
scroll to position [172, 0]
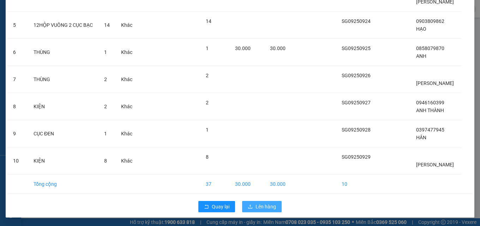
click at [257, 206] on span "Lên hàng" at bounding box center [266, 207] width 20 height 8
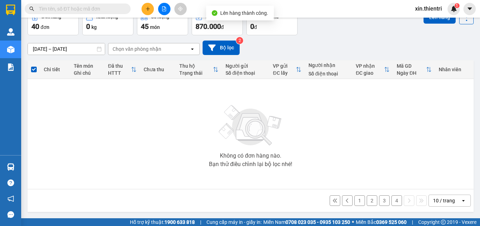
click at [393, 198] on button "4" at bounding box center [397, 201] width 11 height 11
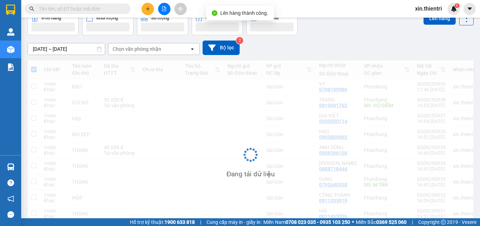
scroll to position [39, 0]
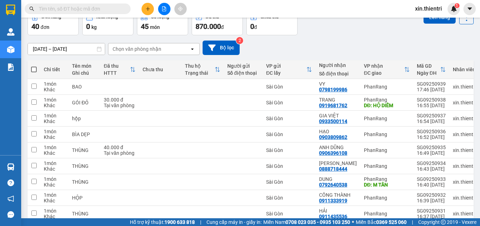
click at [35, 69] on span at bounding box center [34, 70] width 6 height 6
click at [34, 66] on input "checkbox" at bounding box center [34, 66] width 0 height 0
checkbox input "true"
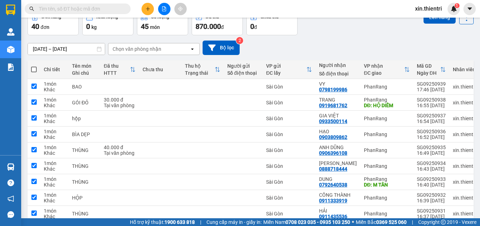
checkbox input "true"
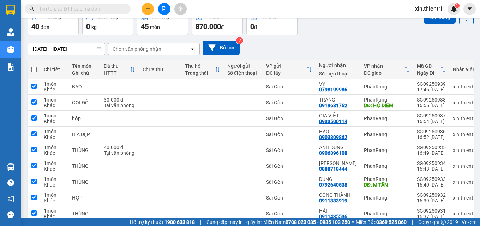
checkbox input "true"
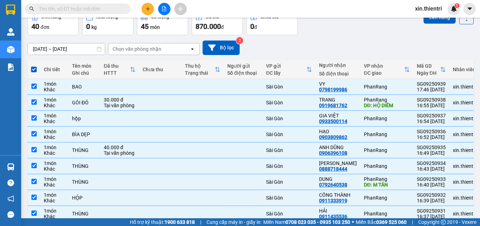
click at [435, 23] on button "Lên hàng" at bounding box center [440, 17] width 32 height 13
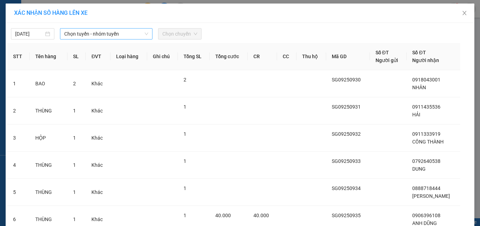
click at [123, 31] on span "Chọn tuyến - nhóm tuyến" at bounding box center [106, 34] width 84 height 11
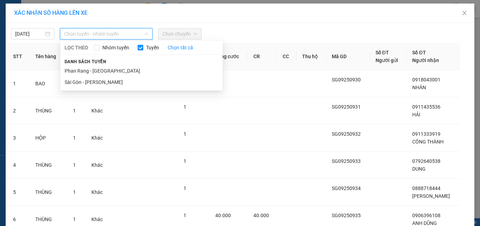
drag, startPoint x: 70, startPoint y: 81, endPoint x: 147, endPoint y: 61, distance: 80.2
click at [70, 81] on li "Sài Gòn - Phan Rang" at bounding box center [141, 82] width 162 height 11
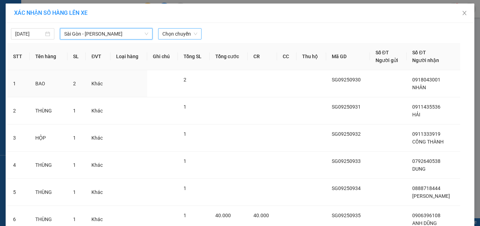
click at [184, 35] on span "Chọn chuyến" at bounding box center [179, 34] width 35 height 11
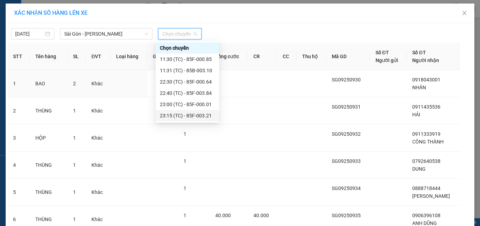
click at [187, 116] on div "23:15 (TC) - 85F-003.21" at bounding box center [187, 116] width 55 height 8
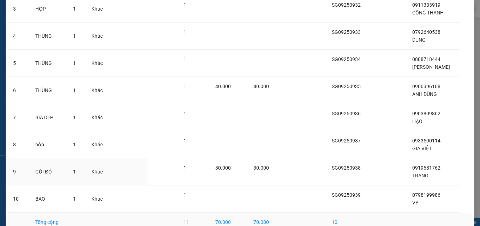
scroll to position [172, 0]
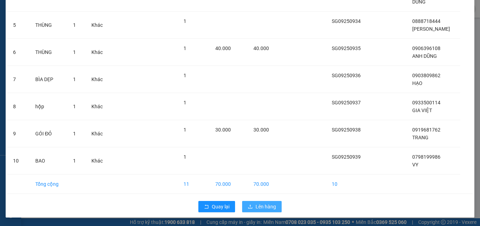
drag, startPoint x: 237, startPoint y: 204, endPoint x: 241, endPoint y: 203, distance: 4.0
click at [238, 204] on div "Quay lại Lên hàng" at bounding box center [239, 207] width 465 height 18
click at [256, 207] on span "Lên hàng" at bounding box center [266, 207] width 20 height 8
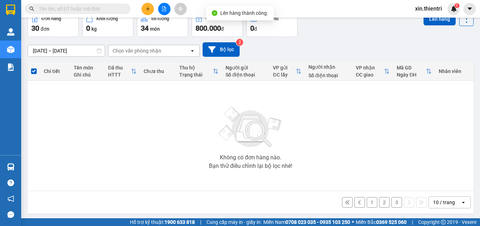
scroll to position [38, 0]
click at [392, 200] on button "3" at bounding box center [397, 202] width 11 height 11
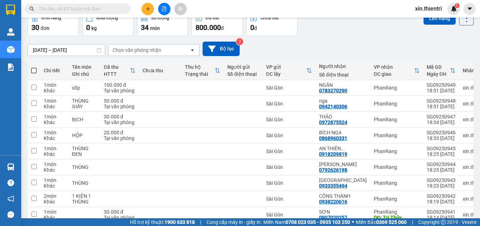
click at [31, 70] on span at bounding box center [34, 71] width 6 height 6
click at [34, 67] on input "checkbox" at bounding box center [34, 67] width 0 height 0
checkbox input "true"
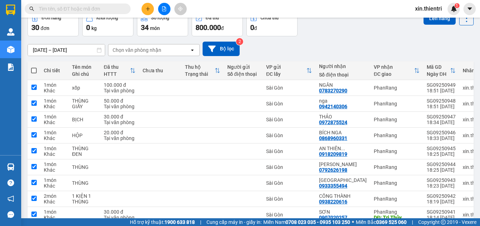
checkbox input "true"
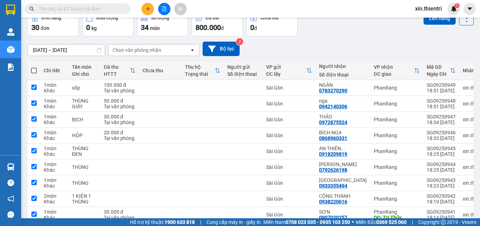
checkbox input "true"
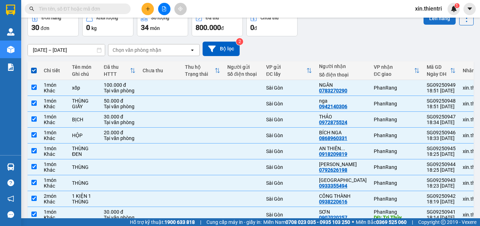
click at [433, 20] on button "Lên hàng" at bounding box center [440, 18] width 32 height 13
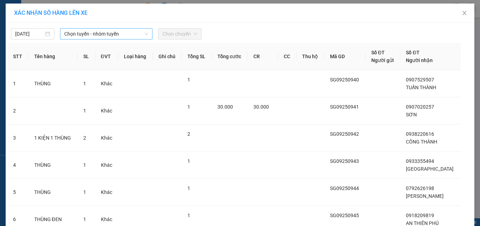
click at [118, 30] on span "Chọn tuyến - nhóm tuyến" at bounding box center [106, 34] width 84 height 11
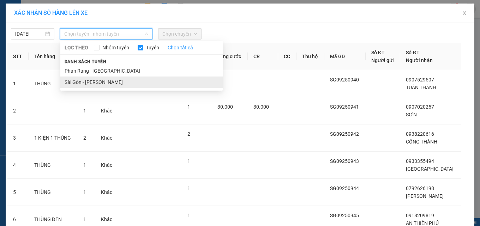
click at [62, 84] on li "Sài Gòn - Phan Rang" at bounding box center [141, 82] width 162 height 11
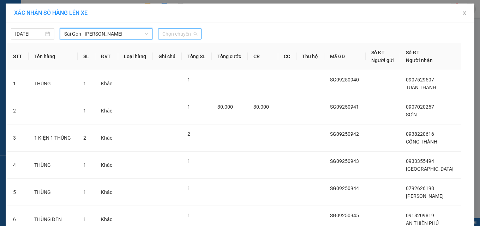
click at [173, 32] on span "Chọn chuyến" at bounding box center [179, 34] width 35 height 11
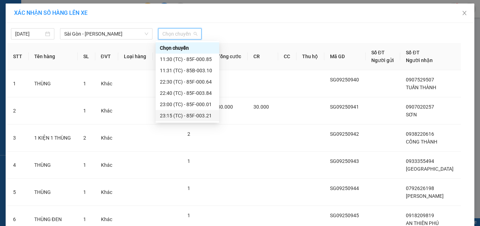
click at [181, 116] on div "23:15 (TC) - 85F-003.21" at bounding box center [187, 116] width 55 height 8
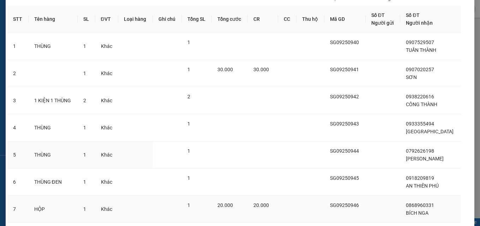
scroll to position [172, 0]
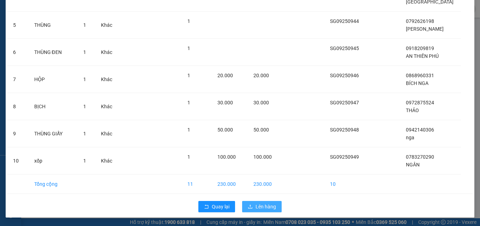
click at [260, 205] on span "Lên hàng" at bounding box center [266, 207] width 20 height 8
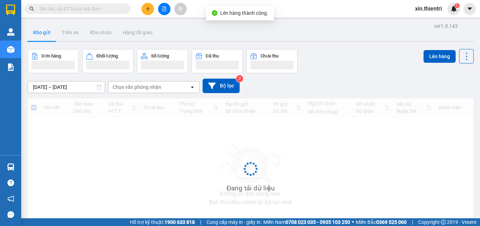
scroll to position [38, 0]
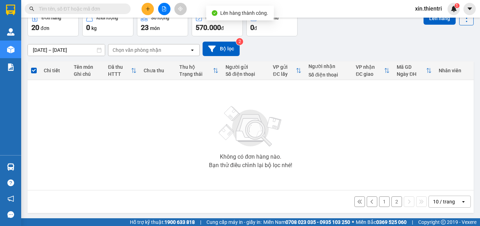
click at [394, 201] on button "2" at bounding box center [397, 202] width 11 height 11
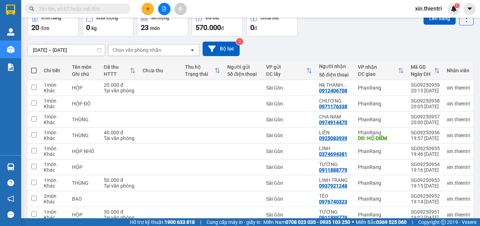
click at [32, 72] on span at bounding box center [34, 71] width 6 height 6
click at [34, 67] on input "checkbox" at bounding box center [34, 67] width 0 height 0
checkbox input "true"
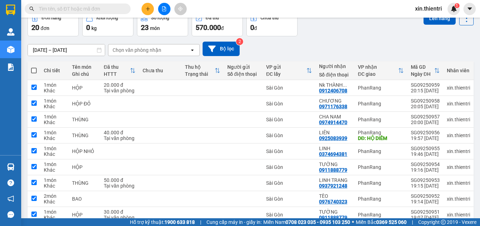
checkbox input "true"
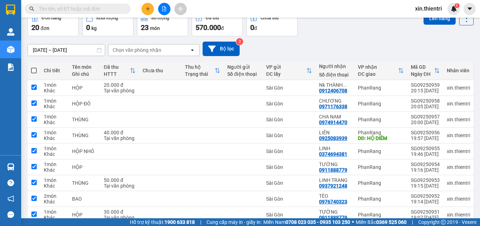
checkbox input "true"
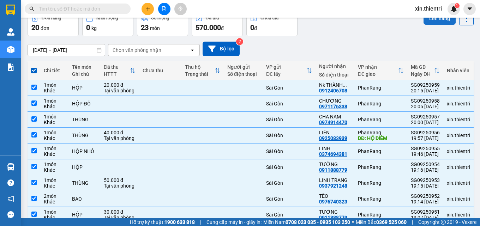
click at [431, 23] on button "Lên hàng" at bounding box center [440, 18] width 32 height 13
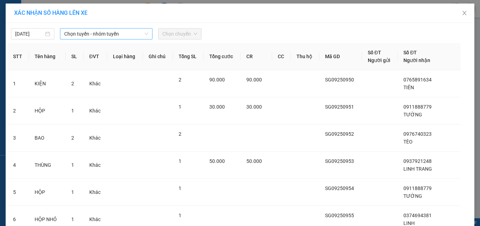
click at [116, 35] on span "Chọn tuyến - nhóm tuyến" at bounding box center [106, 34] width 84 height 11
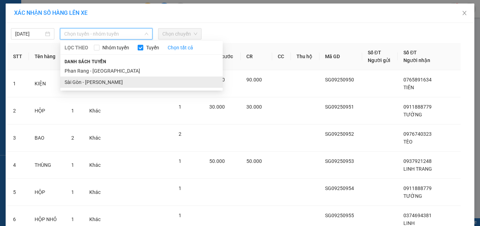
click at [60, 81] on li "Sài Gòn - Phan Rang" at bounding box center [141, 82] width 162 height 11
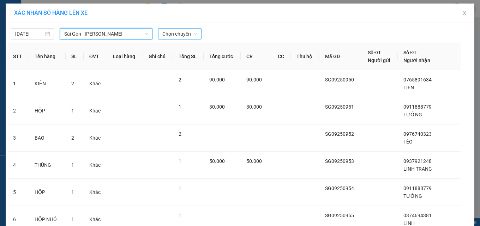
click at [188, 34] on span "Chọn chuyến" at bounding box center [179, 34] width 35 height 11
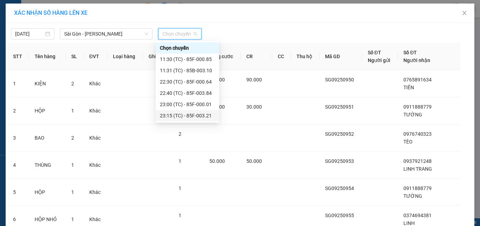
click at [192, 115] on div "23:15 (TC) - 85F-003.21" at bounding box center [187, 116] width 55 height 8
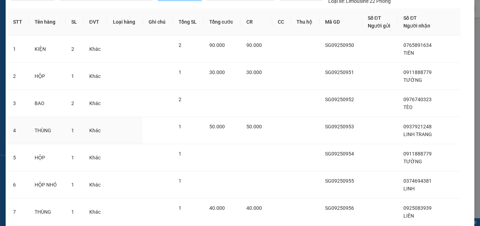
scroll to position [172, 0]
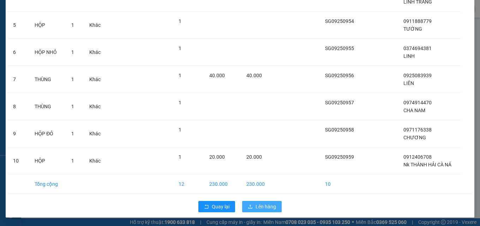
drag, startPoint x: 261, startPoint y: 208, endPoint x: 265, endPoint y: 210, distance: 3.9
click at [261, 209] on span "Lên hàng" at bounding box center [266, 207] width 20 height 8
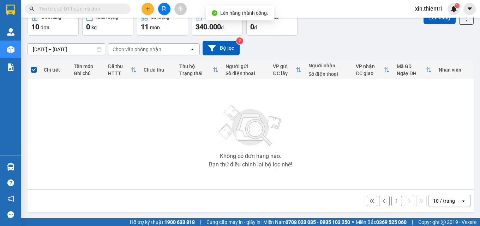
scroll to position [39, 0]
click at [395, 202] on button "1" at bounding box center [397, 201] width 11 height 11
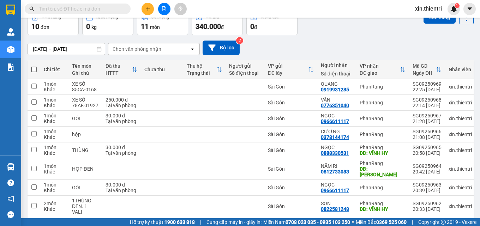
click at [34, 70] on span at bounding box center [34, 70] width 6 height 6
click at [34, 66] on input "checkbox" at bounding box center [34, 66] width 0 height 0
checkbox input "true"
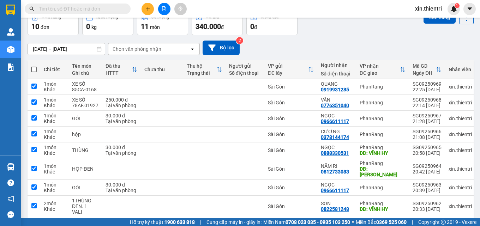
checkbox input "true"
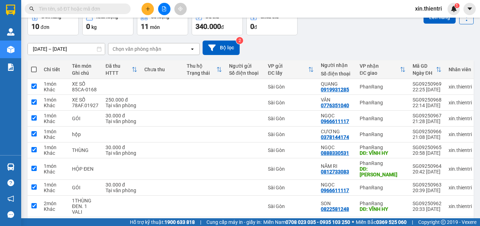
checkbox input "true"
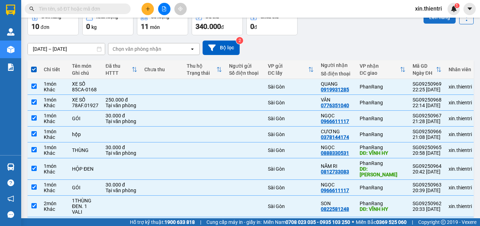
click at [433, 23] on button "Lên hàng" at bounding box center [440, 17] width 32 height 13
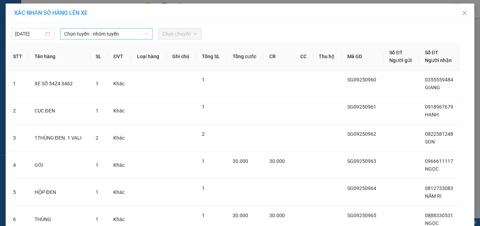
click at [131, 35] on span "Chọn tuyến - nhóm tuyến" at bounding box center [106, 34] width 84 height 11
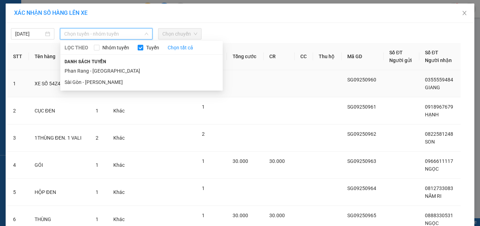
drag, startPoint x: 88, startPoint y: 81, endPoint x: 126, endPoint y: 81, distance: 37.8
click at [89, 81] on li "Sài Gòn - Phan Rang" at bounding box center [141, 82] width 162 height 11
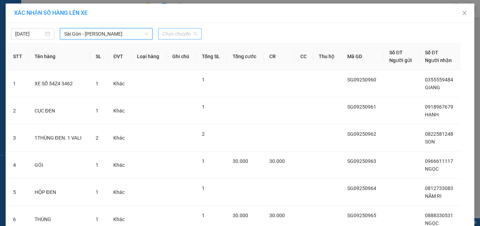
drag, startPoint x: 191, startPoint y: 35, endPoint x: 180, endPoint y: 86, distance: 52.1
click at [191, 36] on span "Chọn chuyến" at bounding box center [179, 34] width 35 height 11
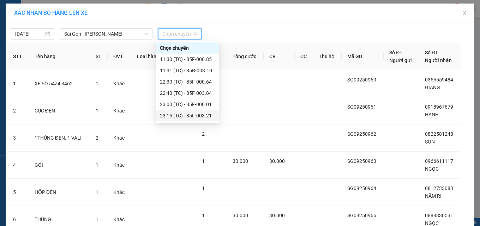
click at [181, 114] on div "23:15 (TC) - 85F-003.21" at bounding box center [187, 116] width 55 height 8
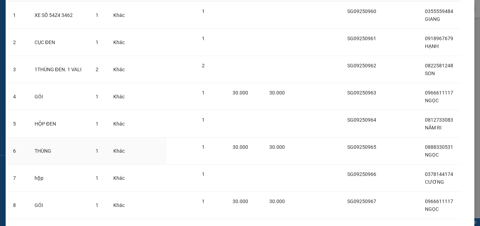
scroll to position [172, 0]
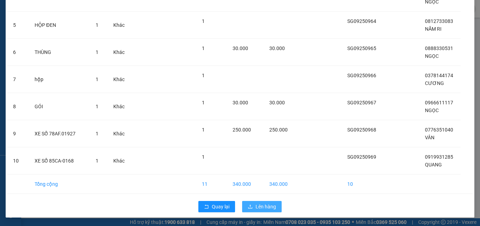
click at [251, 208] on button "Lên hàng" at bounding box center [262, 206] width 40 height 11
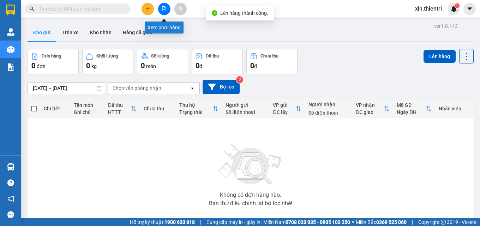
click at [164, 11] on icon "file-add" at bounding box center [164, 8] width 5 height 5
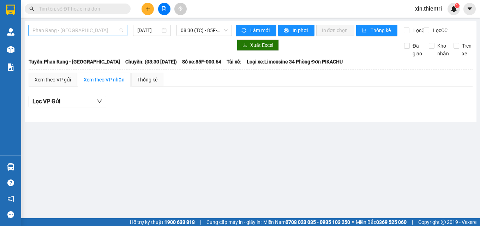
click at [71, 34] on span "Phan Rang - Sài Gòn" at bounding box center [77, 30] width 91 height 11
click at [66, 30] on span "Phan Rang - Sài Gòn" at bounding box center [77, 30] width 91 height 11
click at [72, 29] on span "Phan Rang - Sài Gòn" at bounding box center [77, 30] width 91 height 11
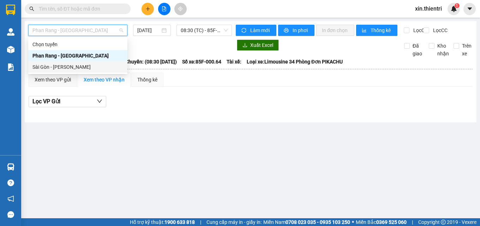
drag, startPoint x: 64, startPoint y: 66, endPoint x: 84, endPoint y: 59, distance: 21.9
click at [65, 65] on div "Sài Gòn - Phan Rang" at bounding box center [77, 67] width 91 height 8
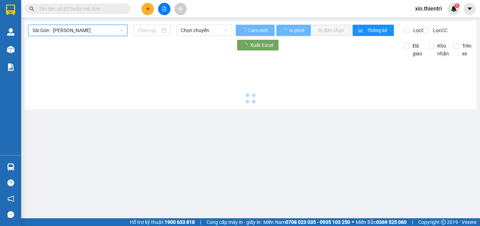
type input "11/09/2025"
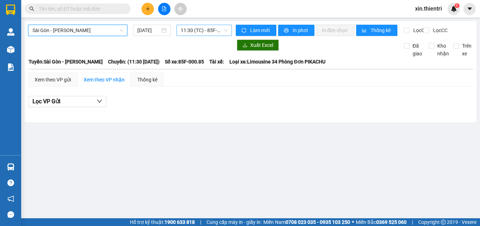
drag, startPoint x: 196, startPoint y: 25, endPoint x: 199, endPoint y: 35, distance: 10.5
click at [197, 25] on span "11:30 (TC) - 85F-000.85" at bounding box center [204, 30] width 47 height 11
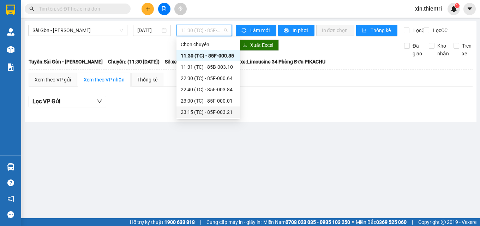
click at [205, 113] on div "23:15 (TC) - 85F-003.21" at bounding box center [208, 112] width 55 height 8
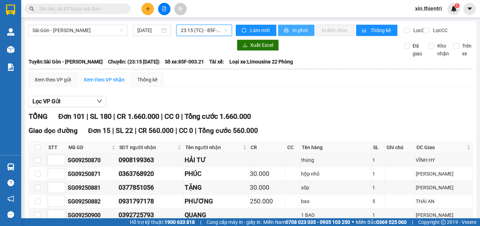
click at [293, 31] on span "In phơi" at bounding box center [301, 30] width 16 height 8
click at [292, 35] on button "In phơi" at bounding box center [296, 30] width 36 height 11
drag, startPoint x: 425, startPoint y: 109, endPoint x: 427, endPoint y: 104, distance: 5.1
click at [426, 108] on div "Lọc VP Gửi" at bounding box center [251, 102] width 444 height 12
click at [303, 35] on button "In phơi" at bounding box center [296, 30] width 36 height 11
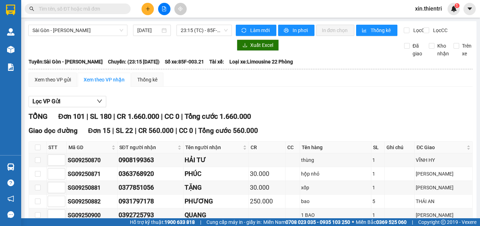
click at [418, 87] on div "Xem theo VP gửi Xem theo VP nhận Thống kê" at bounding box center [251, 80] width 444 height 14
click at [293, 30] on span "In phơi" at bounding box center [301, 30] width 16 height 8
